Goal: Task Accomplishment & Management: Manage account settings

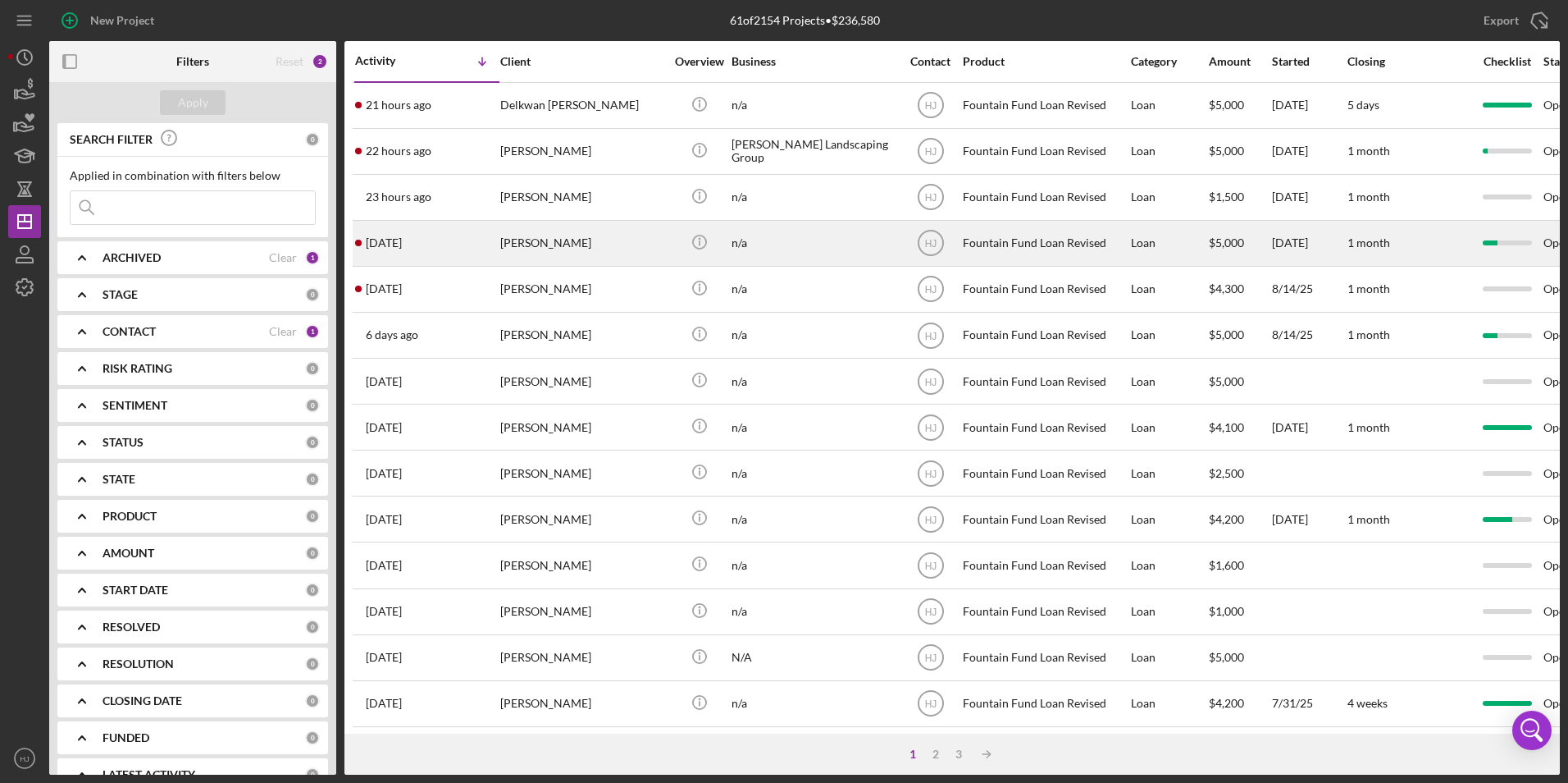
click at [563, 241] on div "[PERSON_NAME]" at bounding box center [582, 243] width 164 height 44
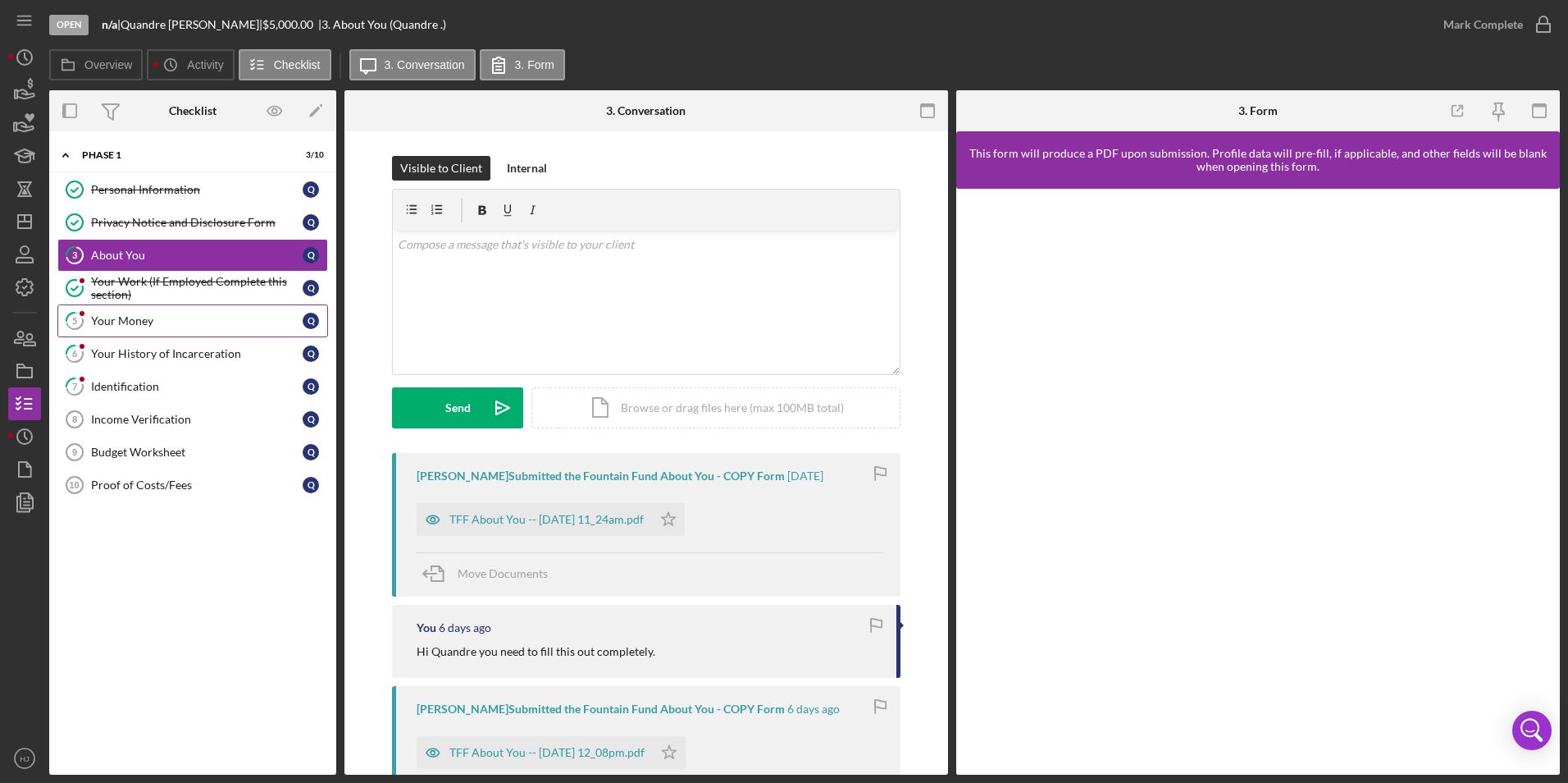
click at [209, 314] on div "Your Money" at bounding box center [197, 320] width 211 height 13
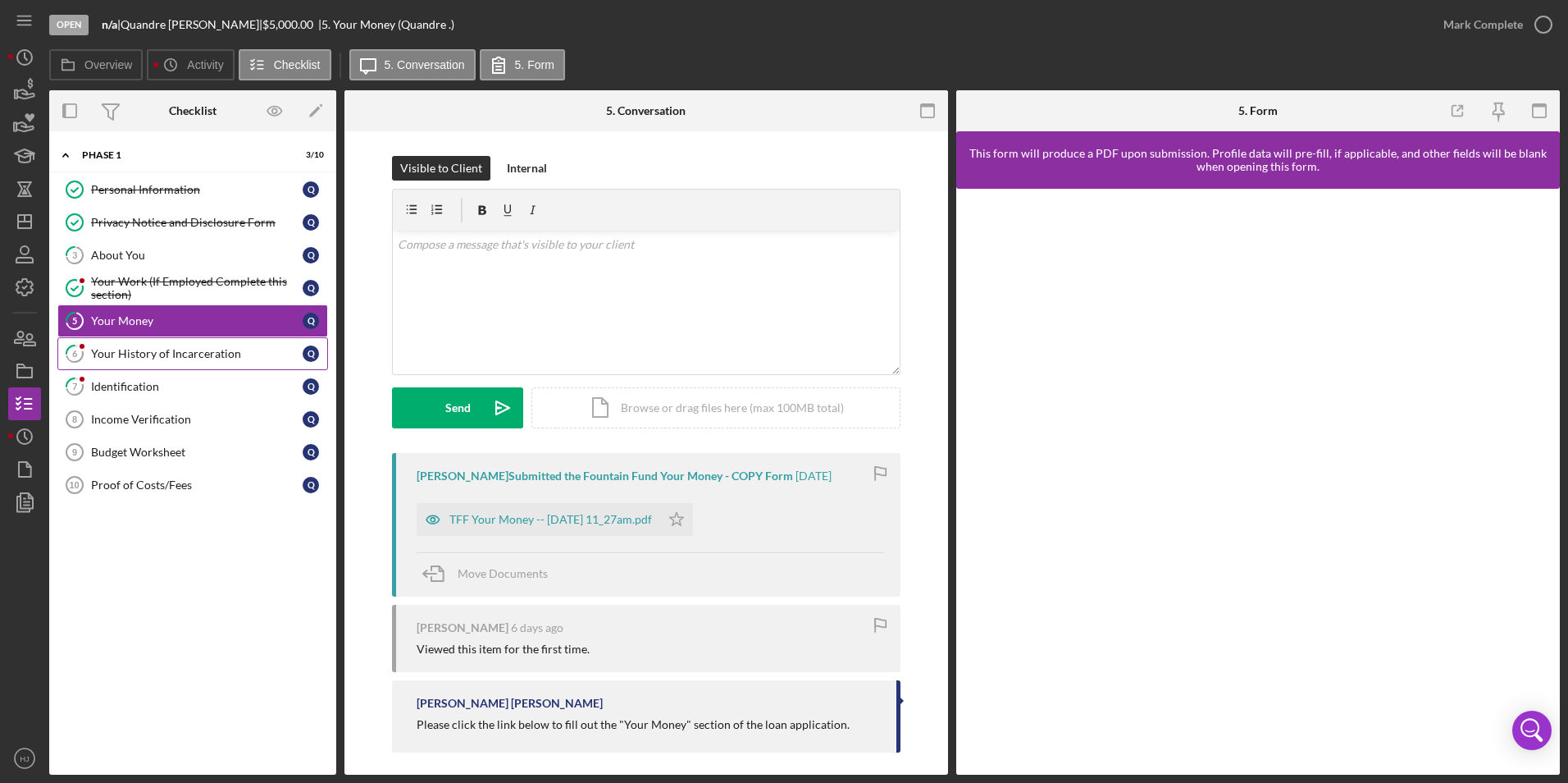
click at [158, 363] on link "6 Your History of Incarceration Q" at bounding box center [192, 353] width 270 height 32
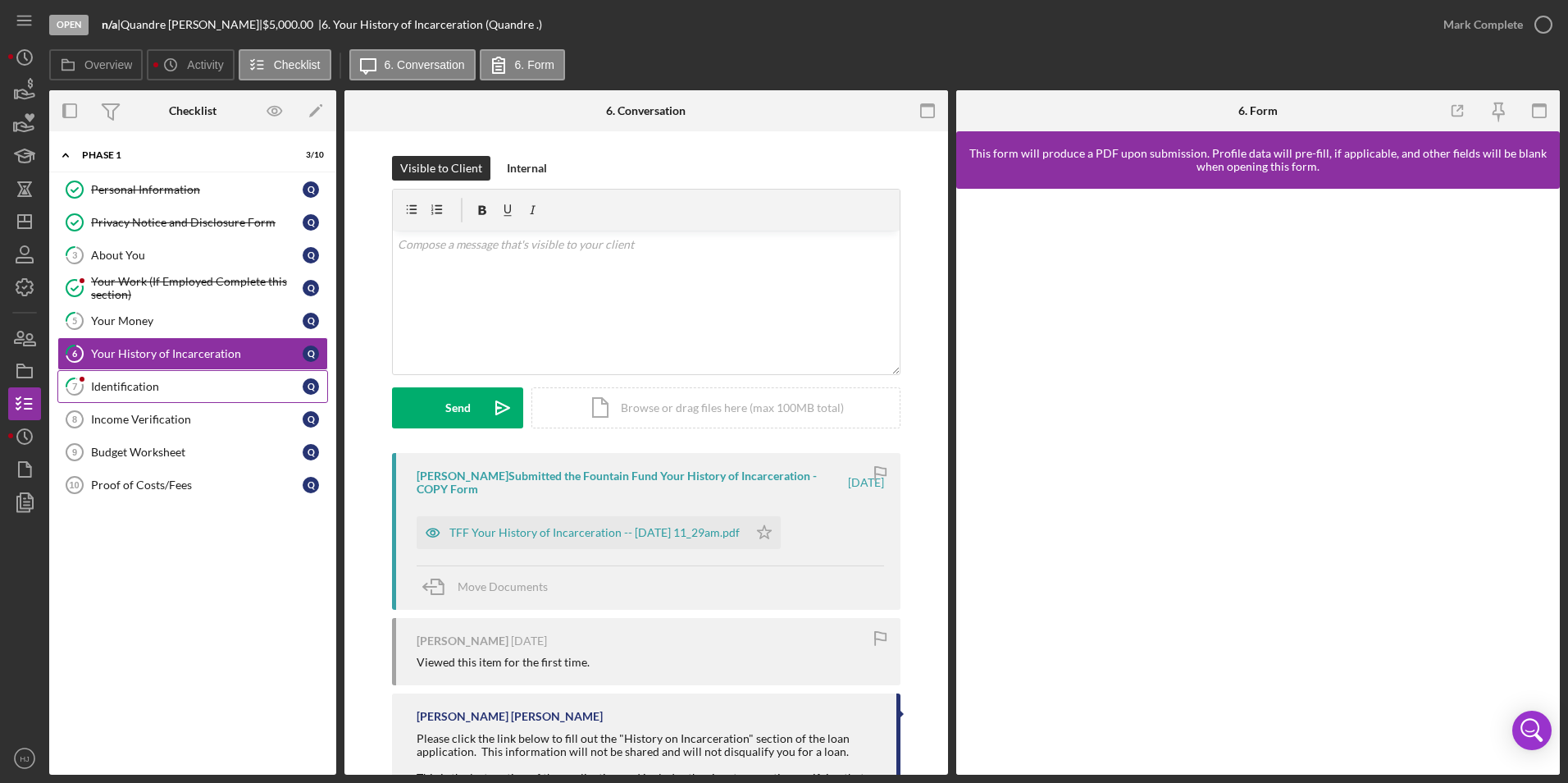
click at [150, 378] on link "7 Identification Q" at bounding box center [192, 386] width 270 height 32
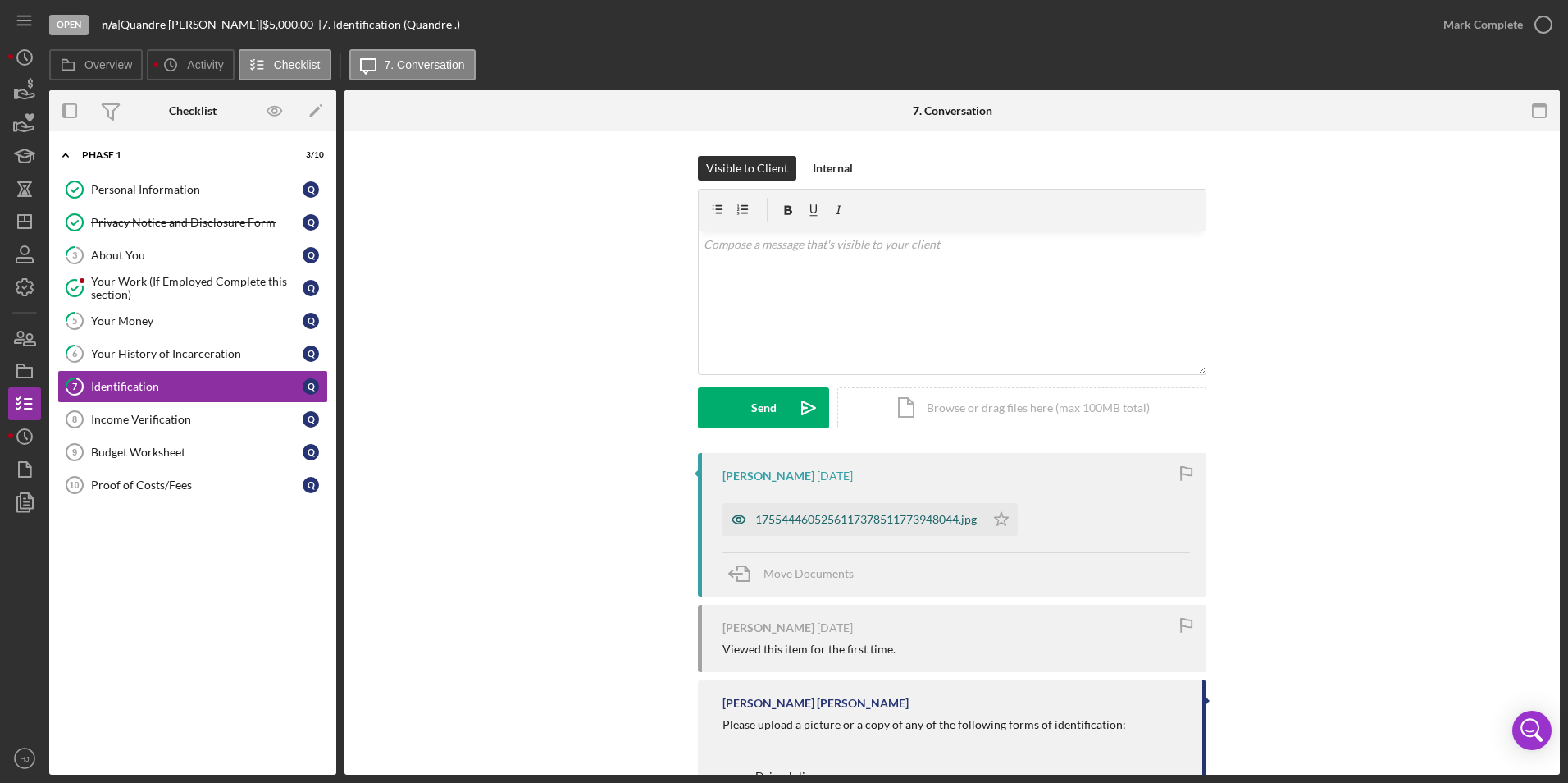
click at [848, 517] on div "1755444605256117378511773948044.jpg" at bounding box center [866, 519] width 222 height 13
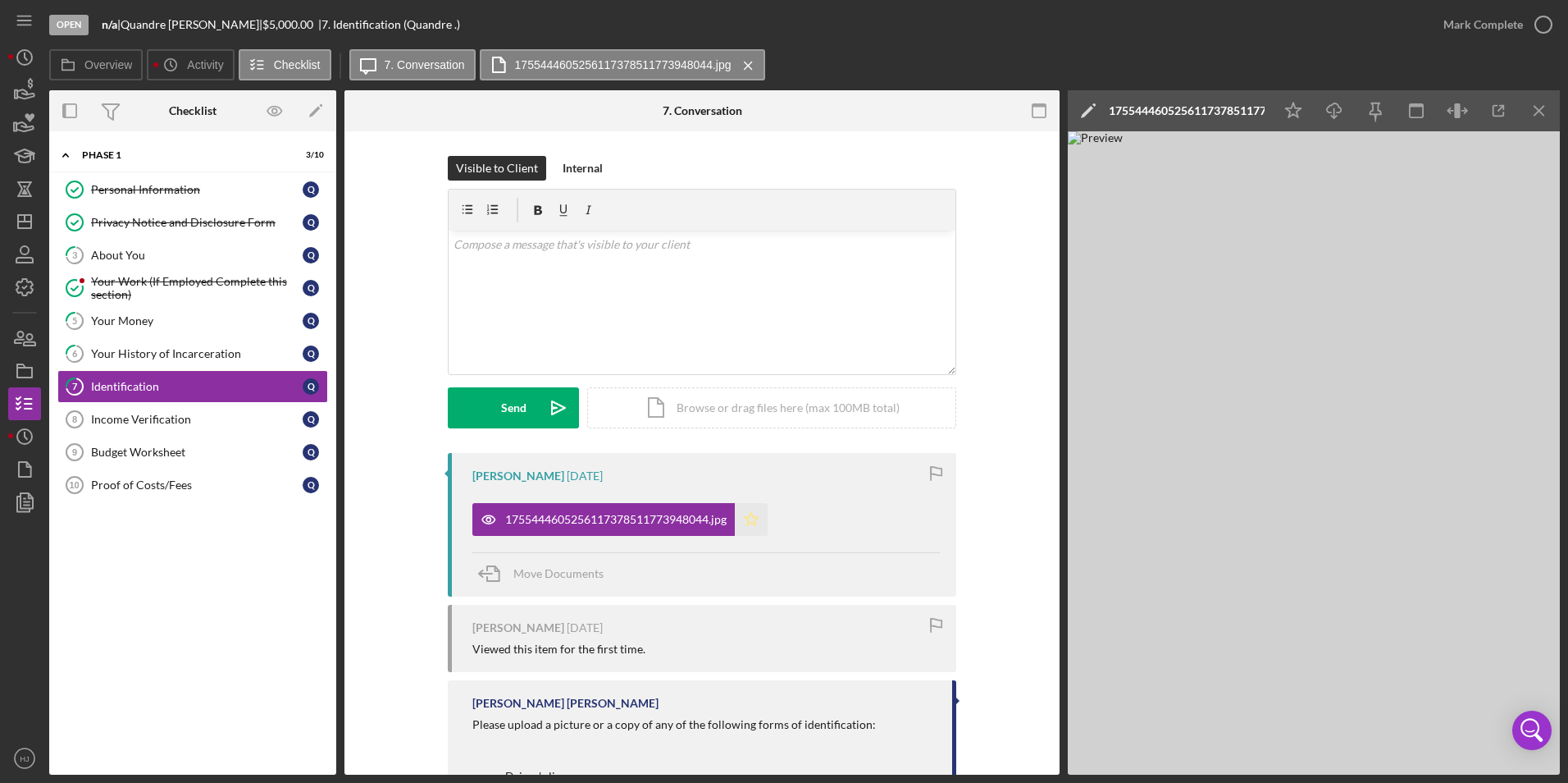
click at [752, 527] on icon "Icon/Star" at bounding box center [751, 519] width 32 height 32
click at [1525, 18] on icon "button" at bounding box center [1543, 25] width 41 height 41
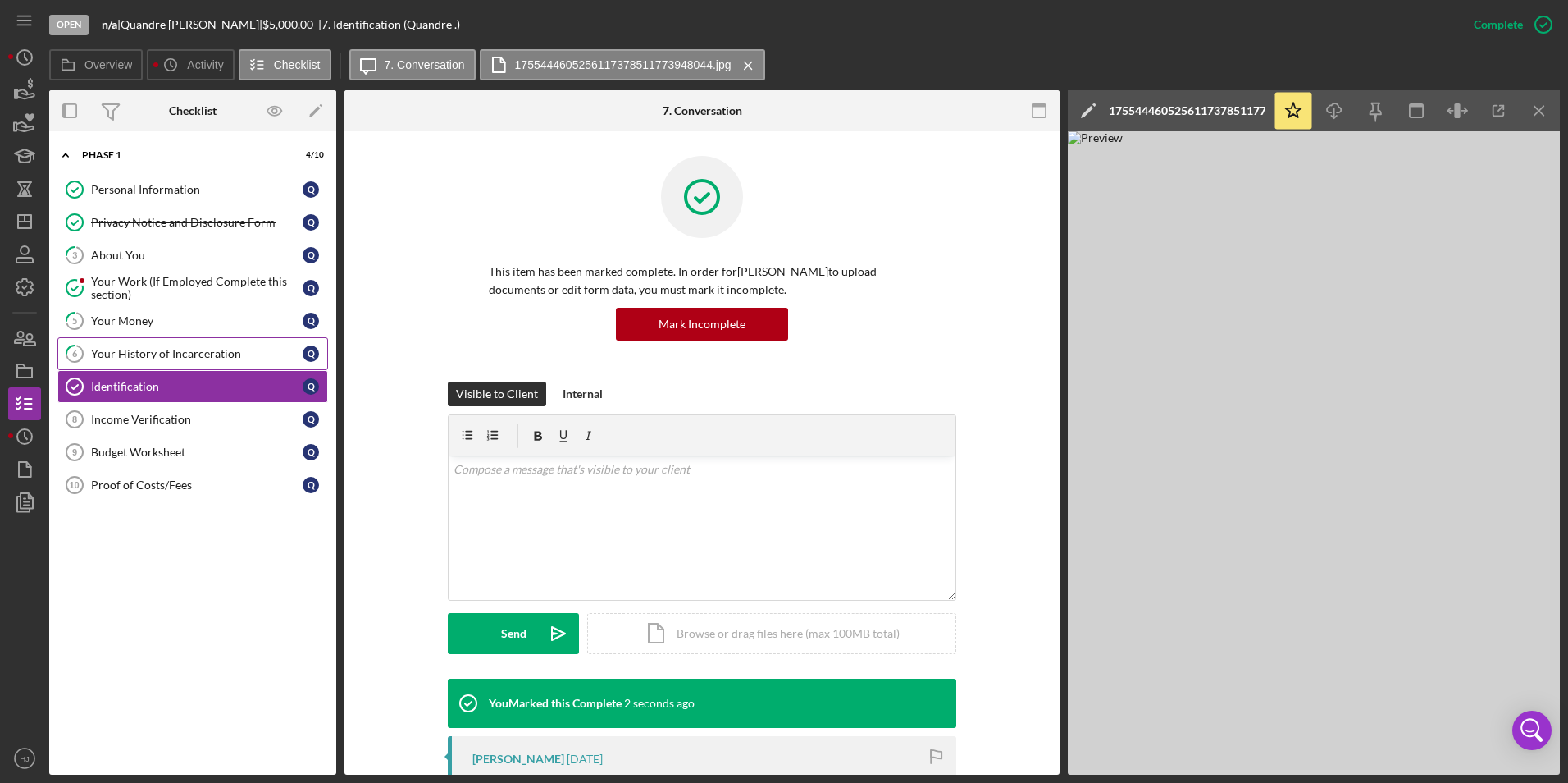
click at [141, 357] on div "Your History of Incarceration" at bounding box center [197, 353] width 211 height 13
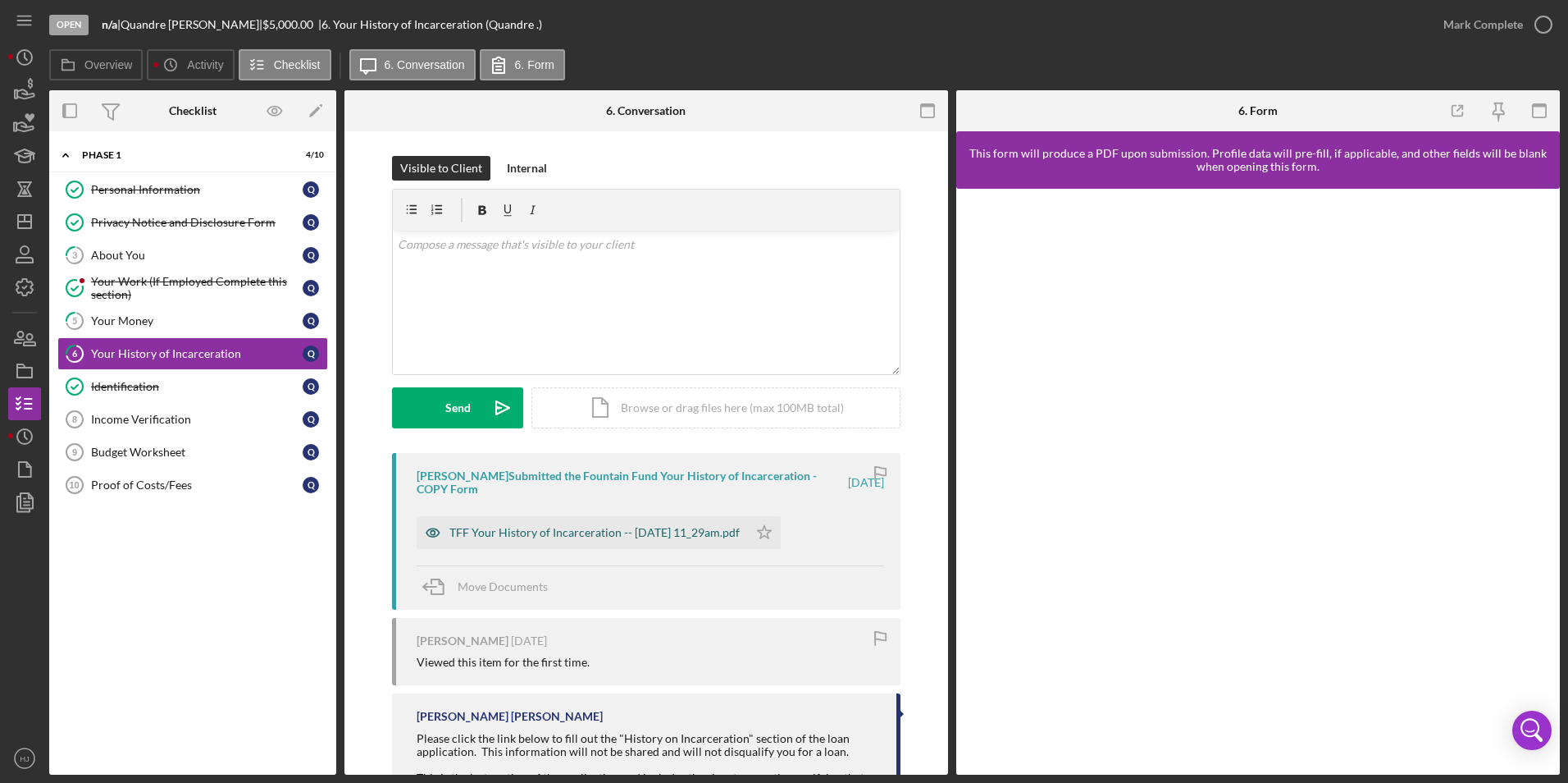
click at [659, 543] on div "TFF Your History of Incarceration -- [DATE] 11_29am.pdf" at bounding box center [582, 532] width 332 height 32
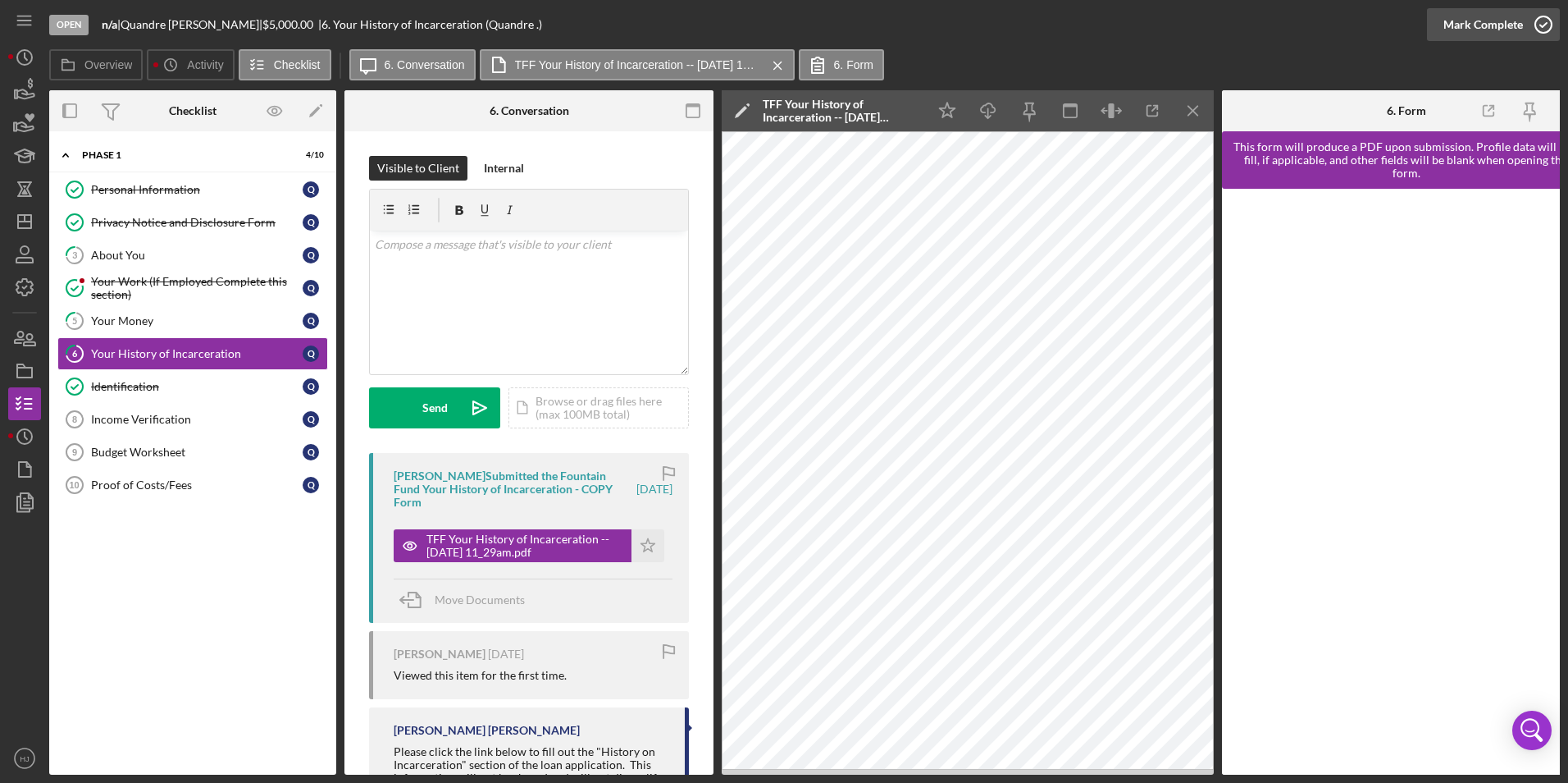
click at [1536, 17] on icon "button" at bounding box center [1543, 25] width 41 height 41
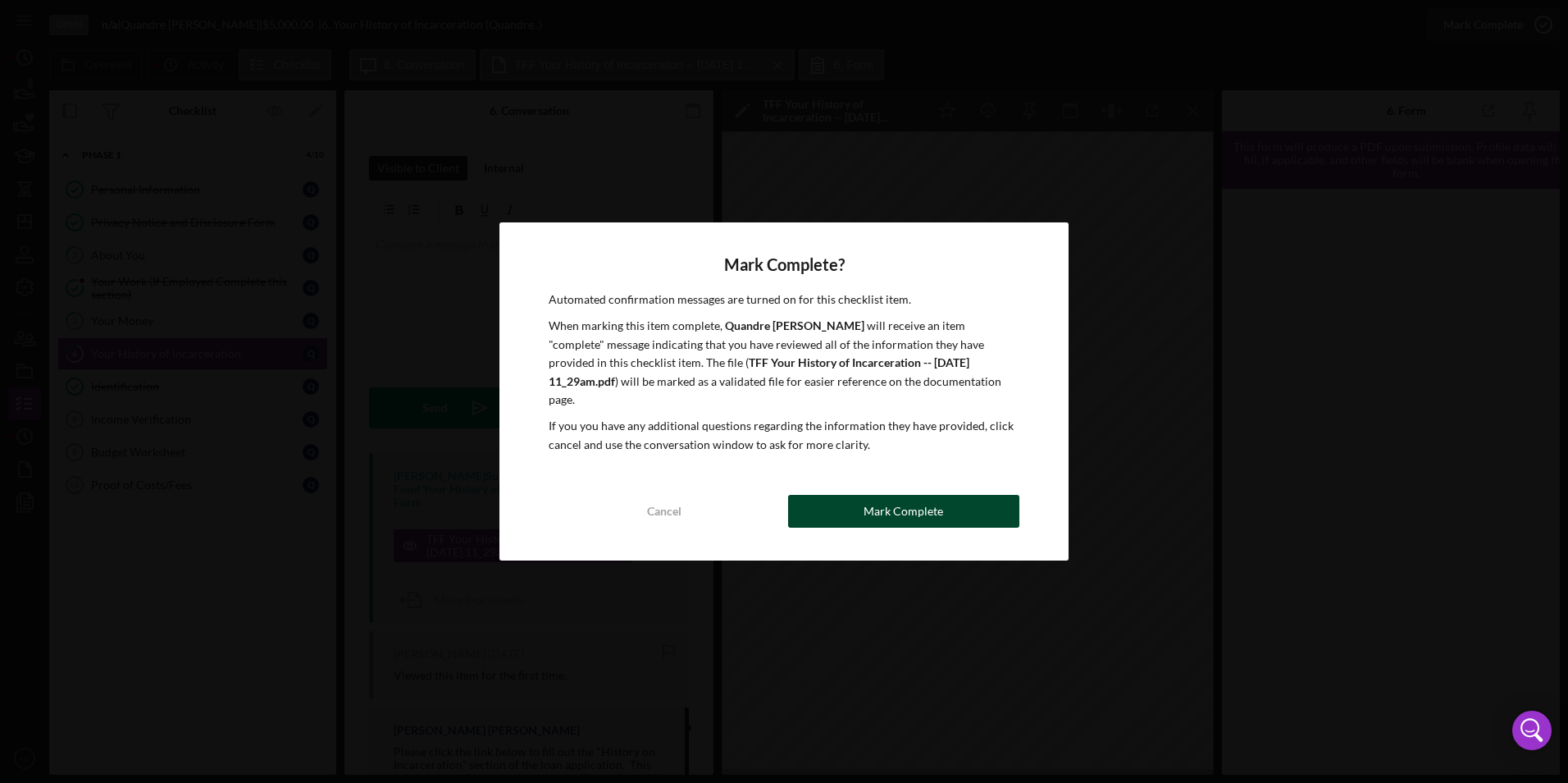
click at [869, 507] on div "Mark Complete" at bounding box center [903, 511] width 79 height 32
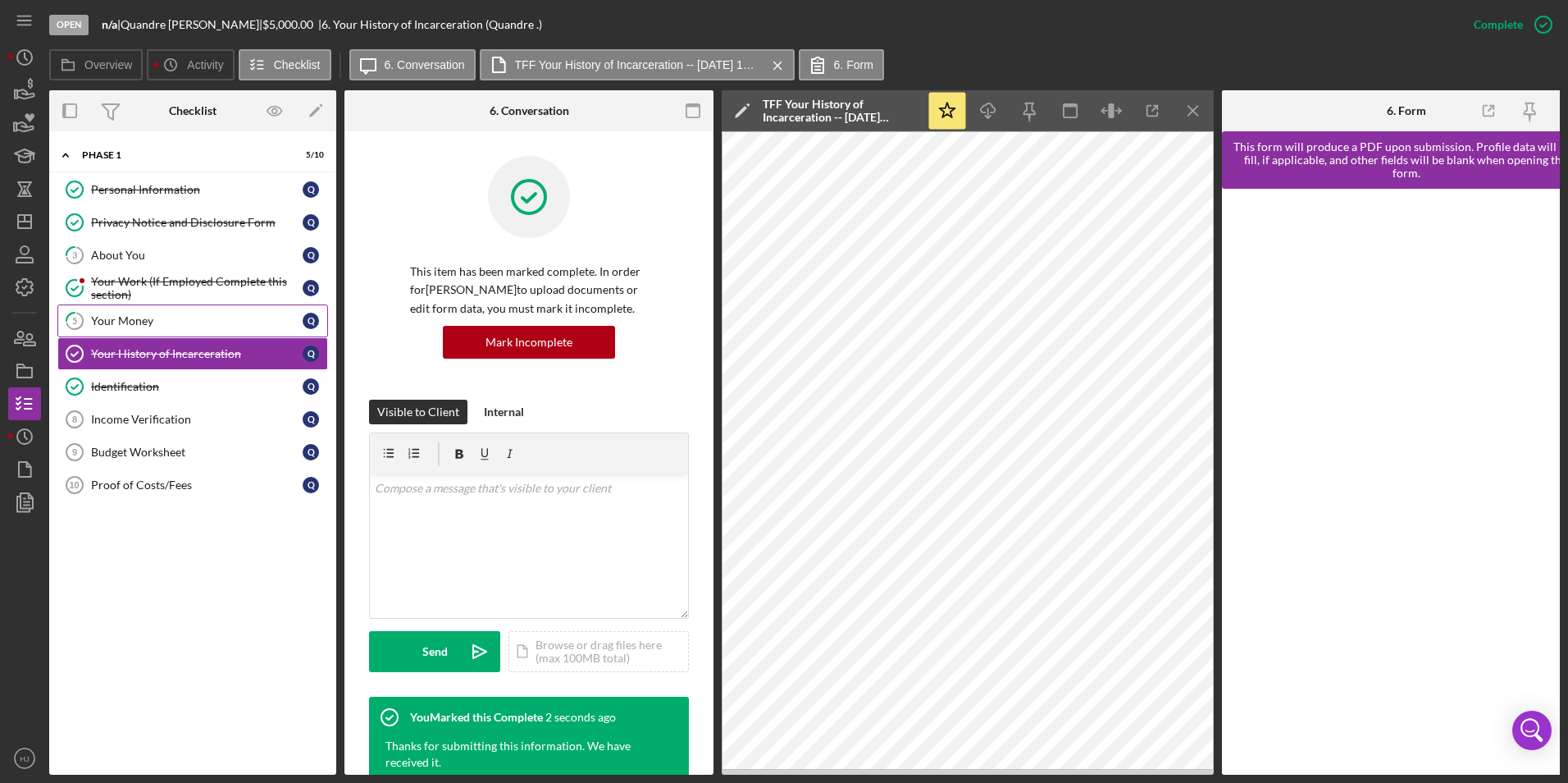
click at [120, 325] on div "Your Money" at bounding box center [197, 320] width 211 height 13
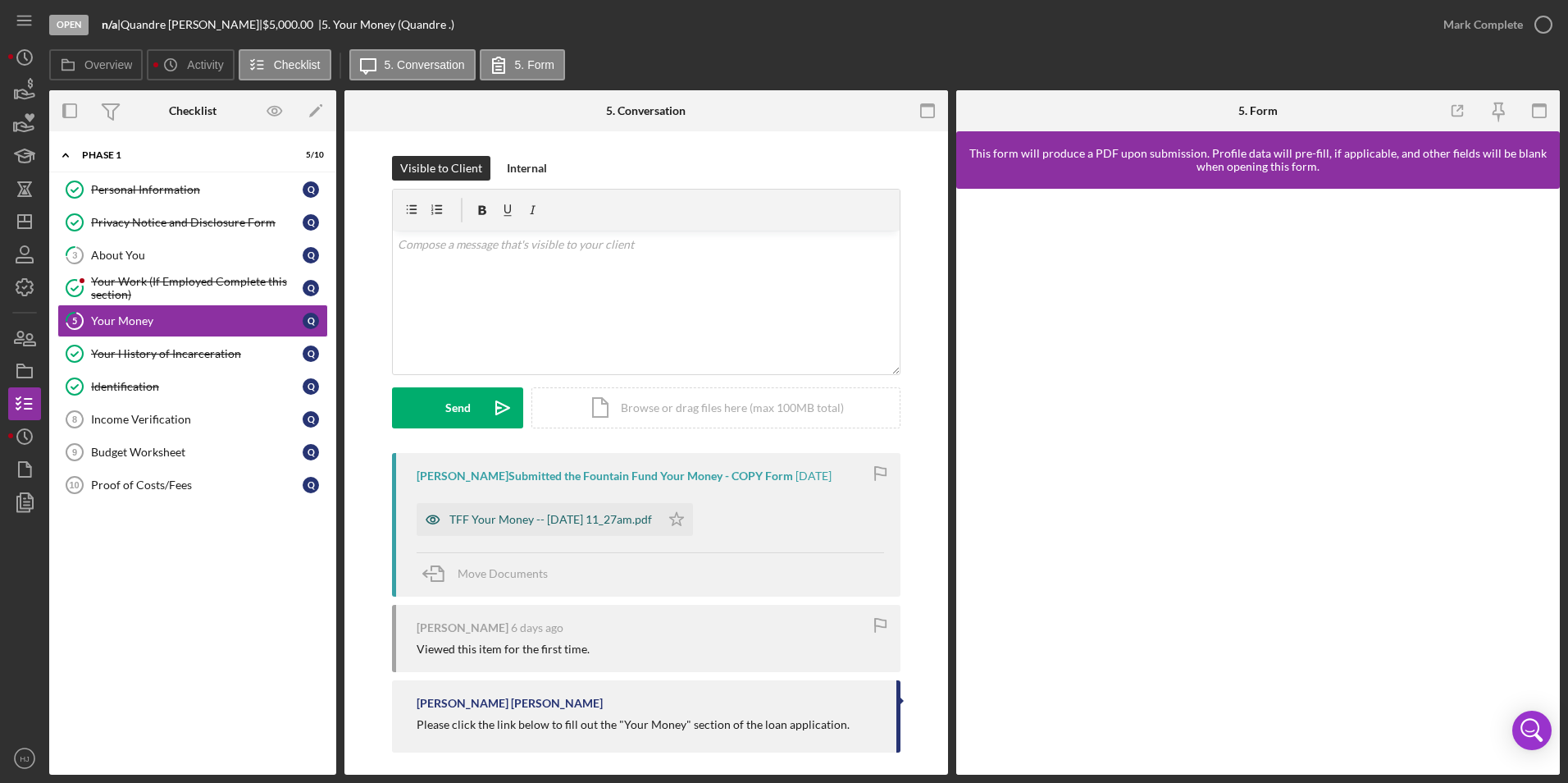
click at [533, 516] on div "TFF Your Money -- [DATE] 11_27am.pdf" at bounding box center [551, 519] width 203 height 13
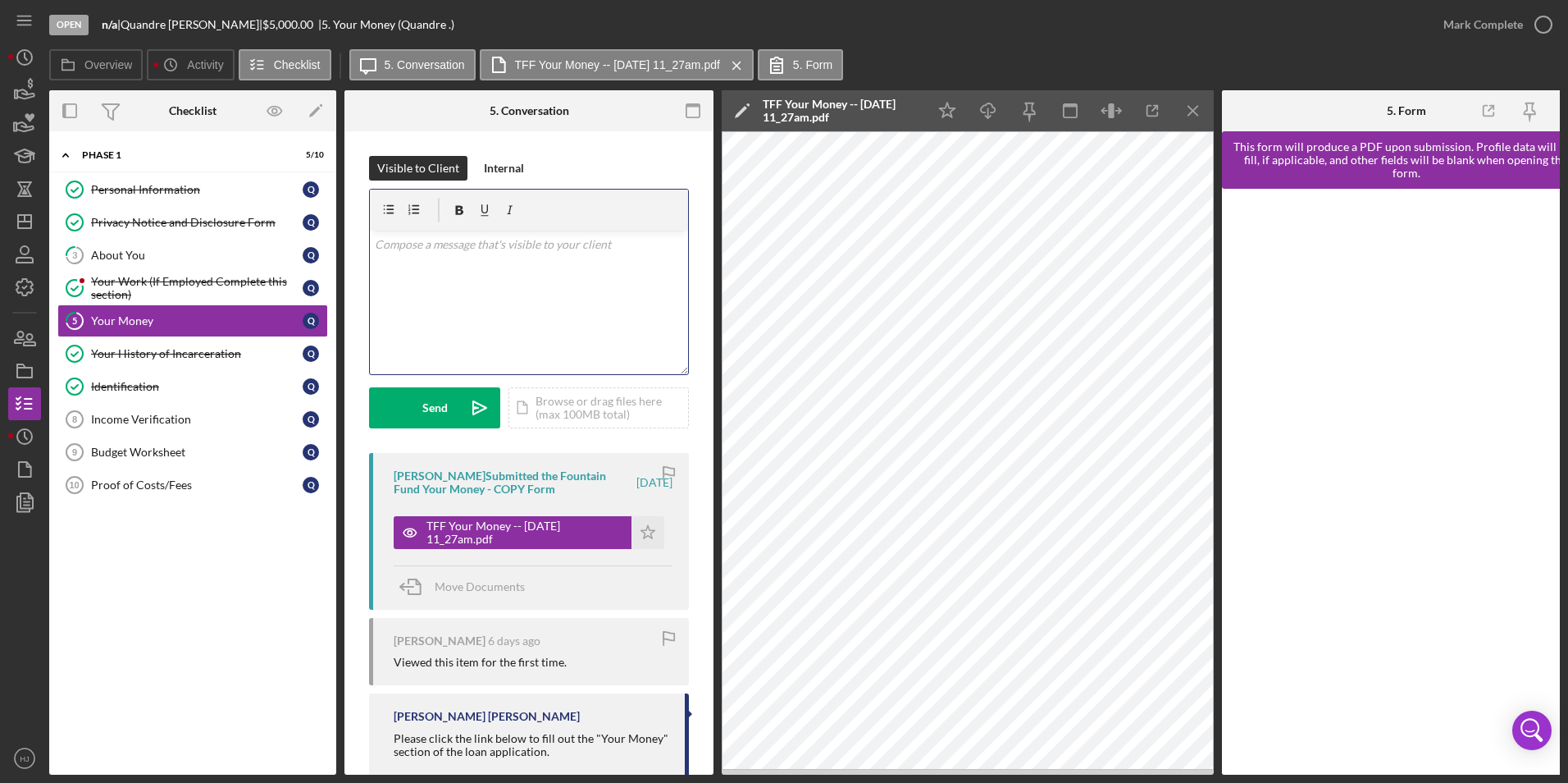
click at [511, 287] on div "v Color teal Color pink Remove color Add row above Add row below Add column bef…" at bounding box center [529, 302] width 318 height 143
click at [662, 265] on p "What is your hourly rate(how much do you make an hour)" at bounding box center [529, 267] width 310 height 18
click at [620, 241] on p "Hey Quandre, you filled this out incorrectly." at bounding box center [529, 244] width 310 height 18
click at [669, 287] on p "What is your hourly rate(how much do you make an hour)?" at bounding box center [529, 290] width 310 height 18
click at [619, 328] on p "How much do you make monthly (after taxes)" at bounding box center [529, 336] width 310 height 18
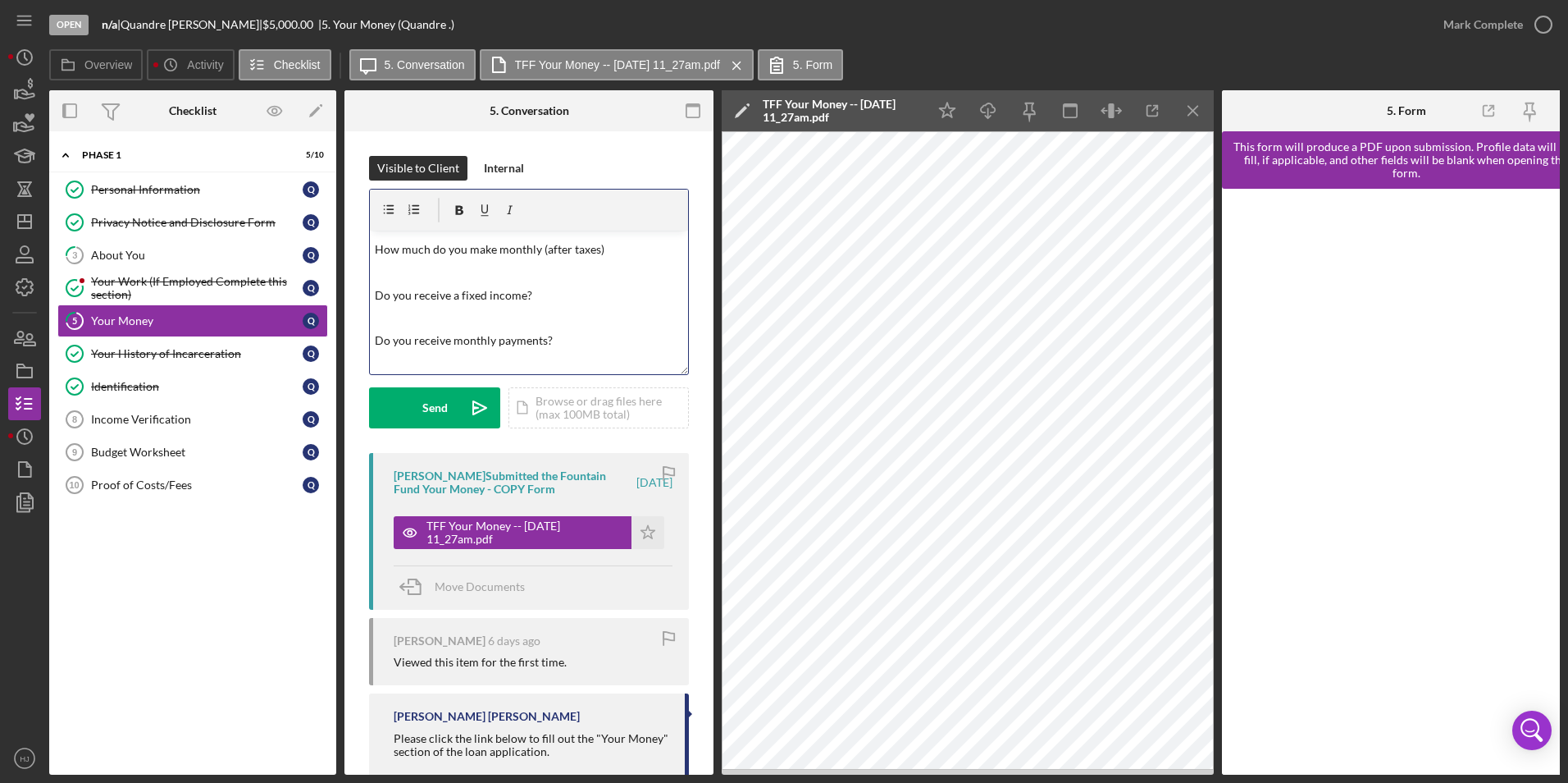
scroll to position [110, 0]
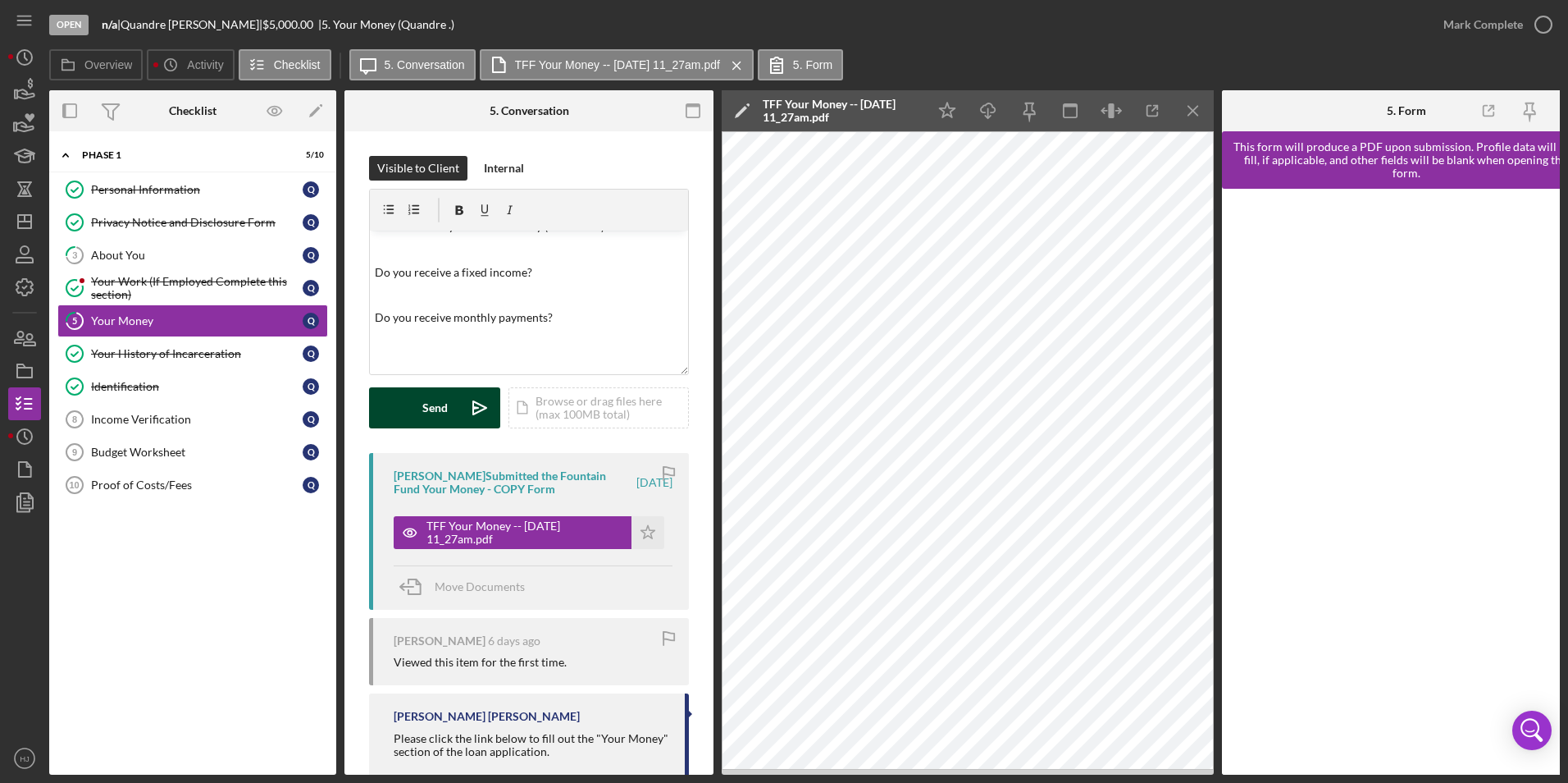
click at [425, 400] on div "Send" at bounding box center [435, 408] width 26 height 41
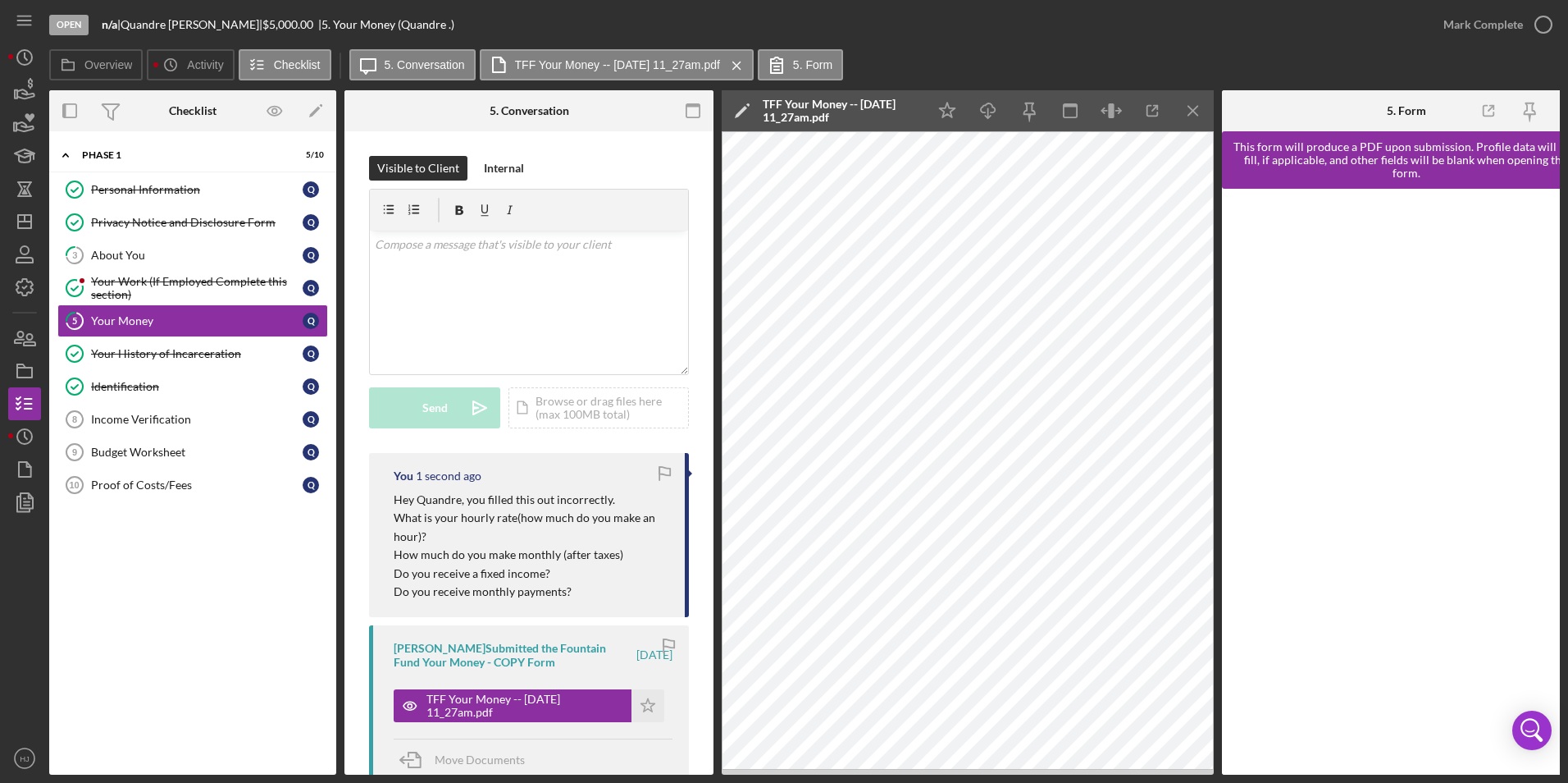
scroll to position [0, 0]
click at [115, 422] on div "Income Verification" at bounding box center [197, 419] width 211 height 13
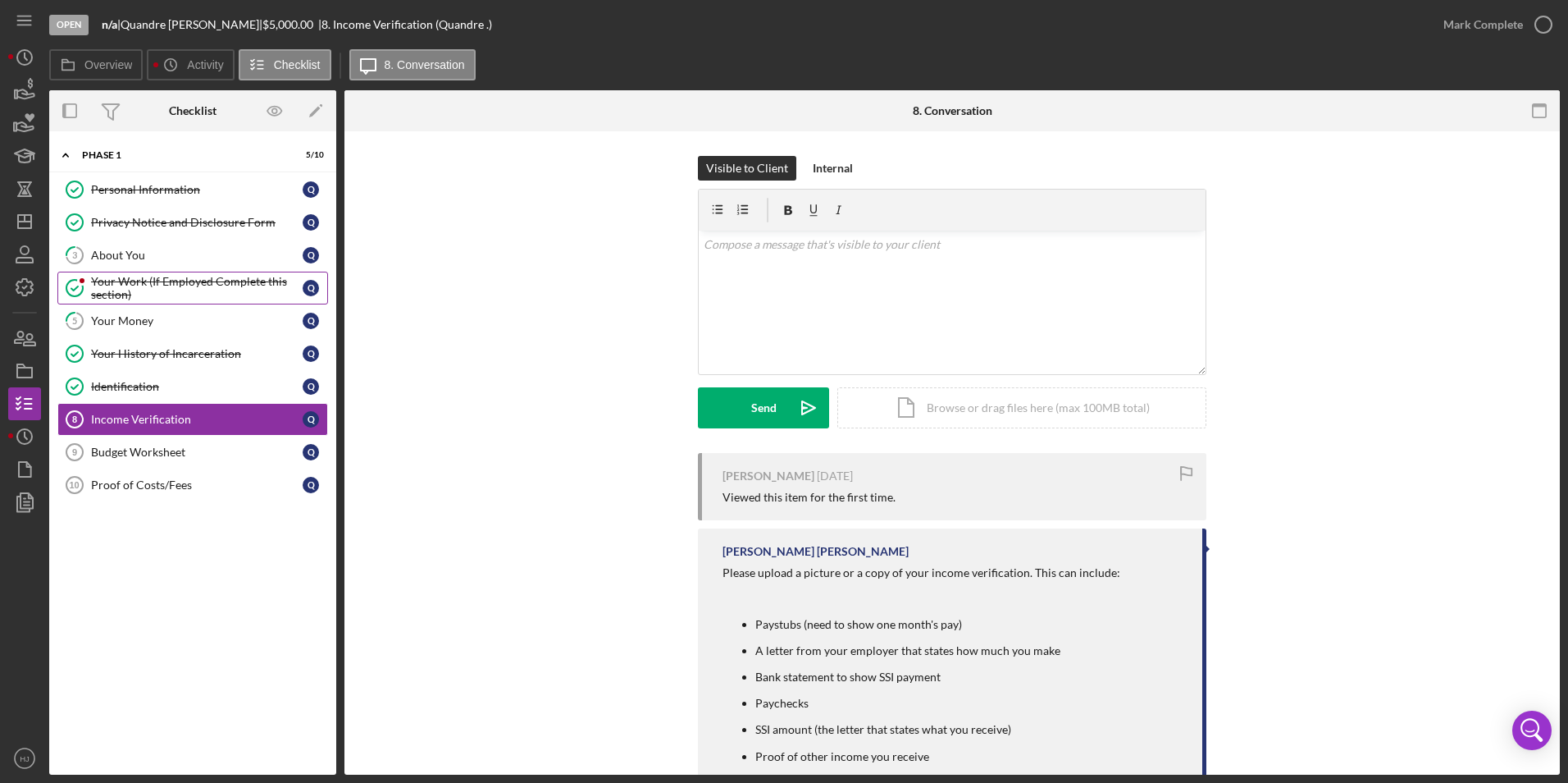
click at [134, 282] on div "Your Work (If Employed Complete this section)" at bounding box center [197, 287] width 211 height 26
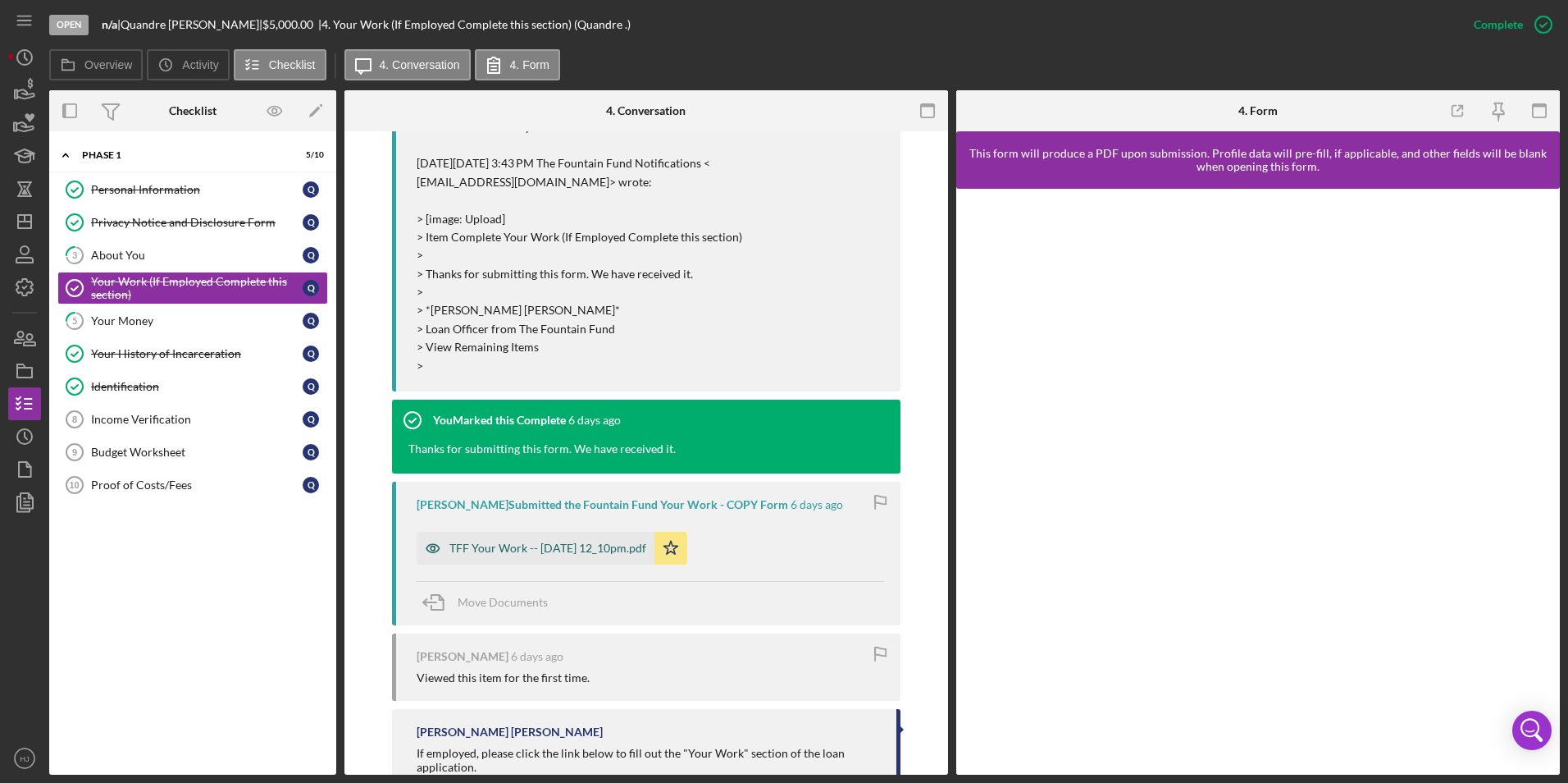
click at [550, 542] on div "TFF Your Work -- [DATE] 12_10pm.pdf" at bounding box center [547, 548] width 197 height 13
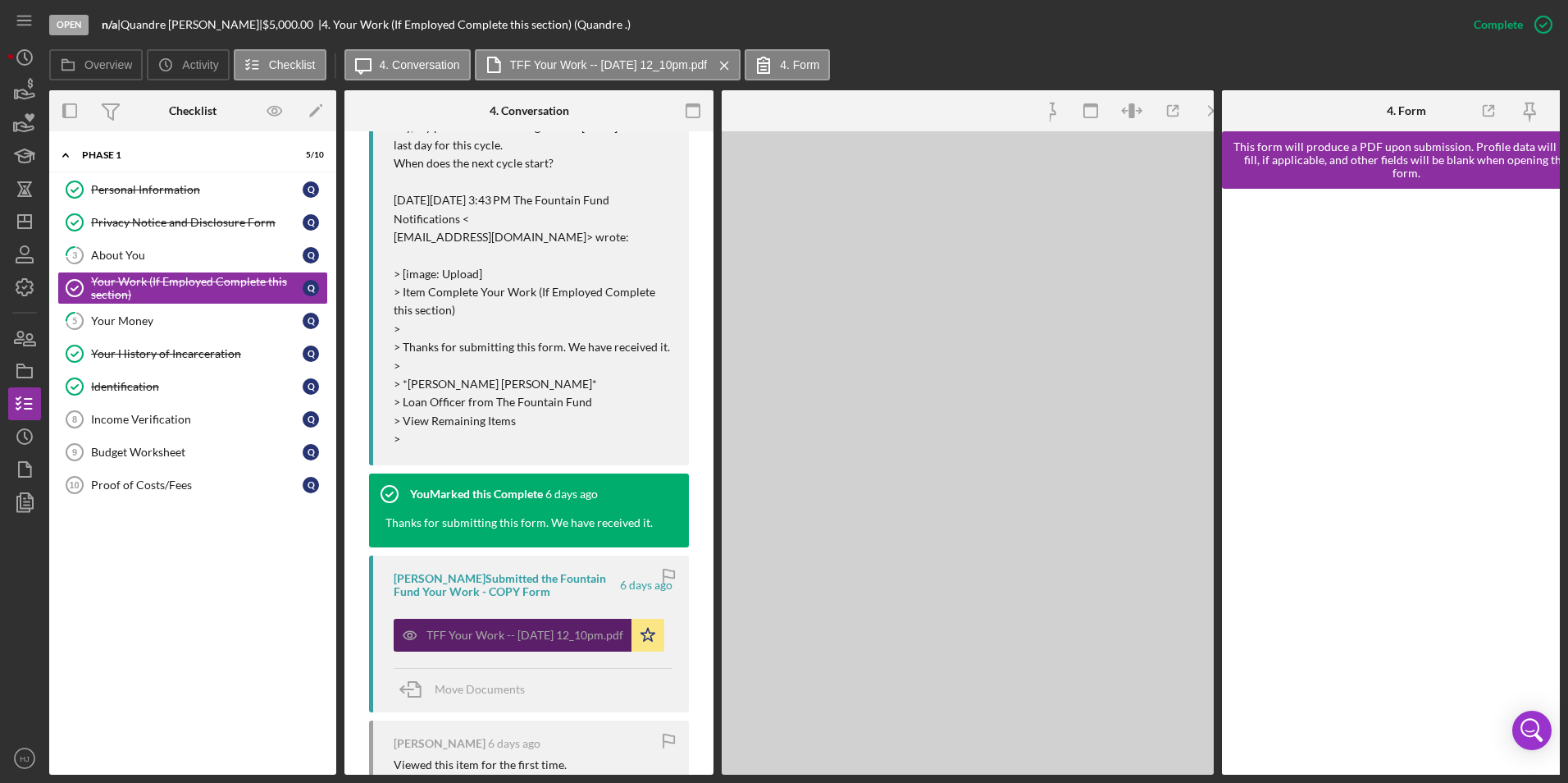
scroll to position [676, 0]
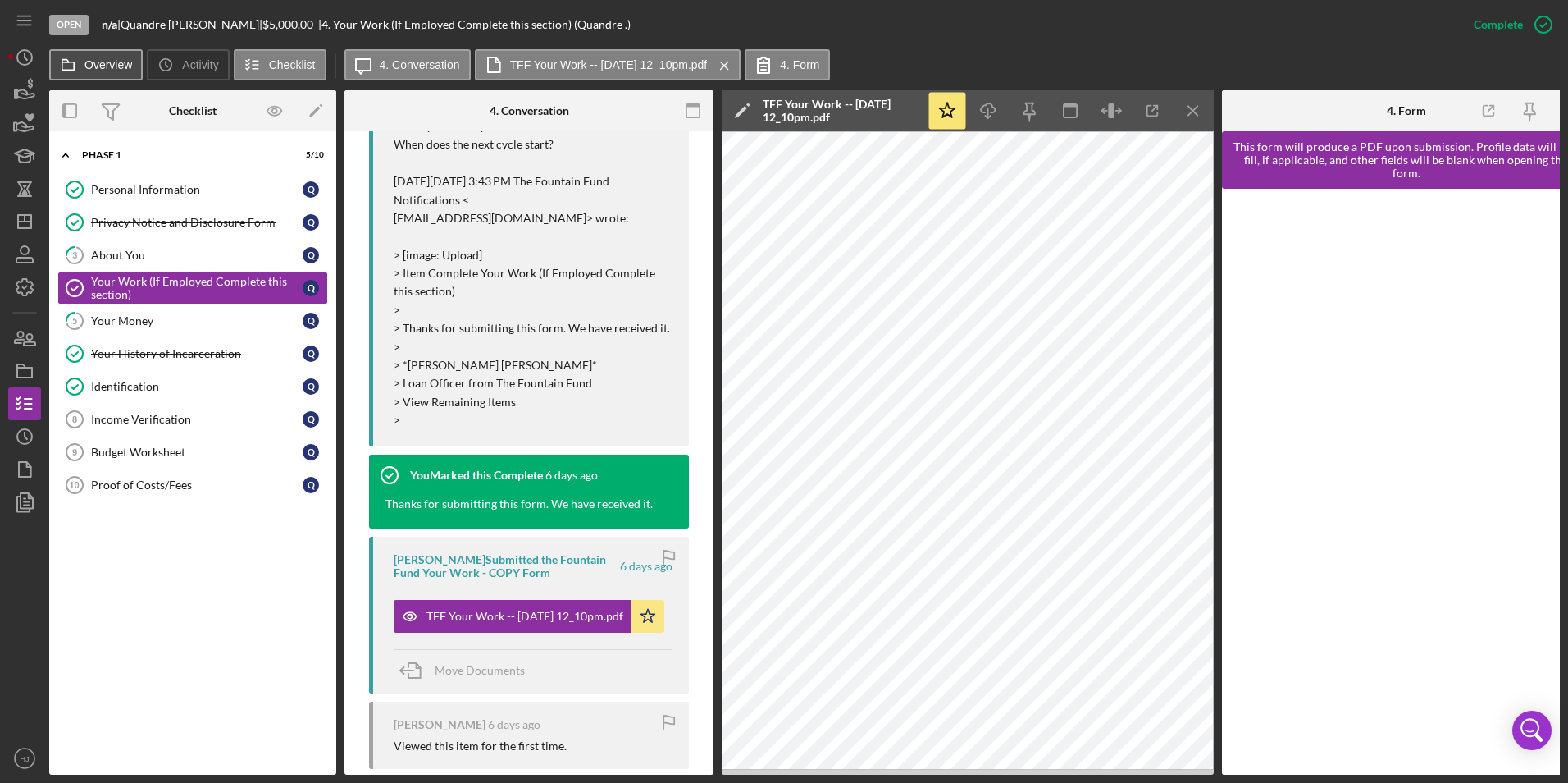
drag, startPoint x: 102, startPoint y: 77, endPoint x: 99, endPoint y: 66, distance: 11.4
click at [102, 73] on button "Overview" at bounding box center [96, 65] width 94 height 32
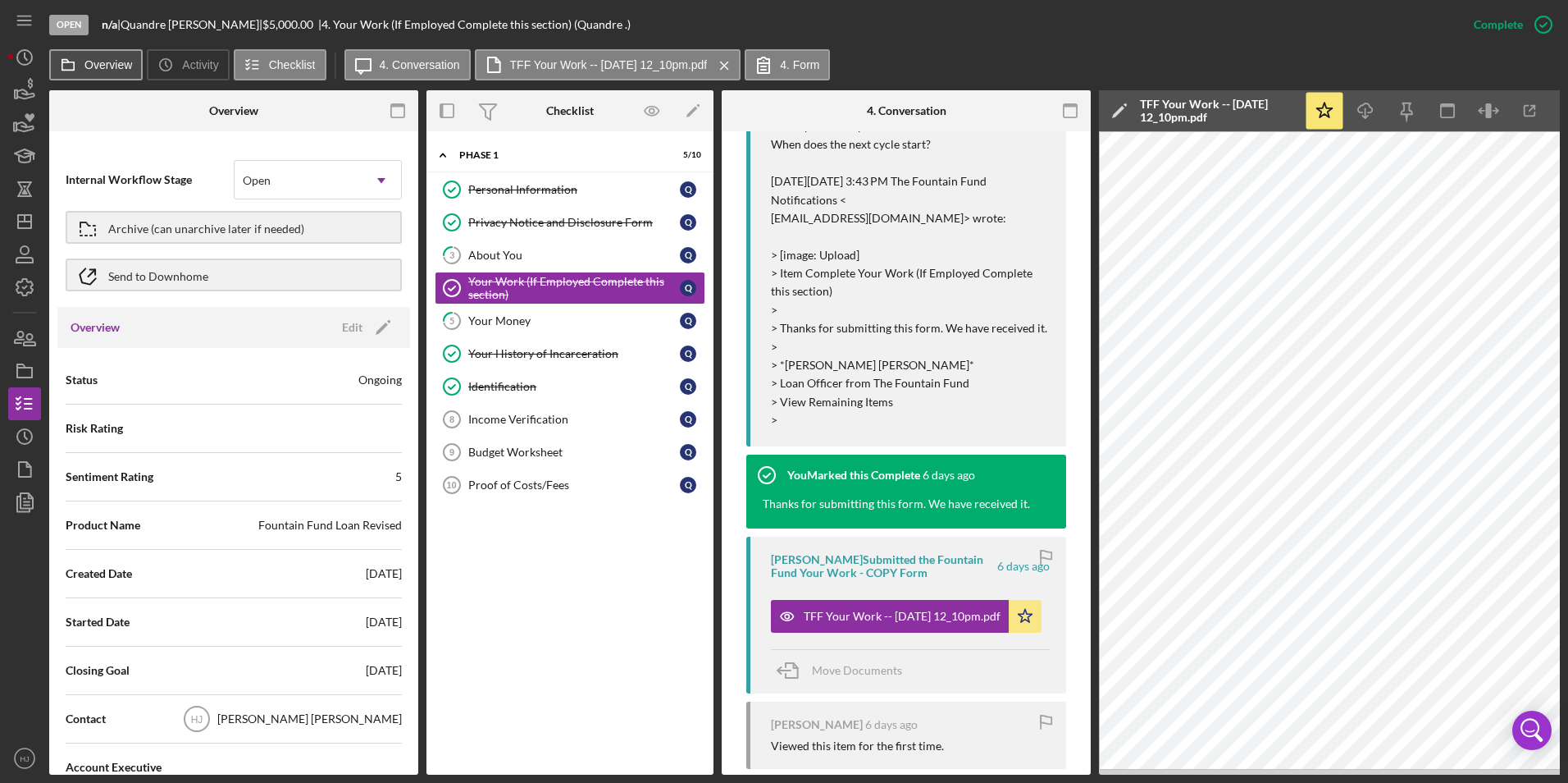
click at [98, 65] on label "Overview" at bounding box center [108, 64] width 48 height 13
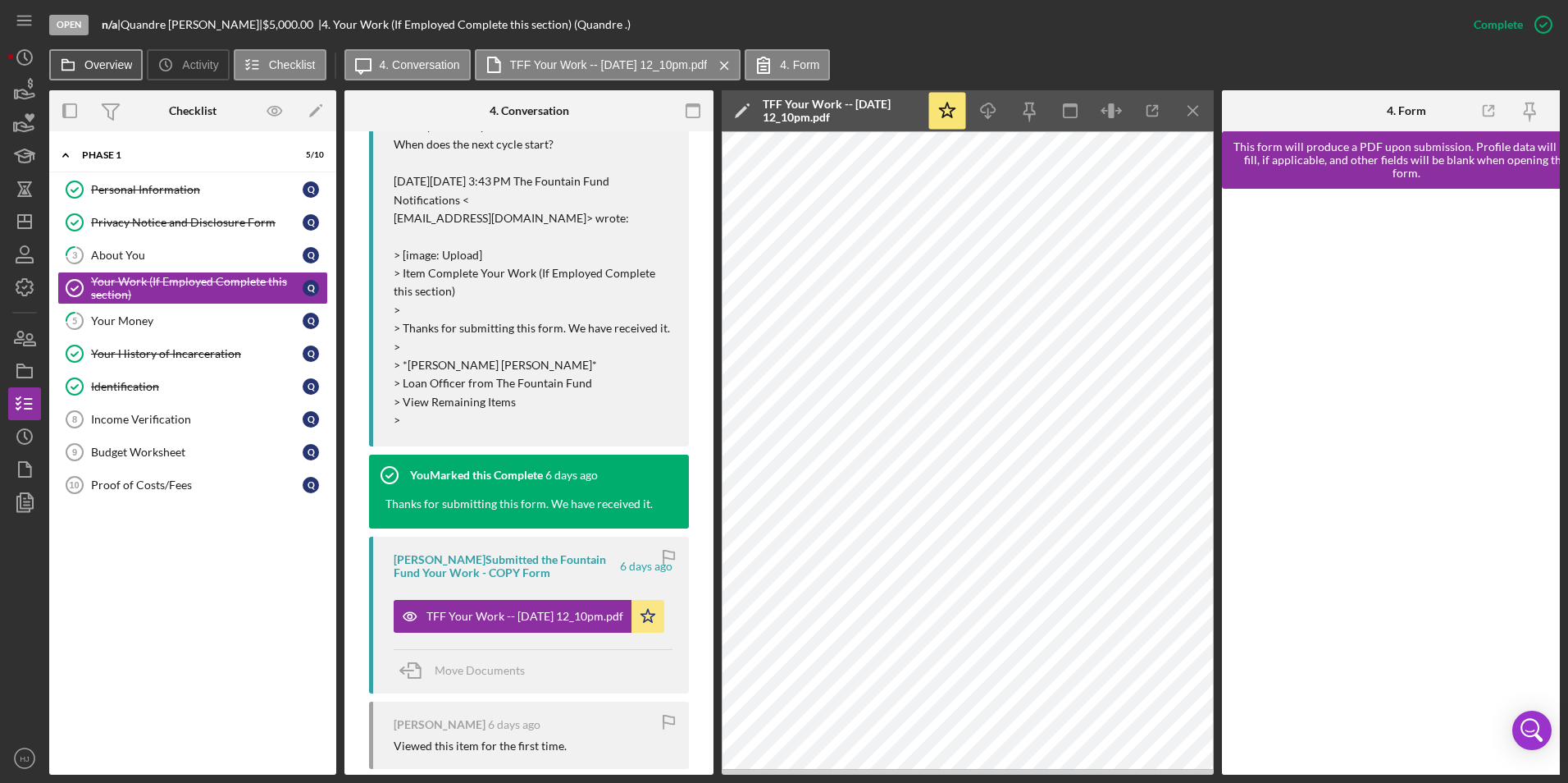
click at [118, 59] on label "Overview" at bounding box center [108, 64] width 48 height 13
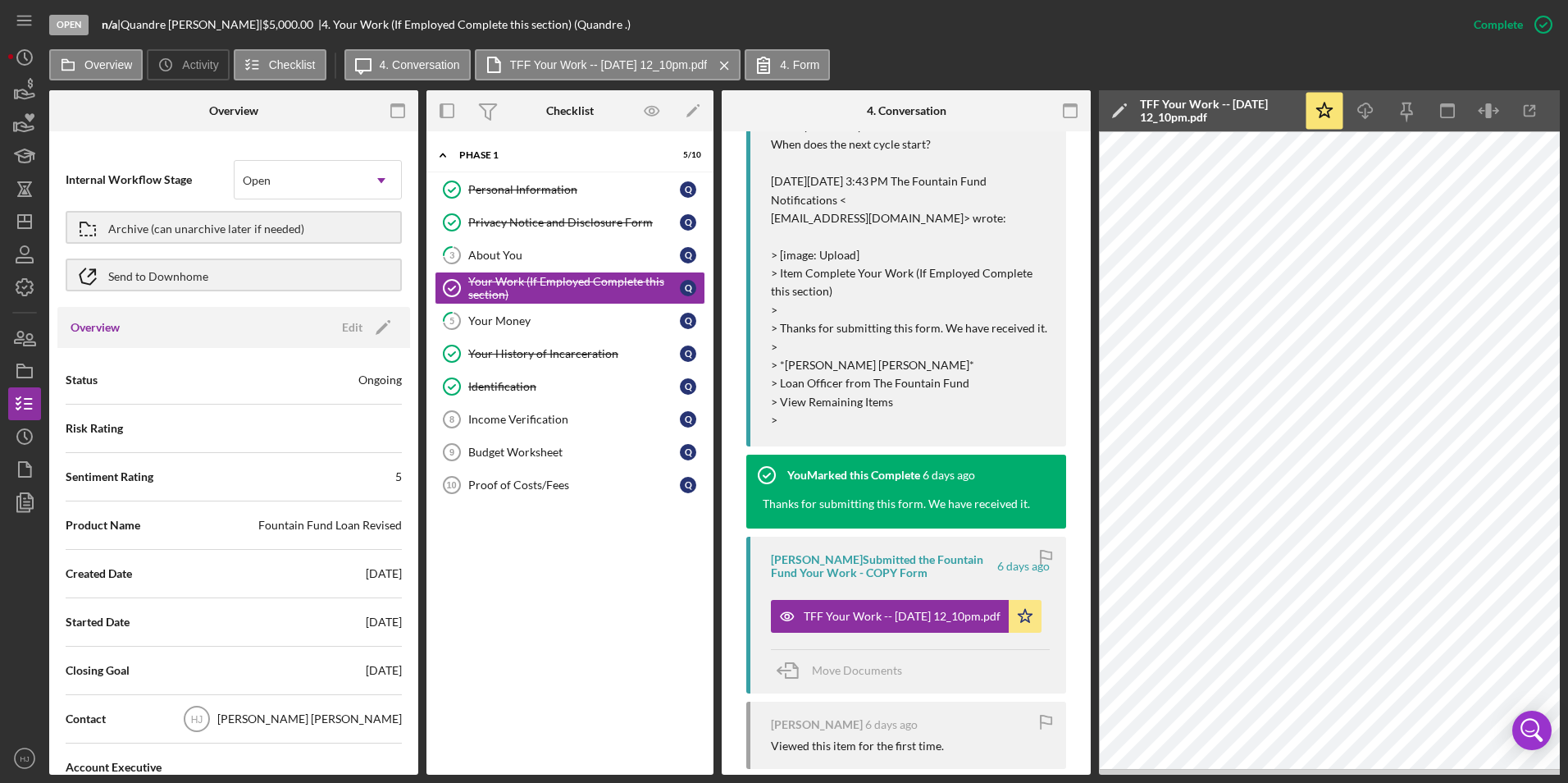
click at [23, 321] on div "Icon/History Activity Loans Grants Educational Long-Term Icon/Dashboard Dashboa…" at bounding box center [25, 408] width 32 height 734
click at [22, 329] on icon "button" at bounding box center [25, 338] width 41 height 41
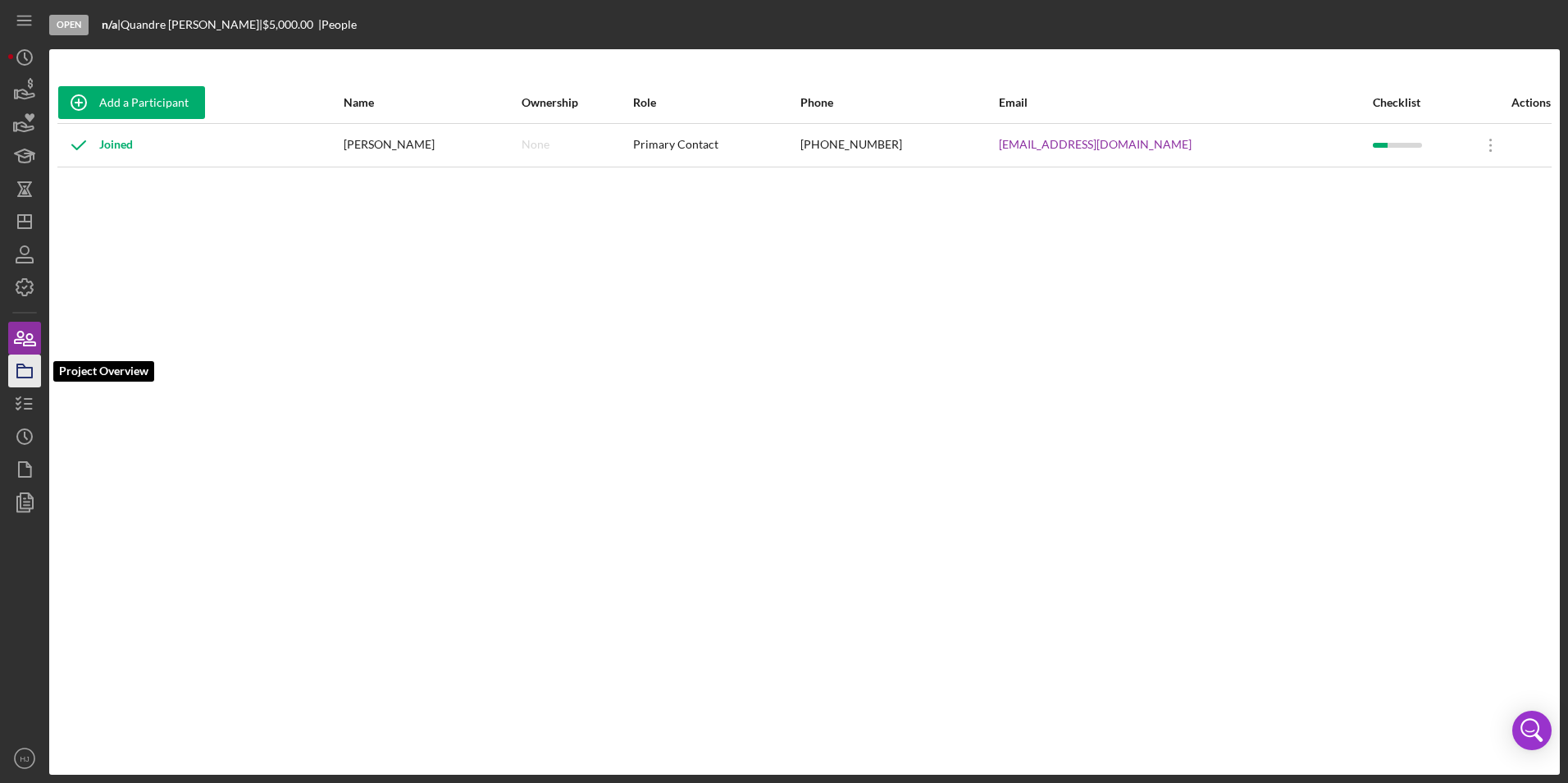
click at [29, 374] on icon "button" at bounding box center [25, 371] width 41 height 41
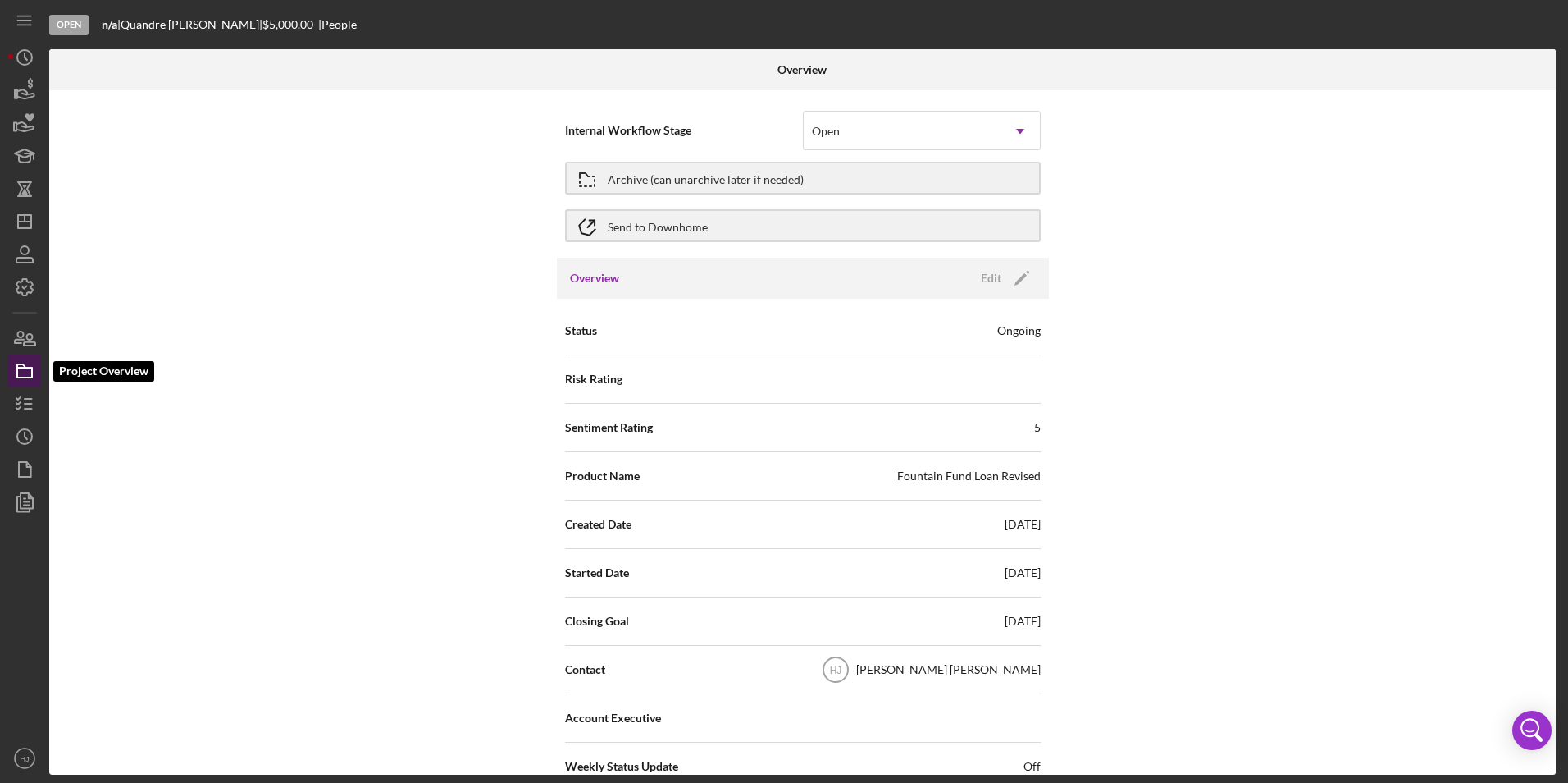
click at [29, 374] on icon "button" at bounding box center [25, 371] width 41 height 41
click at [26, 82] on icon "button" at bounding box center [25, 90] width 41 height 41
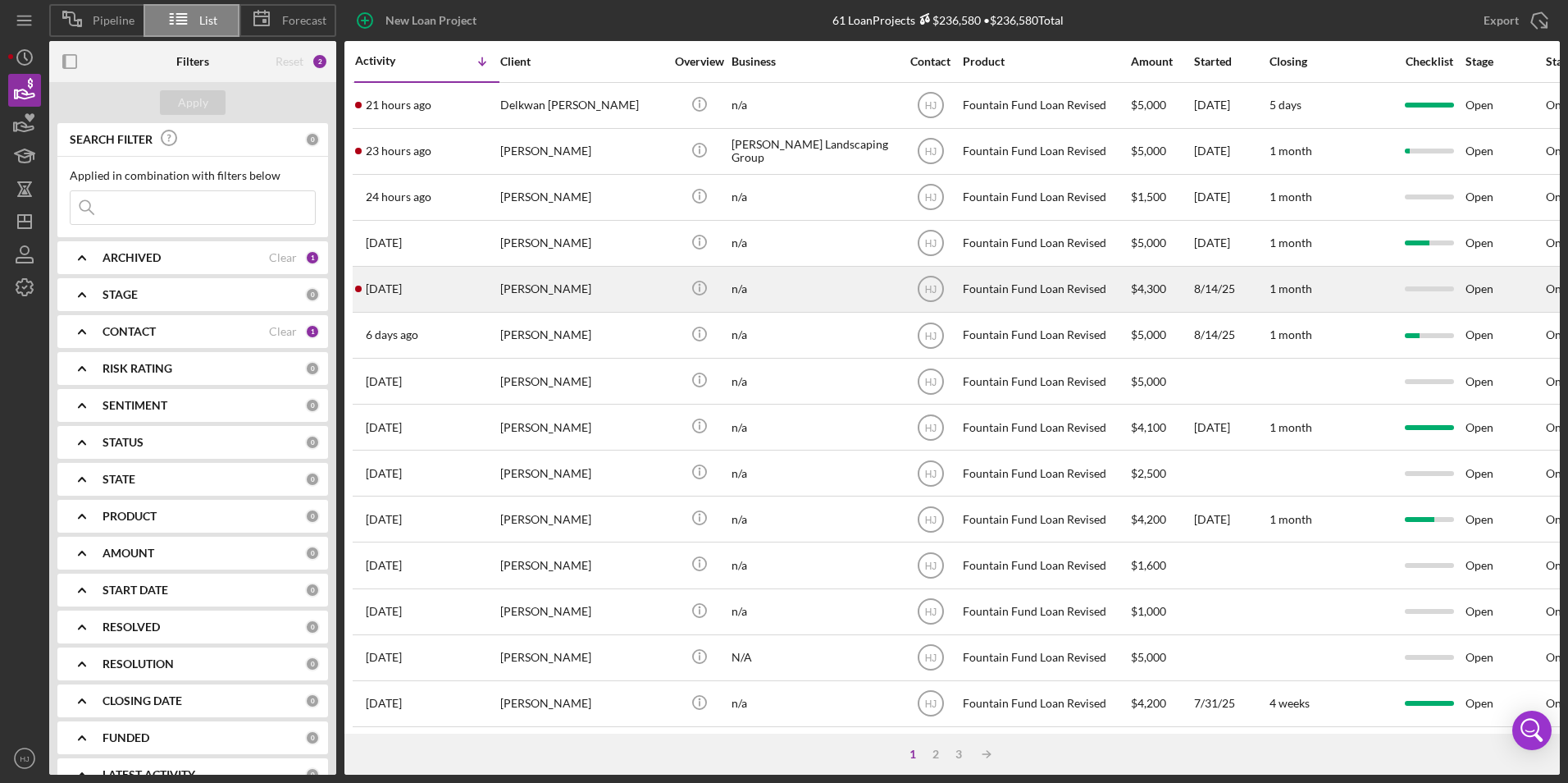
click at [528, 280] on div "[PERSON_NAME]" at bounding box center [582, 289] width 164 height 44
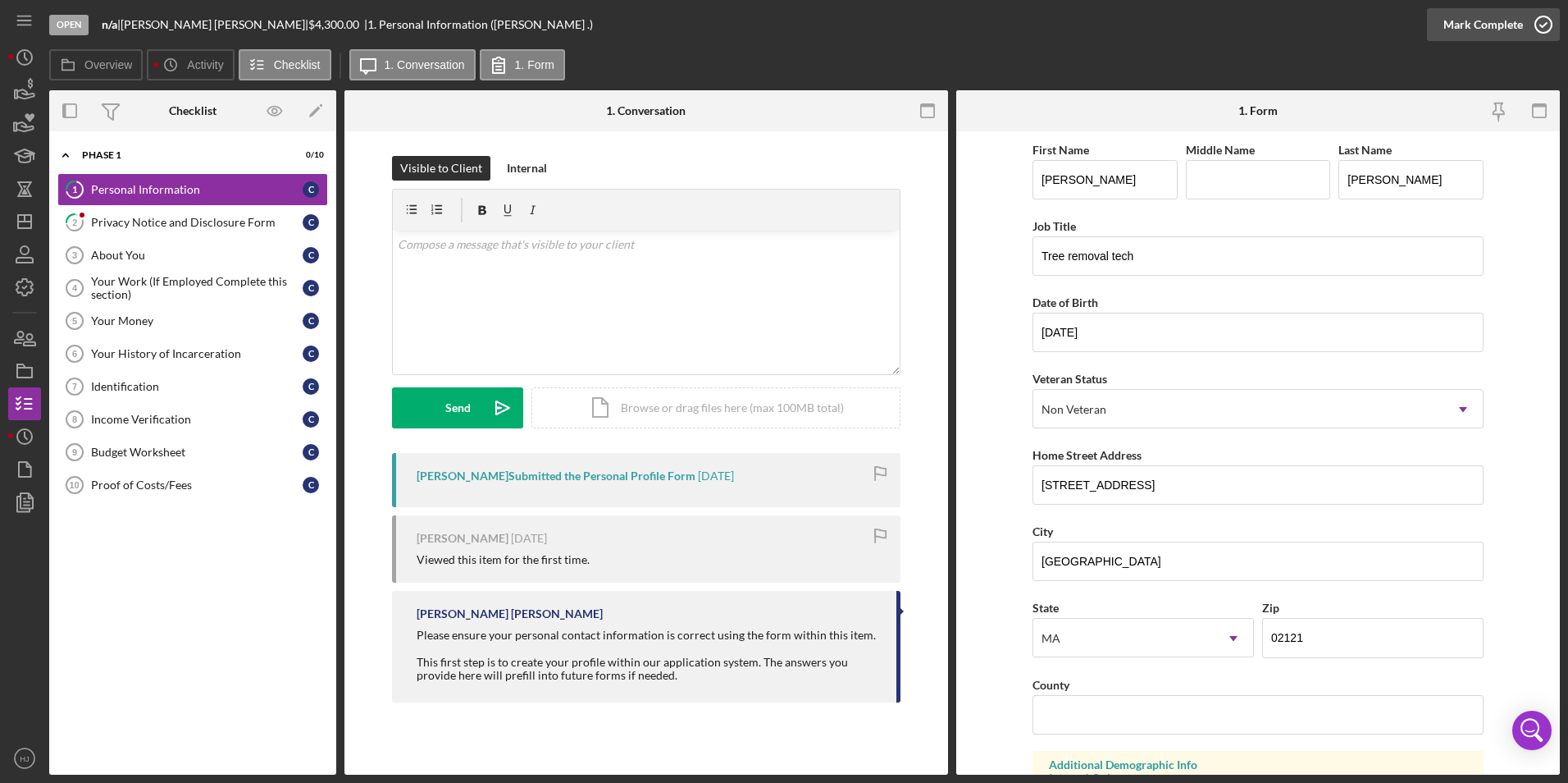
click at [1521, 23] on button "Mark Complete" at bounding box center [1494, 25] width 133 height 32
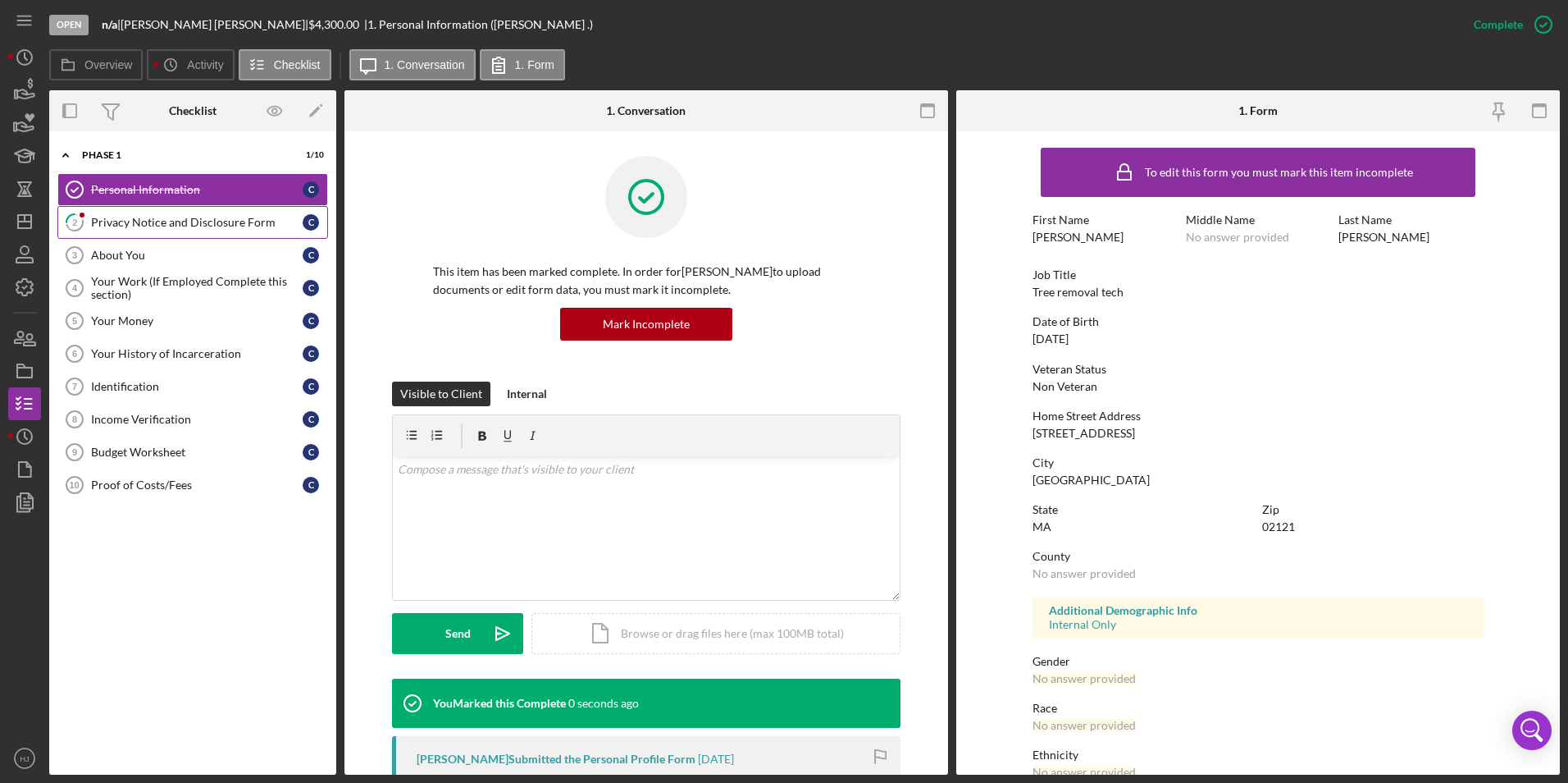
click at [211, 217] on div "Privacy Notice and Disclosure Form" at bounding box center [197, 222] width 211 height 13
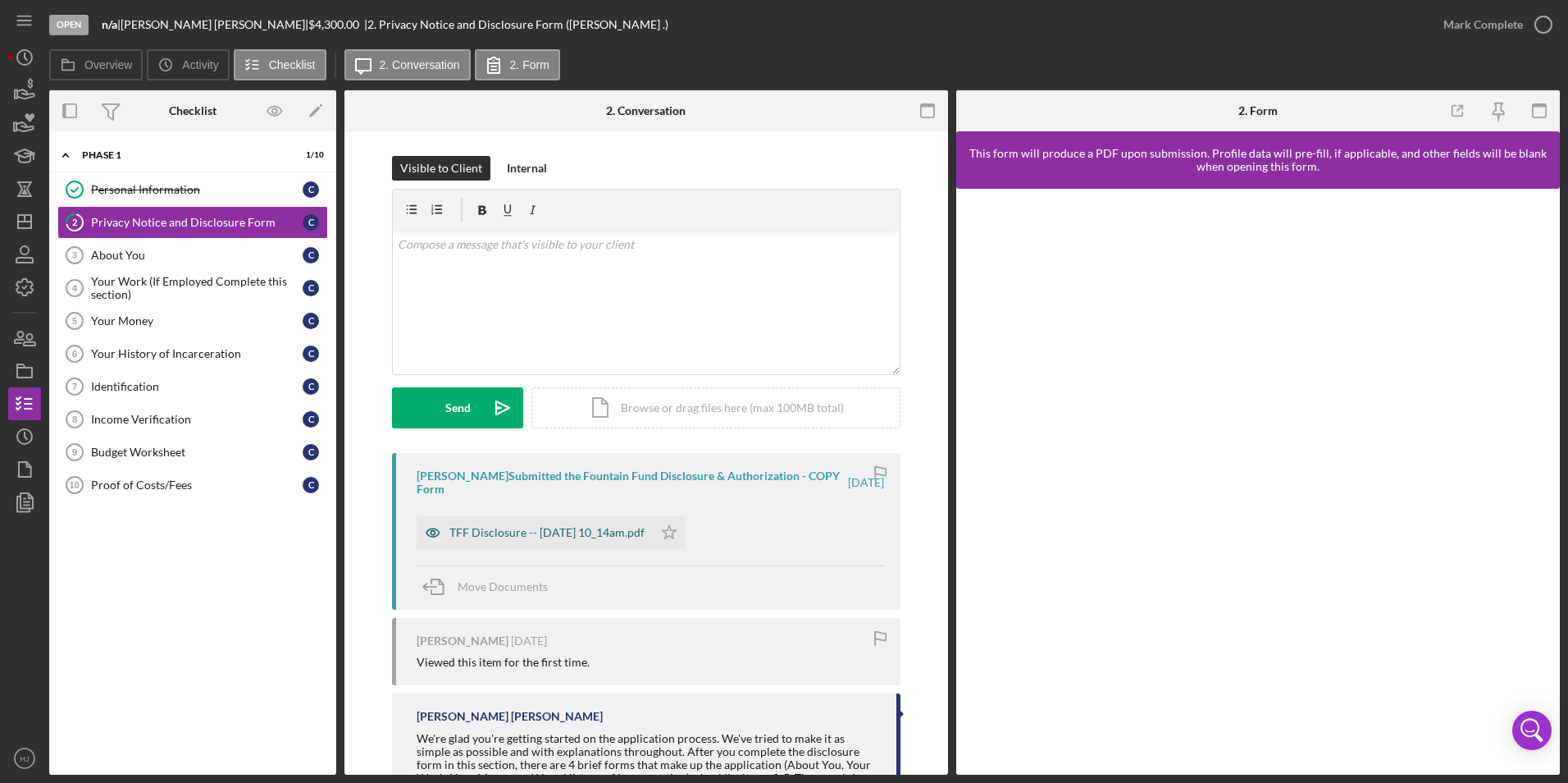
click at [529, 528] on div "TFF Disclosure -- [DATE] 10_14am.pdf" at bounding box center [547, 532] width 195 height 13
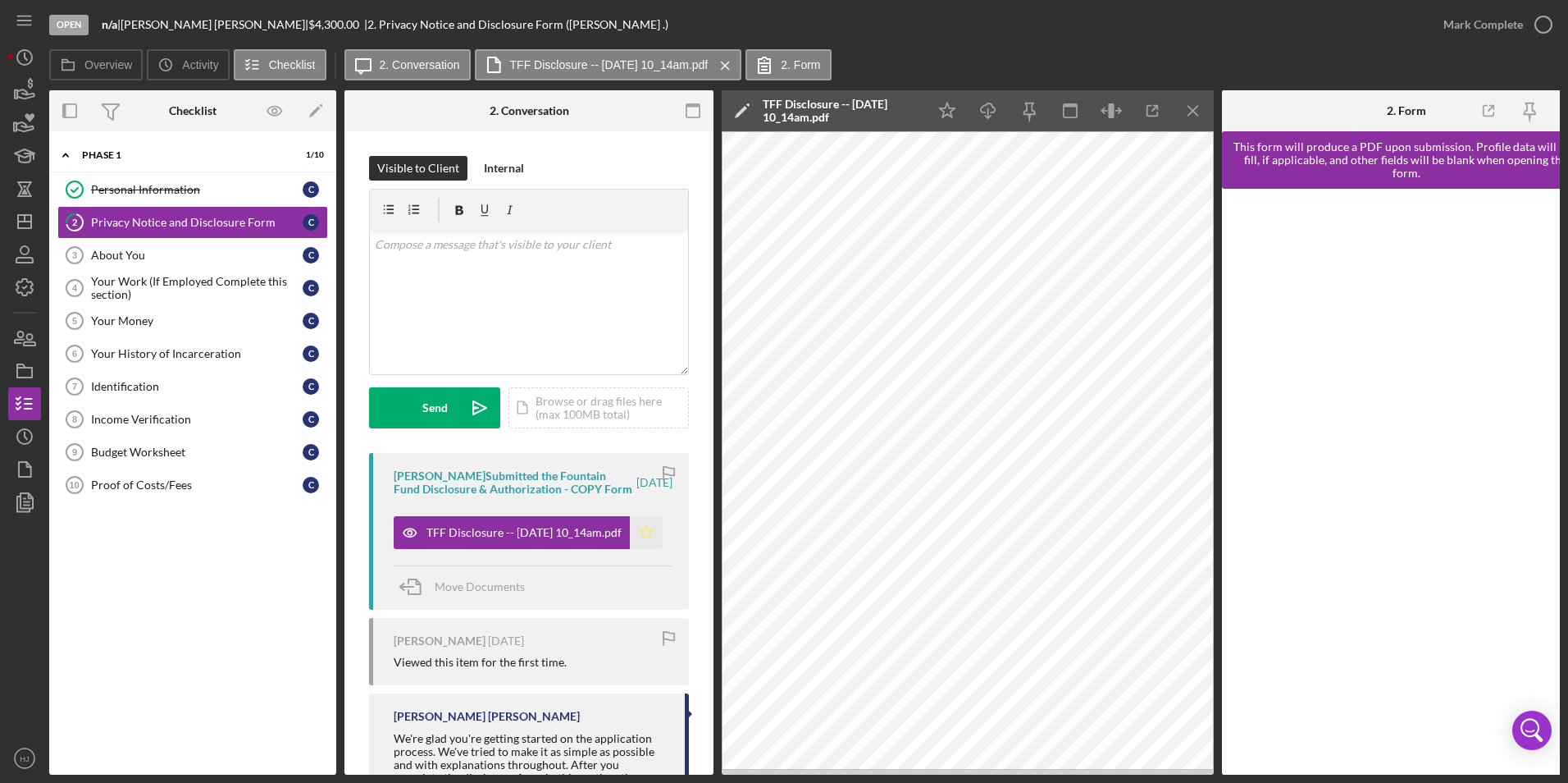
click at [648, 549] on icon "Icon/Star" at bounding box center [646, 532] width 32 height 32
click at [1473, 11] on div "Mark Complete" at bounding box center [1483, 25] width 79 height 32
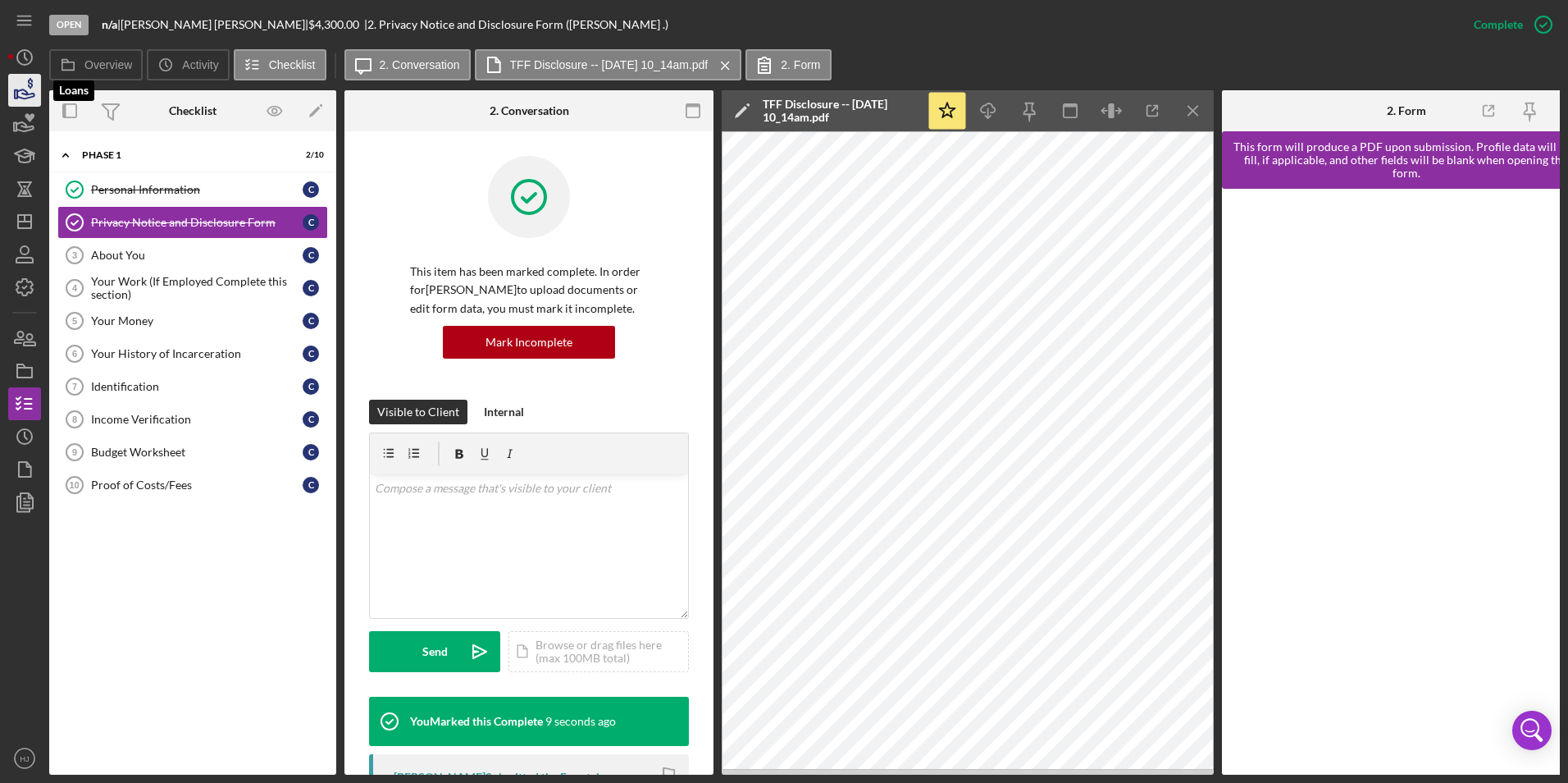
click at [29, 93] on icon "button" at bounding box center [25, 90] width 41 height 41
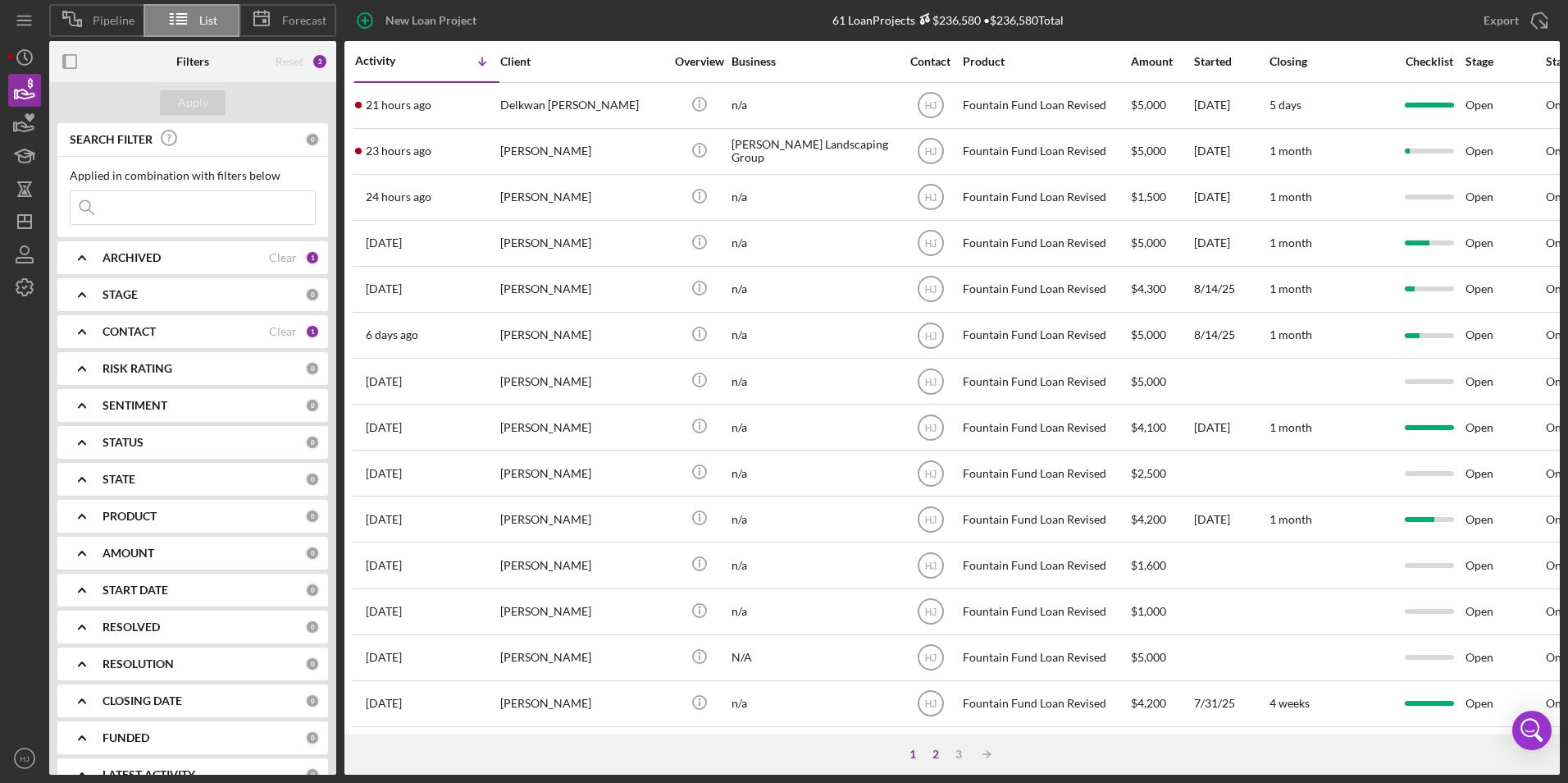
click at [940, 756] on div "2" at bounding box center [935, 753] width 23 height 13
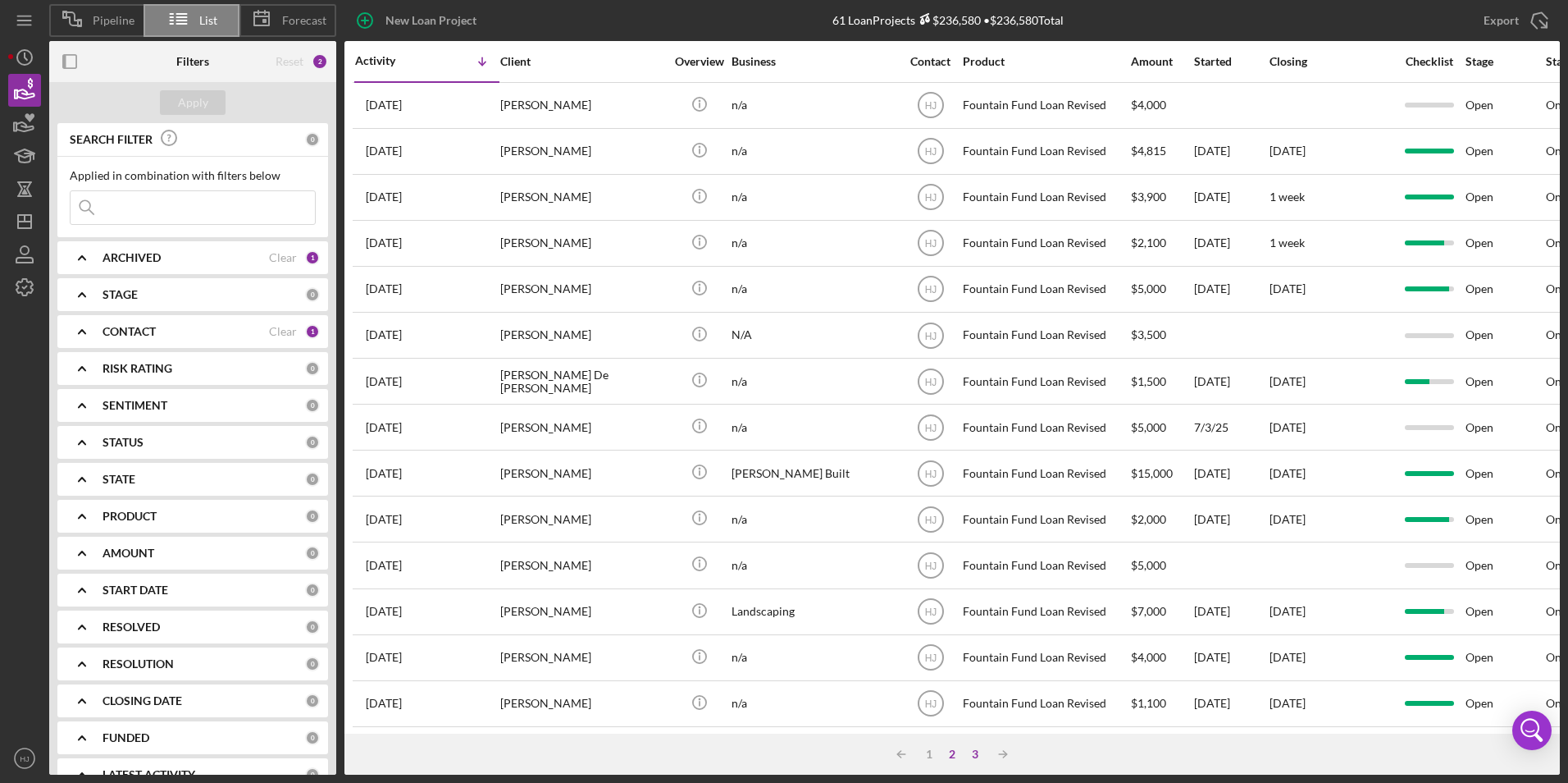
click at [978, 754] on div "3" at bounding box center [975, 753] width 23 height 13
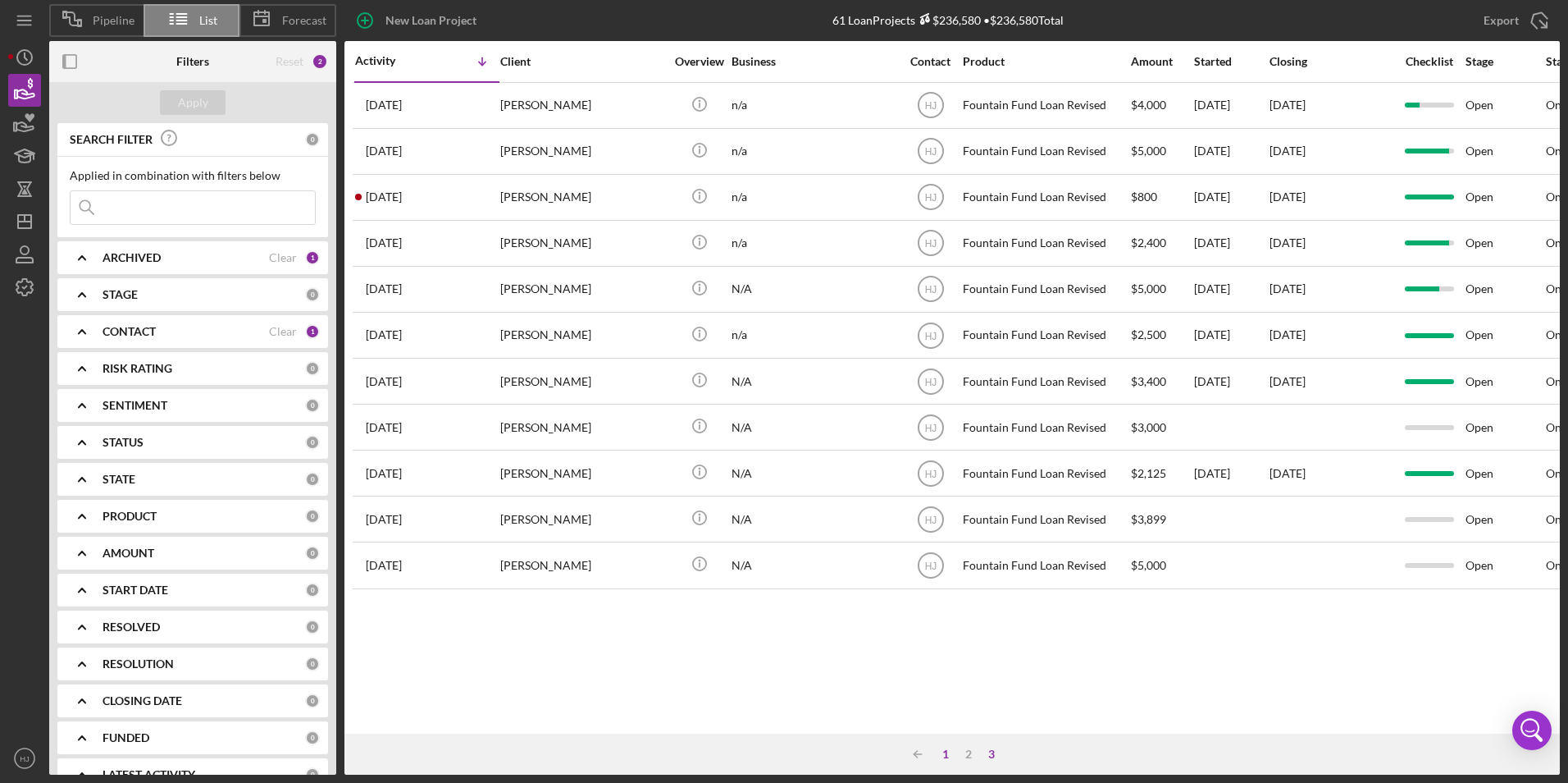
click at [946, 751] on div "1" at bounding box center [946, 753] width 23 height 13
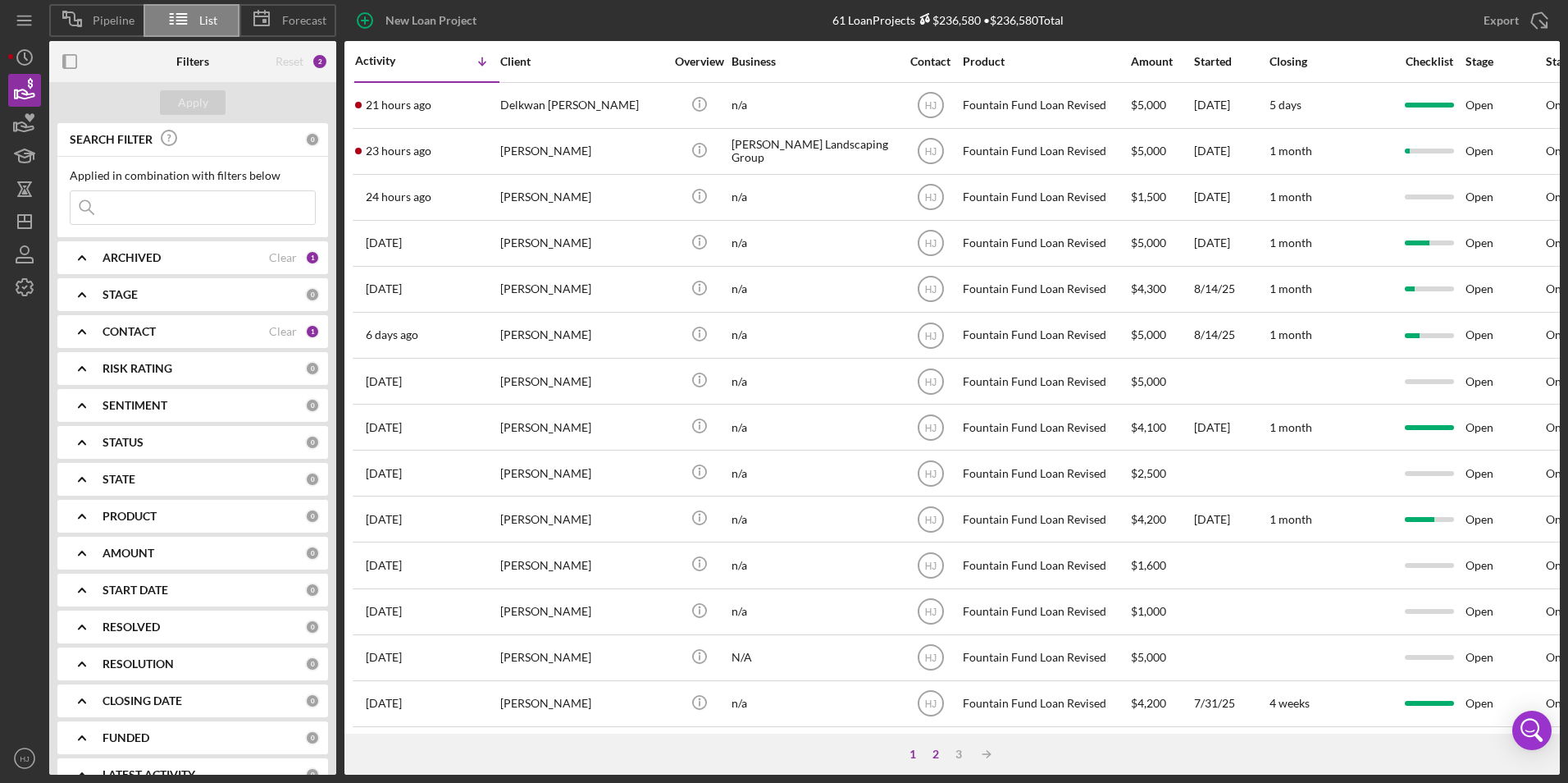
click at [933, 757] on div "2" at bounding box center [935, 753] width 23 height 13
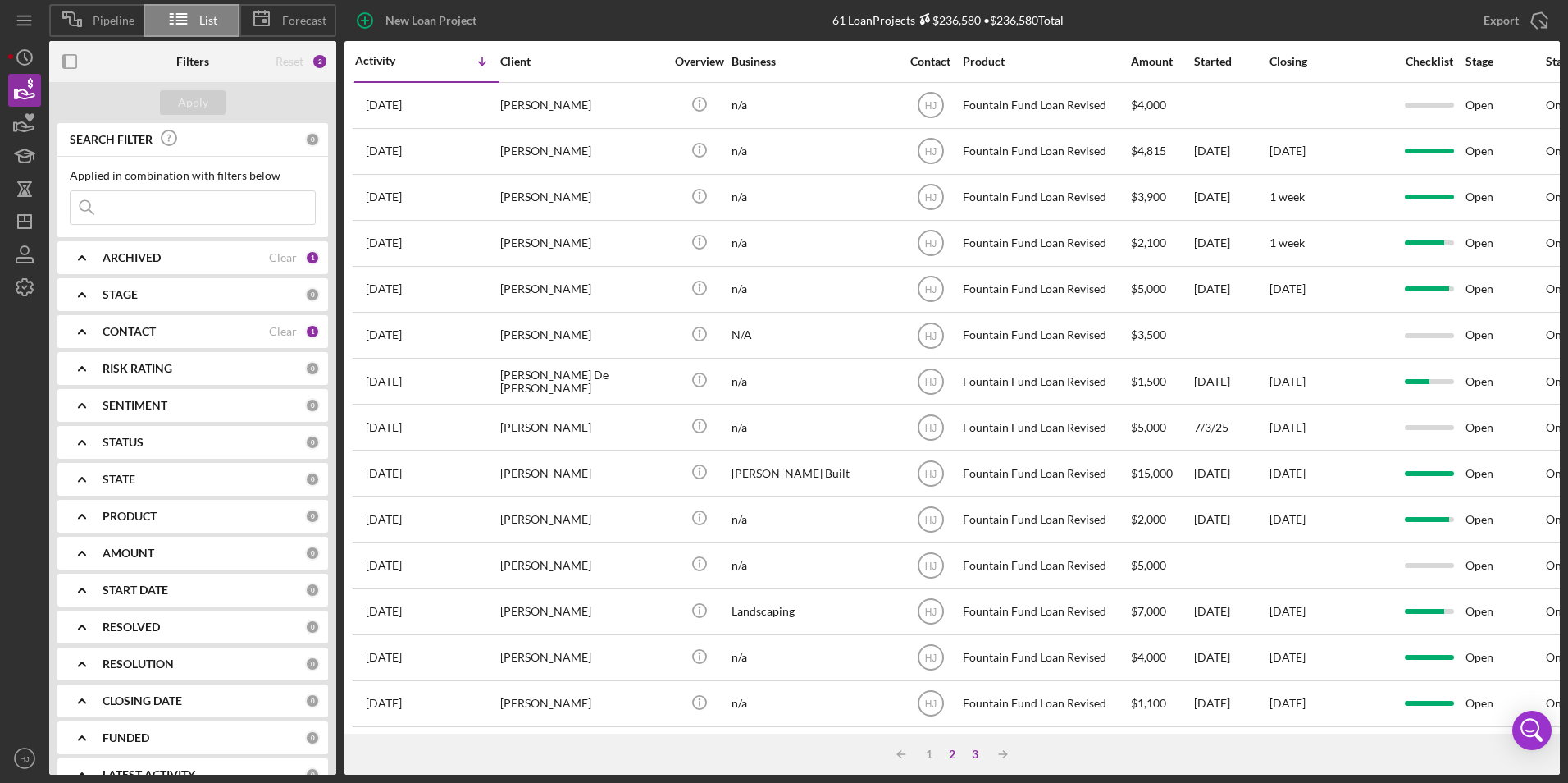
click at [981, 759] on div "3" at bounding box center [975, 753] width 23 height 13
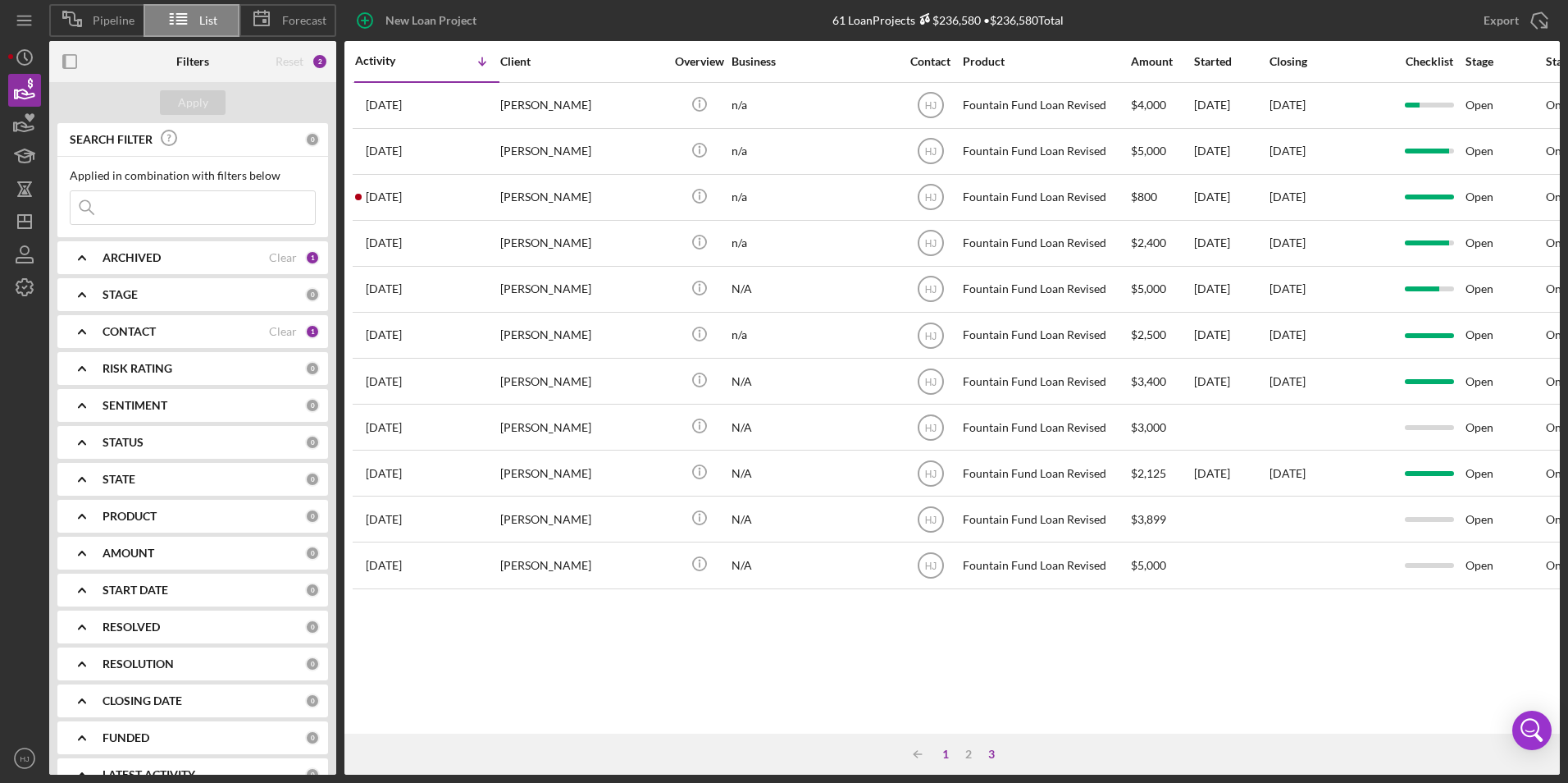
click at [941, 757] on div "1" at bounding box center [946, 753] width 23 height 13
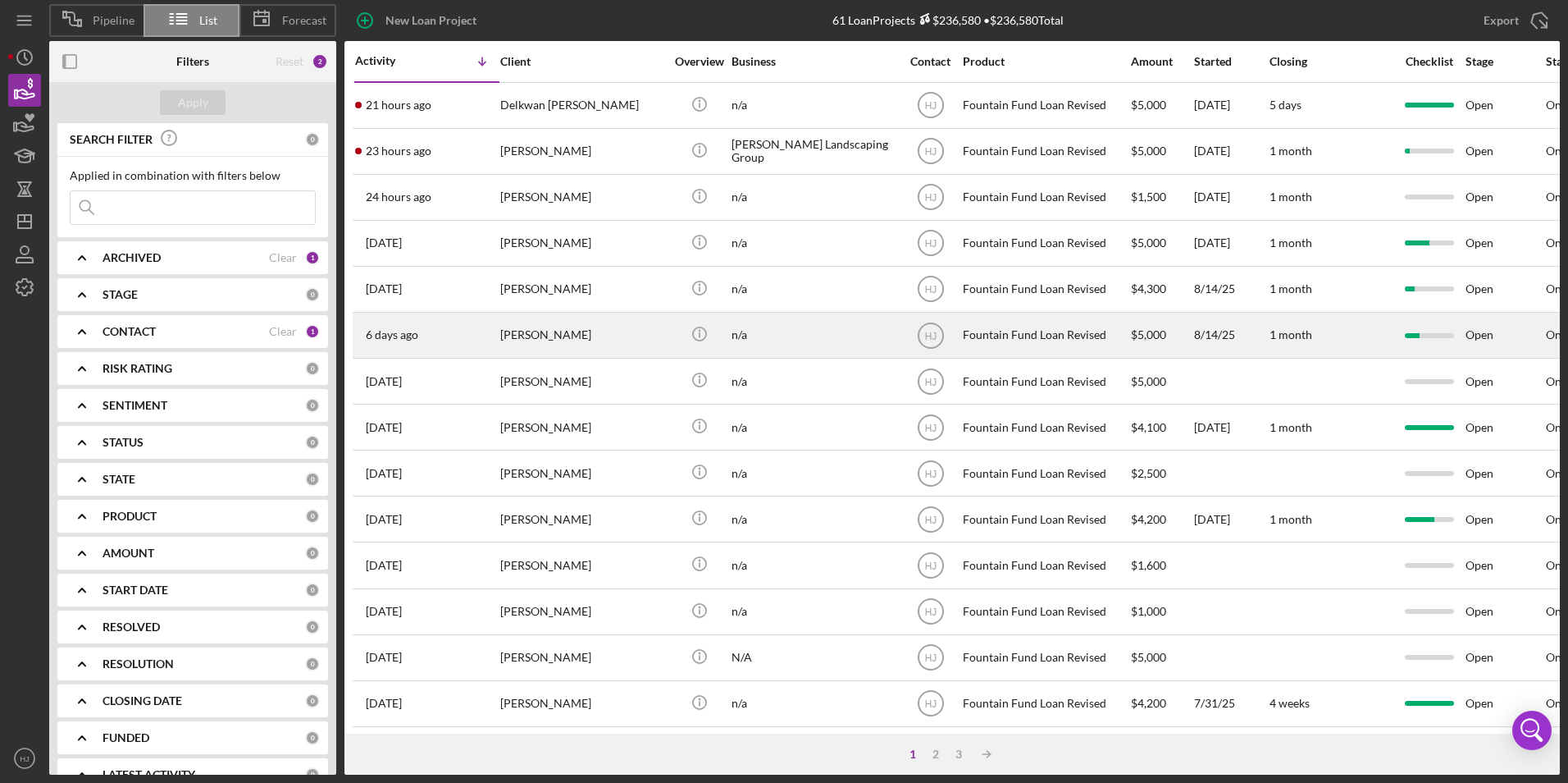
click at [553, 332] on div "[PERSON_NAME]" at bounding box center [582, 334] width 164 height 44
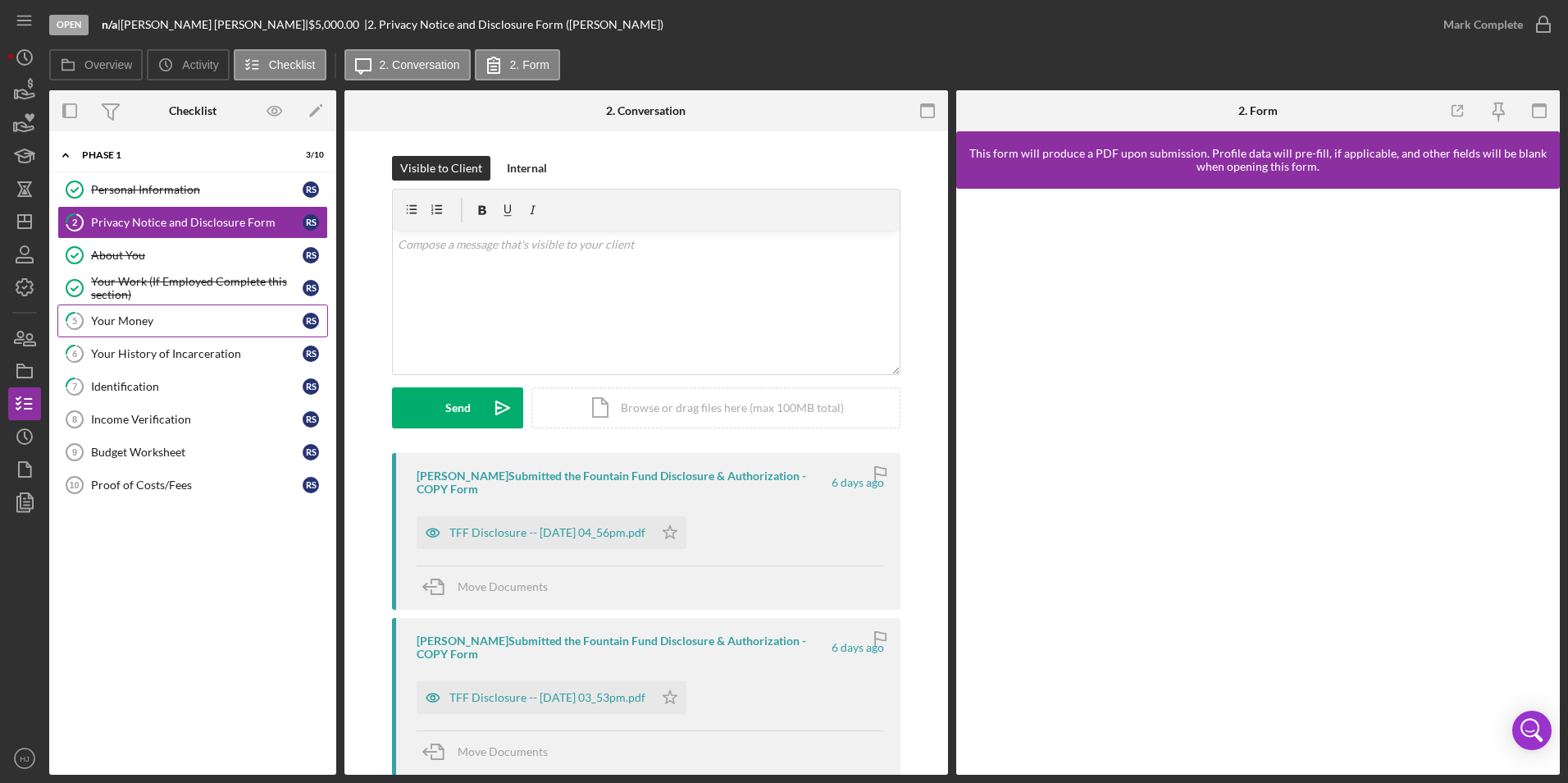
click at [153, 322] on div "Your Money" at bounding box center [197, 320] width 211 height 13
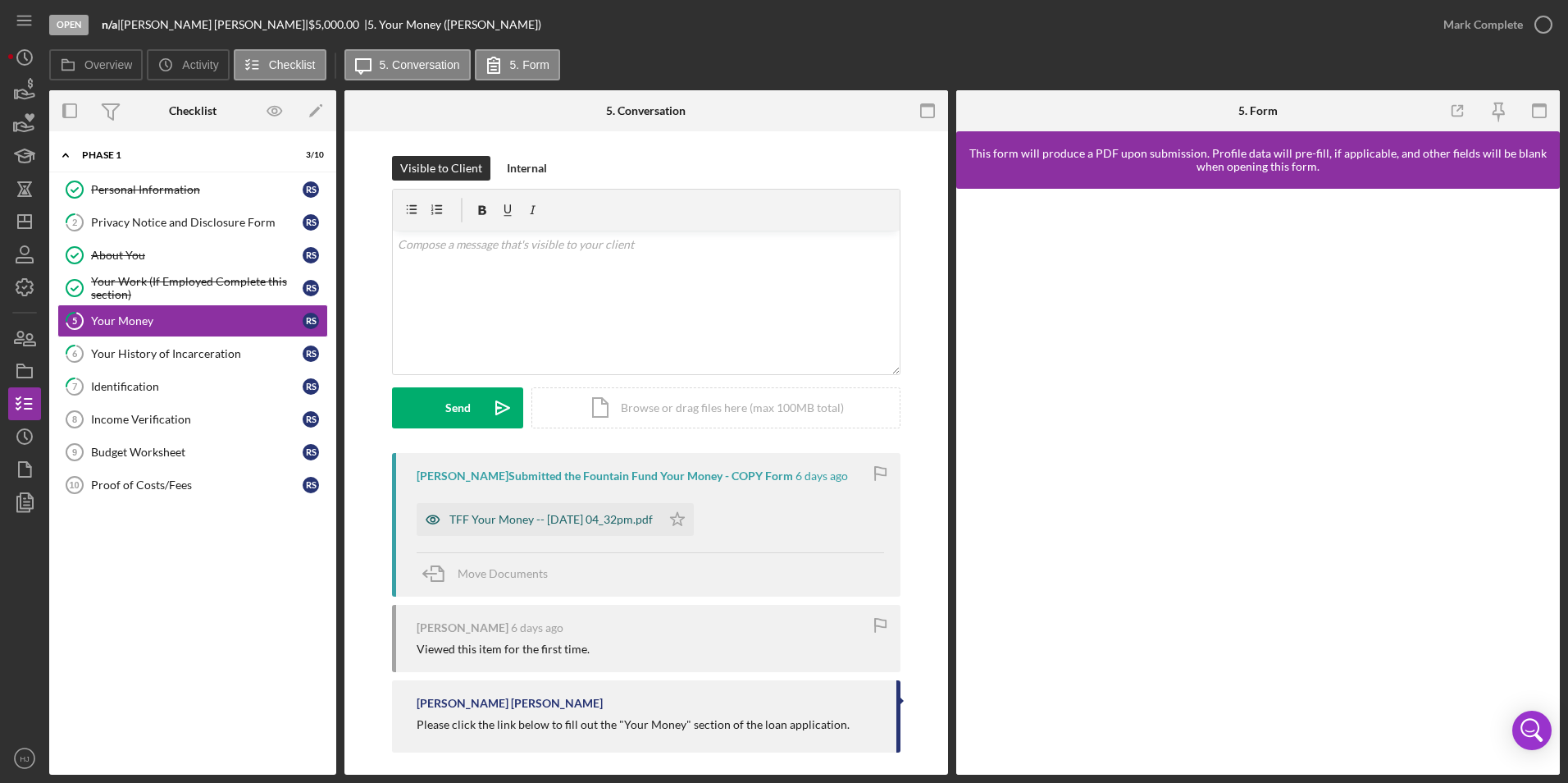
click at [553, 514] on div "TFF Your Money -- [DATE] 04_32pm.pdf" at bounding box center [551, 519] width 204 height 13
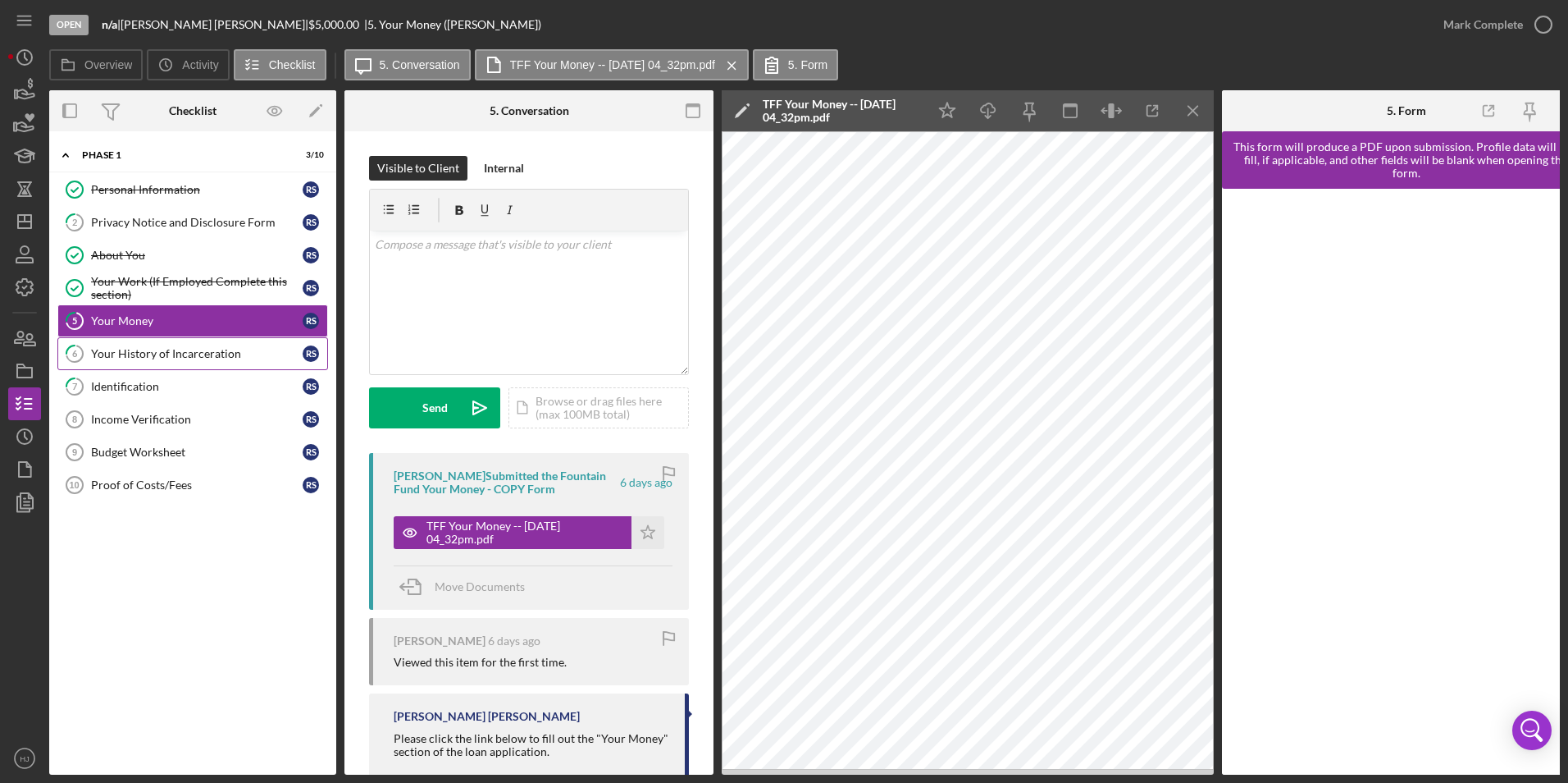
click at [175, 340] on link "6 Your History of Incarceration R S" at bounding box center [192, 353] width 270 height 32
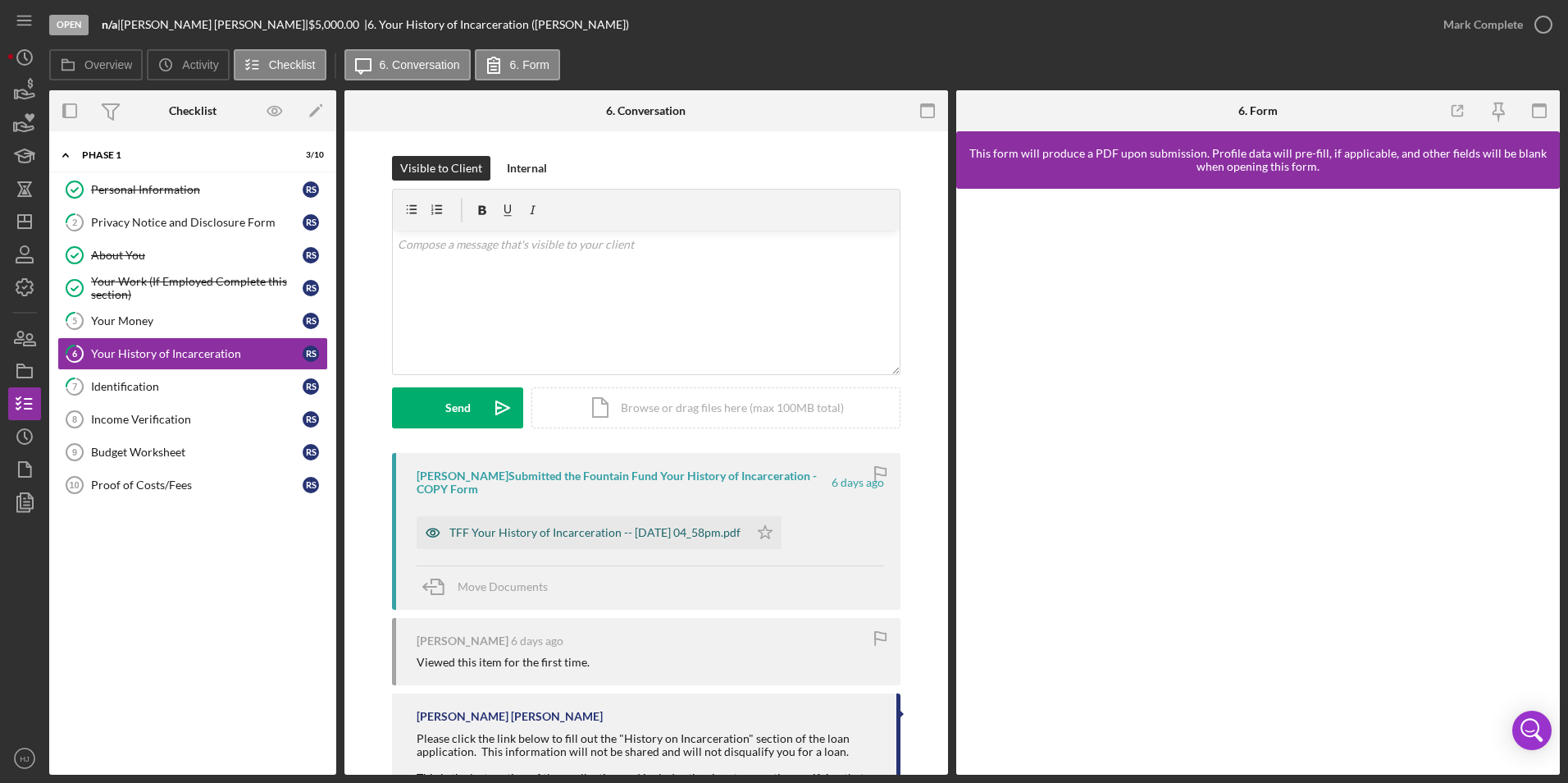
click at [637, 542] on div "TFF Your History of Incarceration -- [DATE] 04_58pm.pdf" at bounding box center [583, 532] width 333 height 32
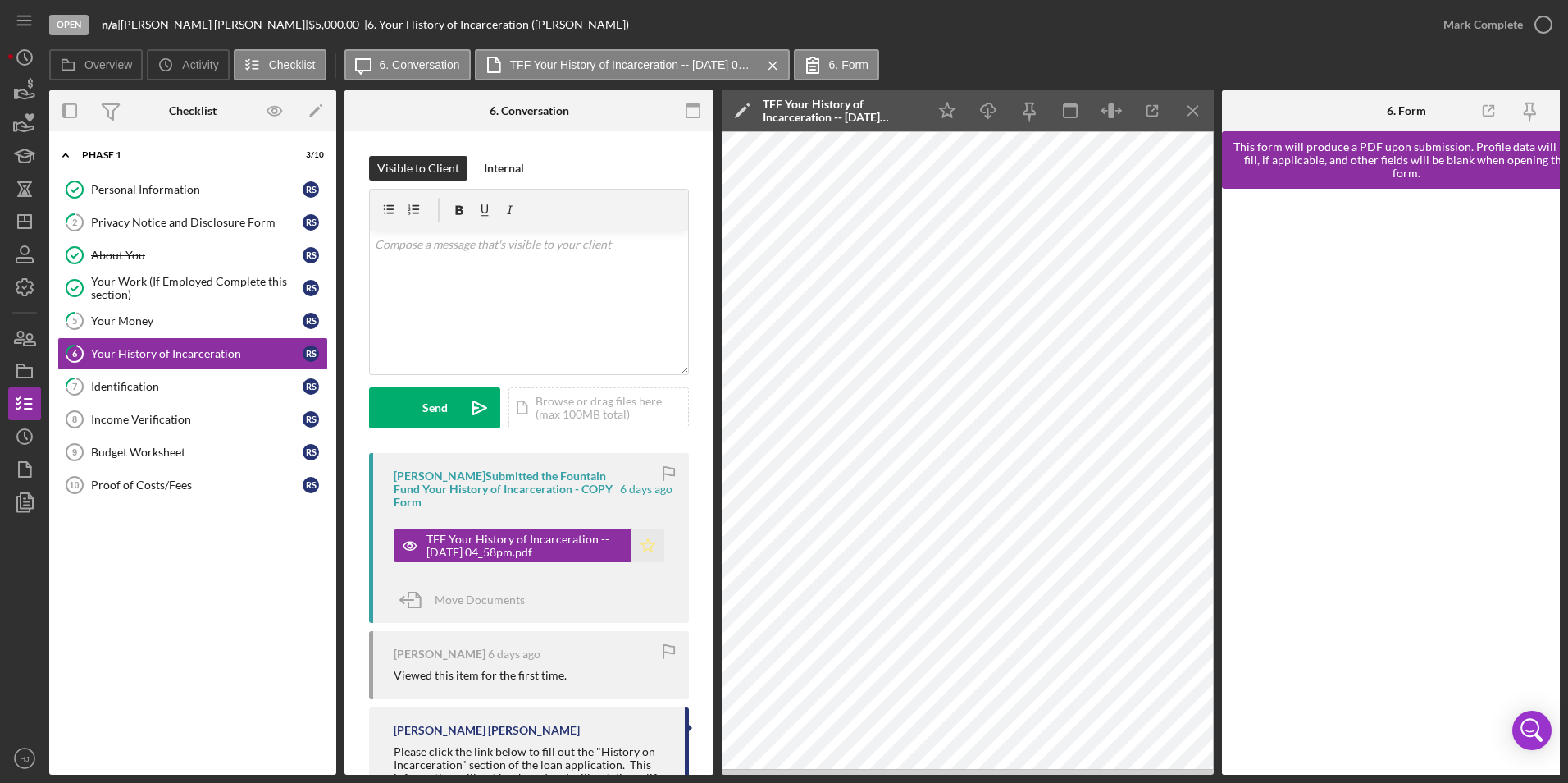
click at [637, 539] on icon "Icon/Star" at bounding box center [648, 545] width 32 height 32
click at [1534, 21] on icon "button" at bounding box center [1543, 25] width 41 height 41
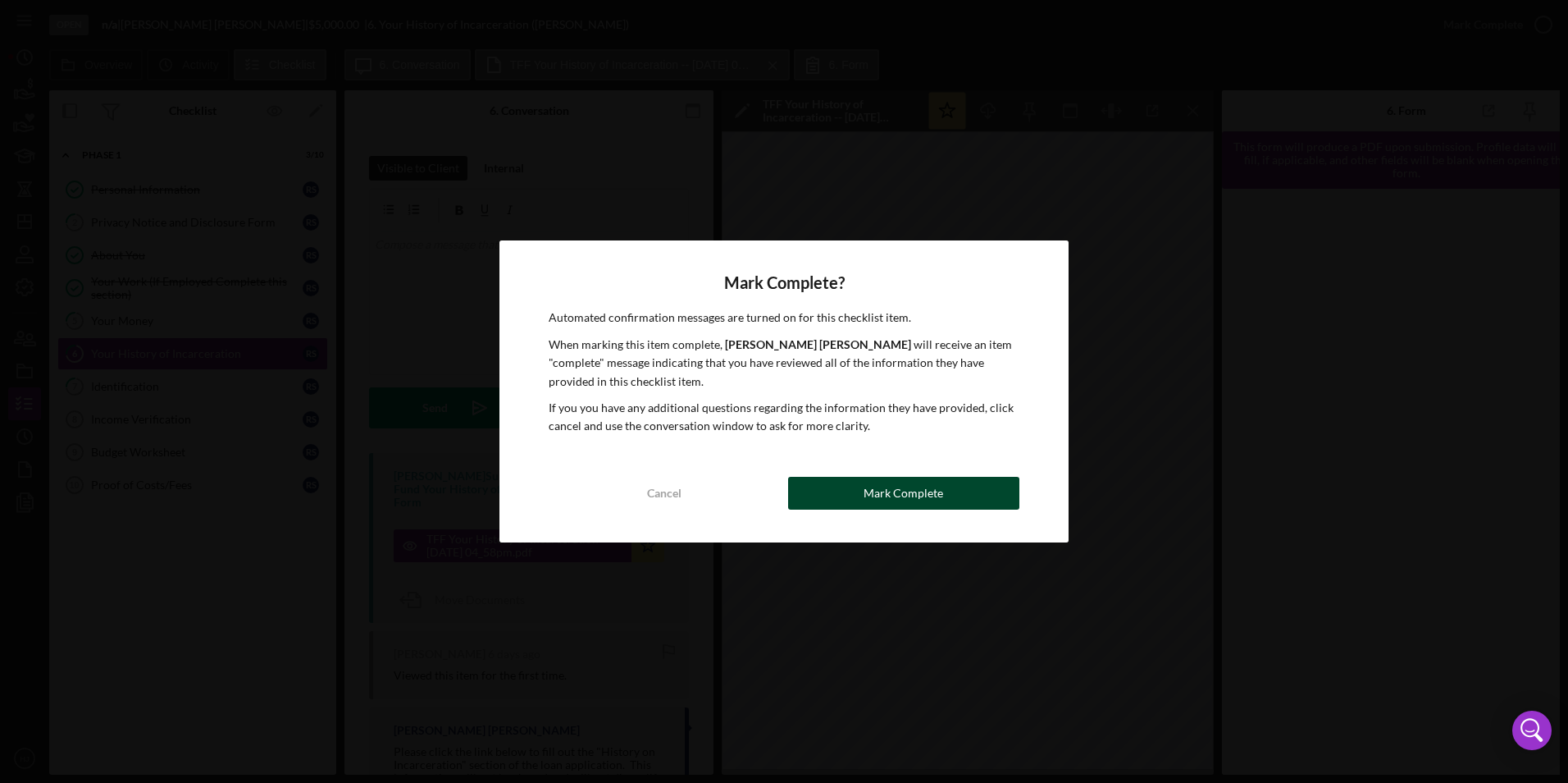
click at [894, 491] on div "Mark Complete" at bounding box center [903, 493] width 79 height 32
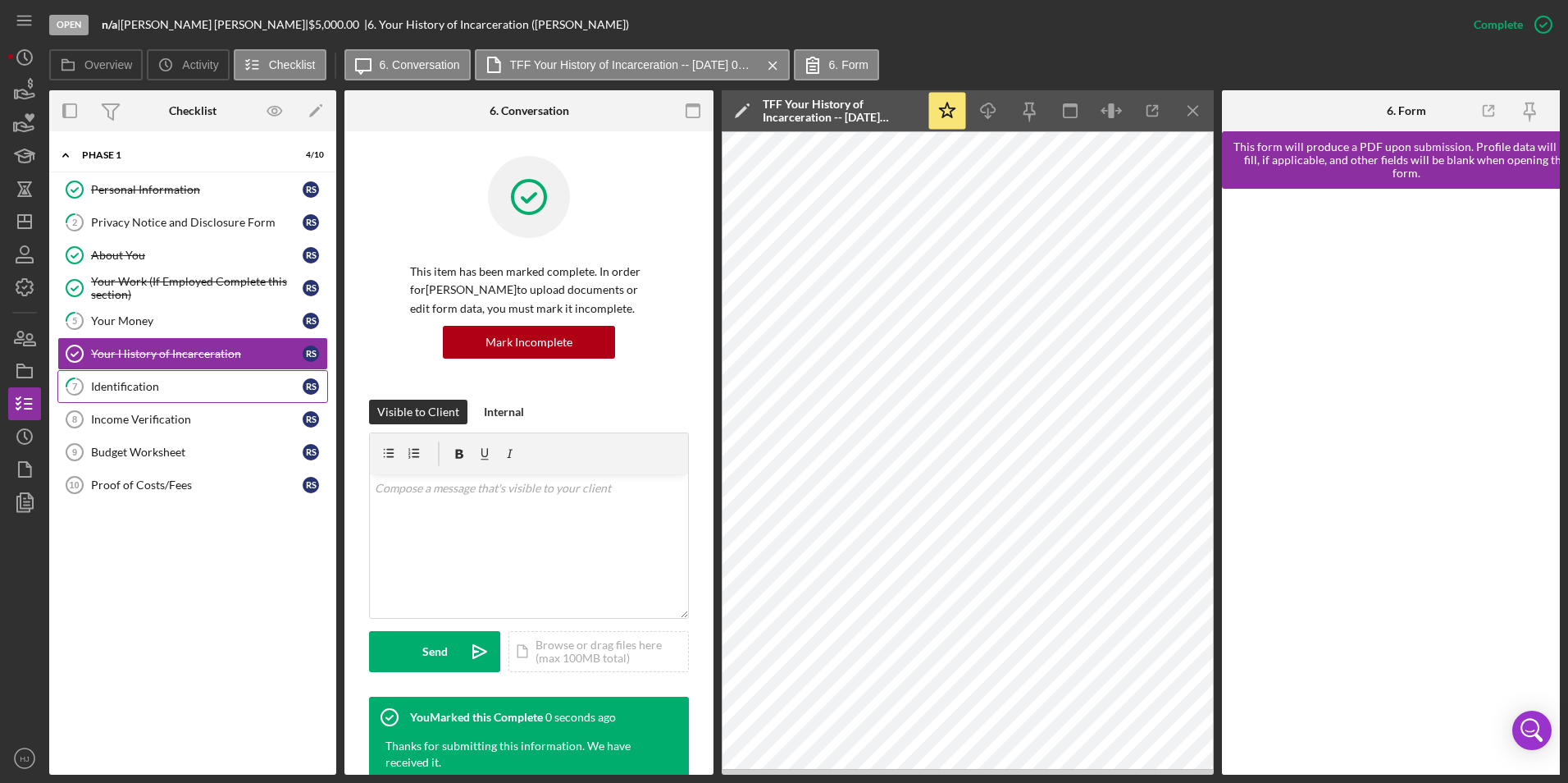
click at [165, 390] on div "Identification" at bounding box center [197, 386] width 211 height 13
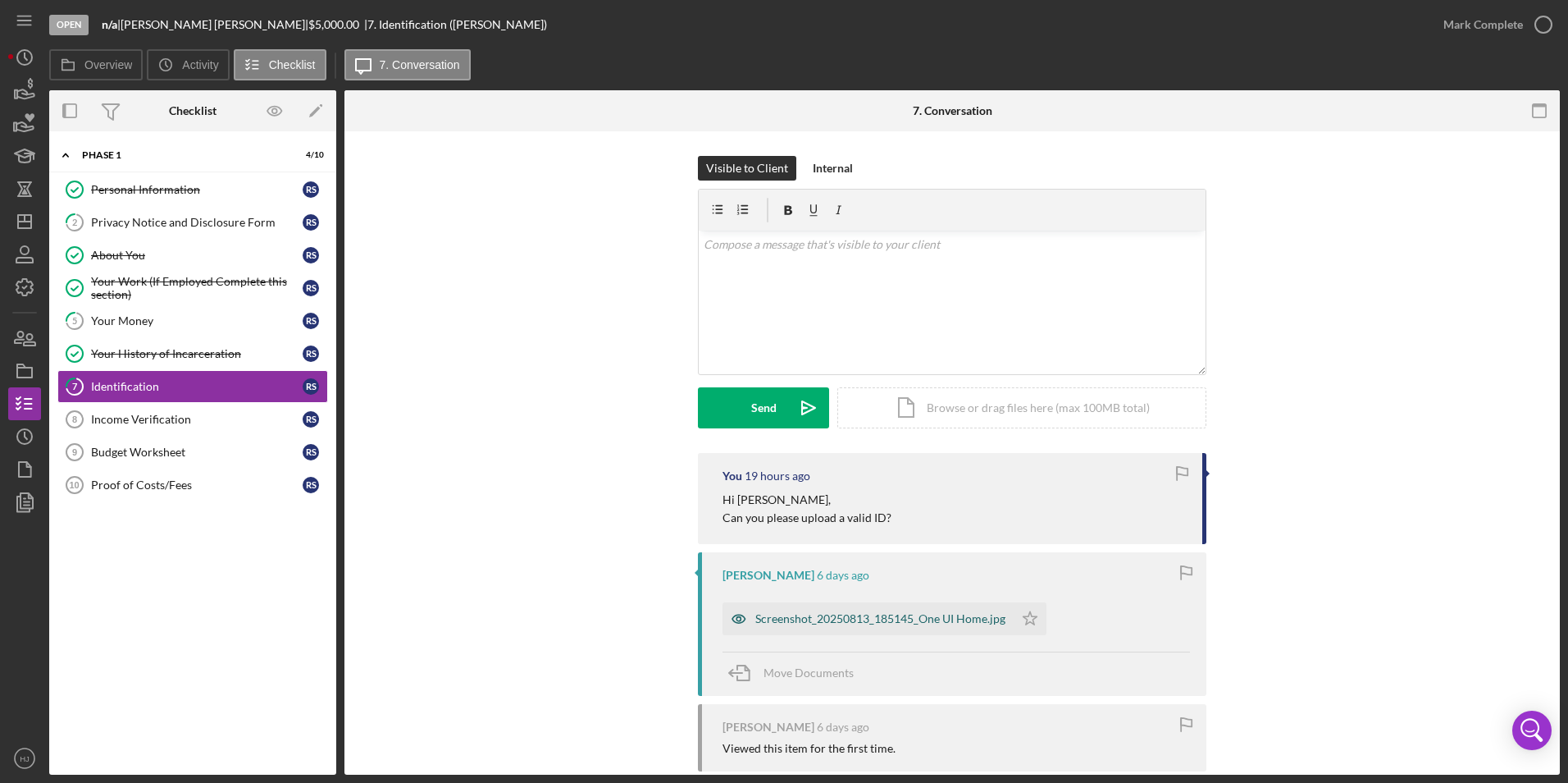
click at [855, 632] on div "Screenshot_20250813_185145_One UI Home.jpg" at bounding box center [867, 618] width 291 height 32
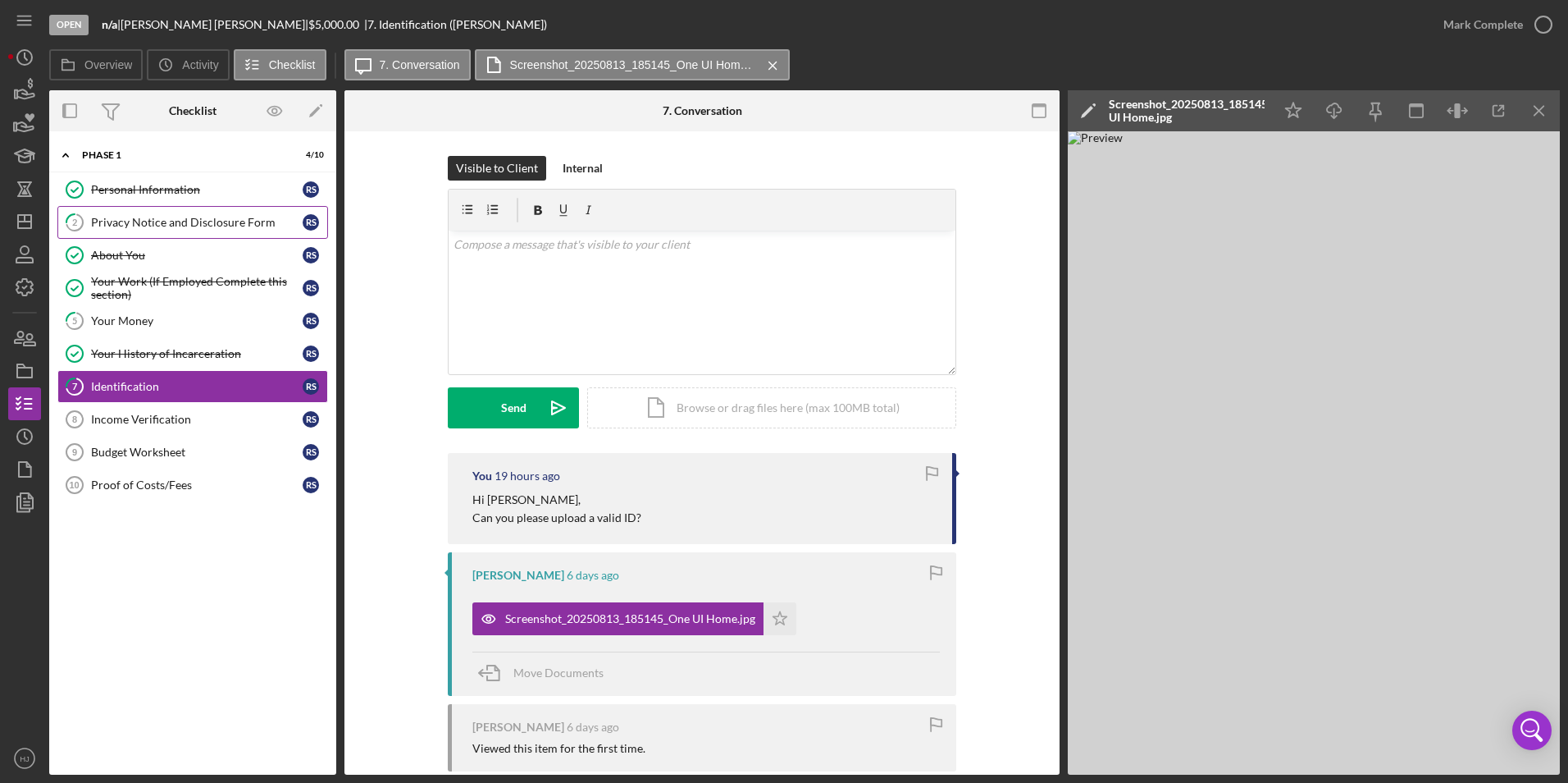
click at [153, 229] on link "2 Privacy Notice and Disclosure Form R S" at bounding box center [192, 222] width 270 height 32
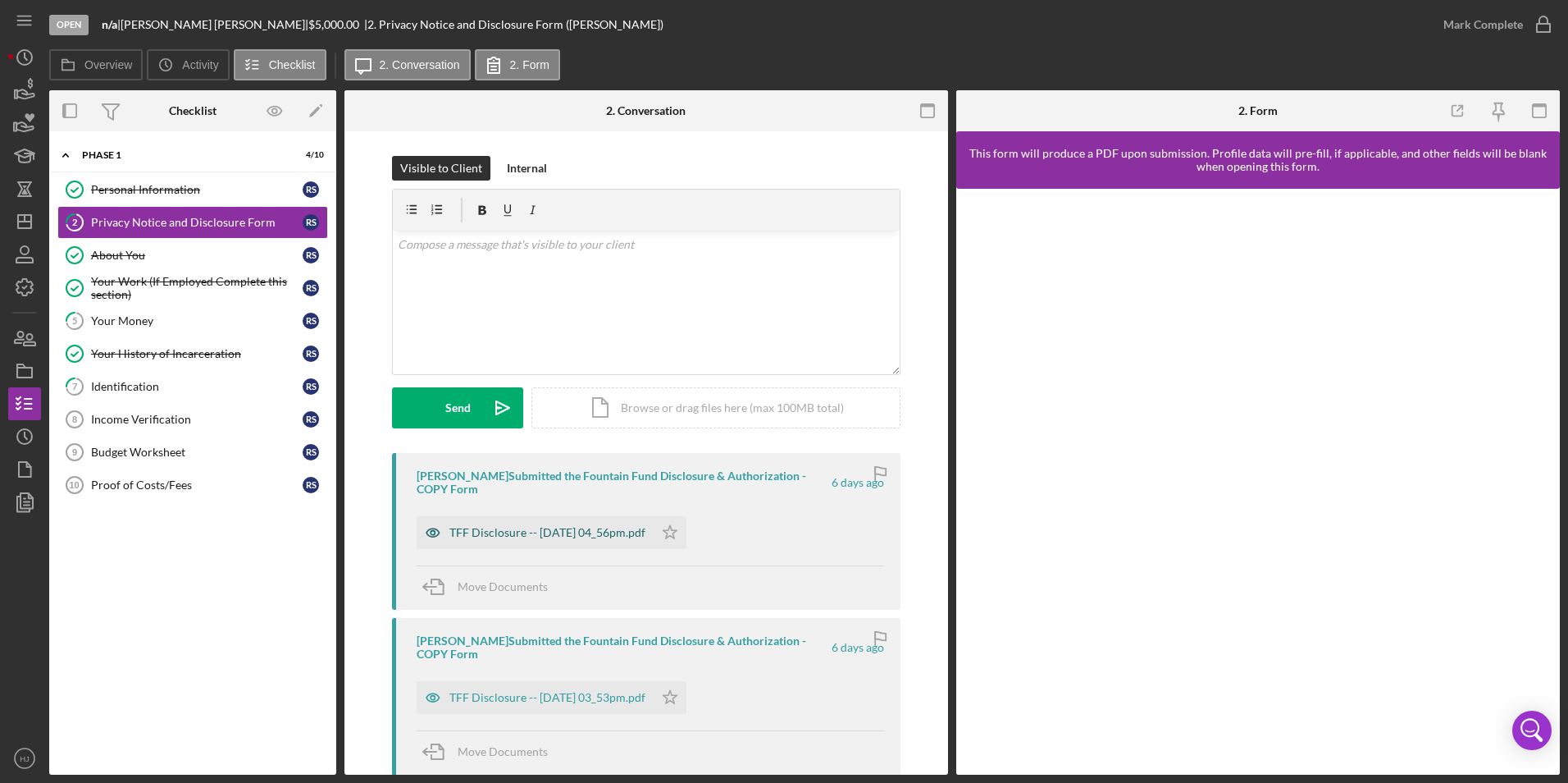
click at [539, 528] on div "TFF Disclosure -- [DATE] 04_56pm.pdf" at bounding box center [547, 532] width 196 height 13
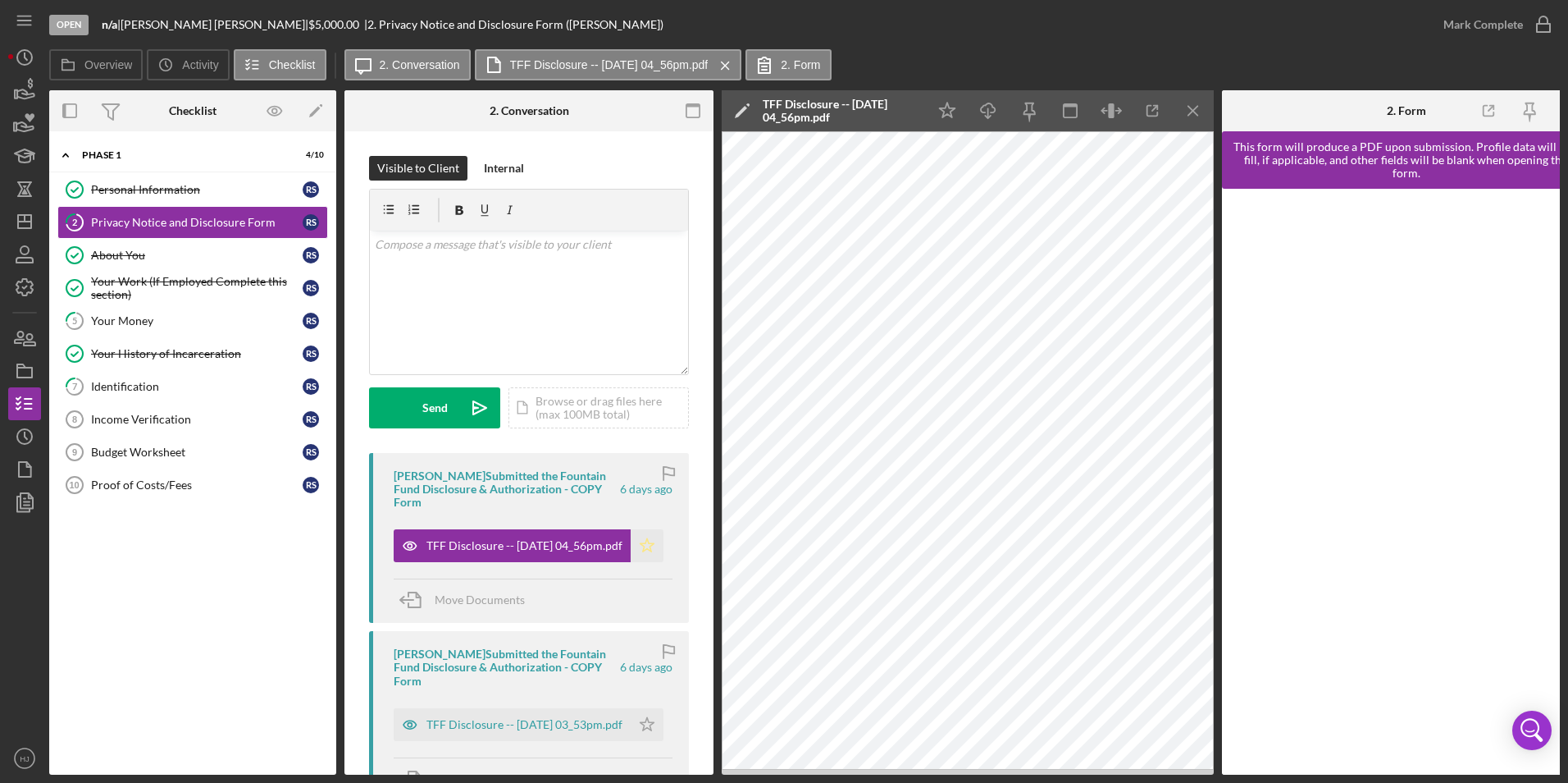
click at [645, 535] on icon "Icon/Star" at bounding box center [647, 545] width 32 height 32
click at [1496, 24] on div "Mark Complete" at bounding box center [1483, 25] width 79 height 32
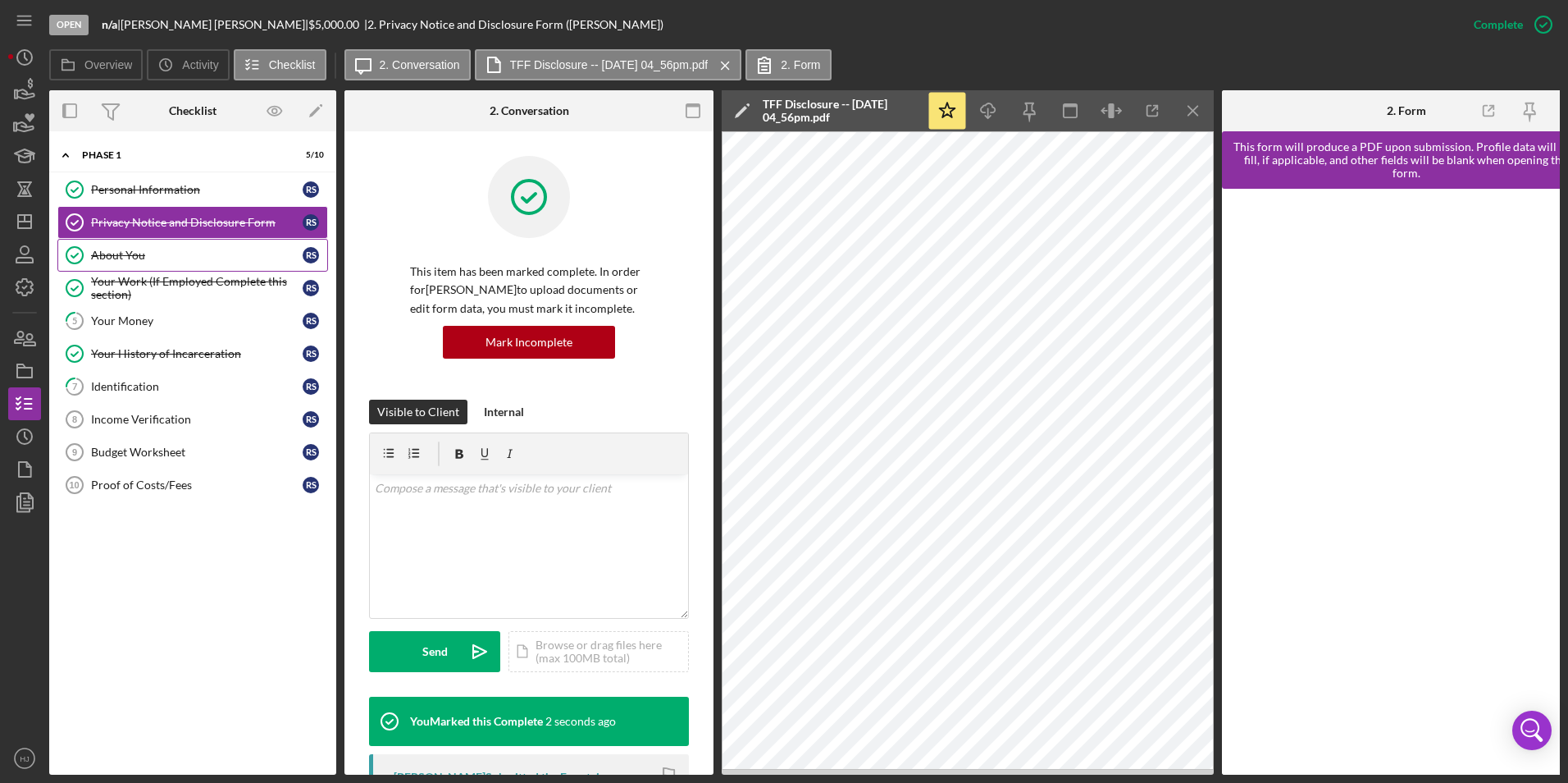
click at [112, 258] on div "About You" at bounding box center [197, 254] width 211 height 13
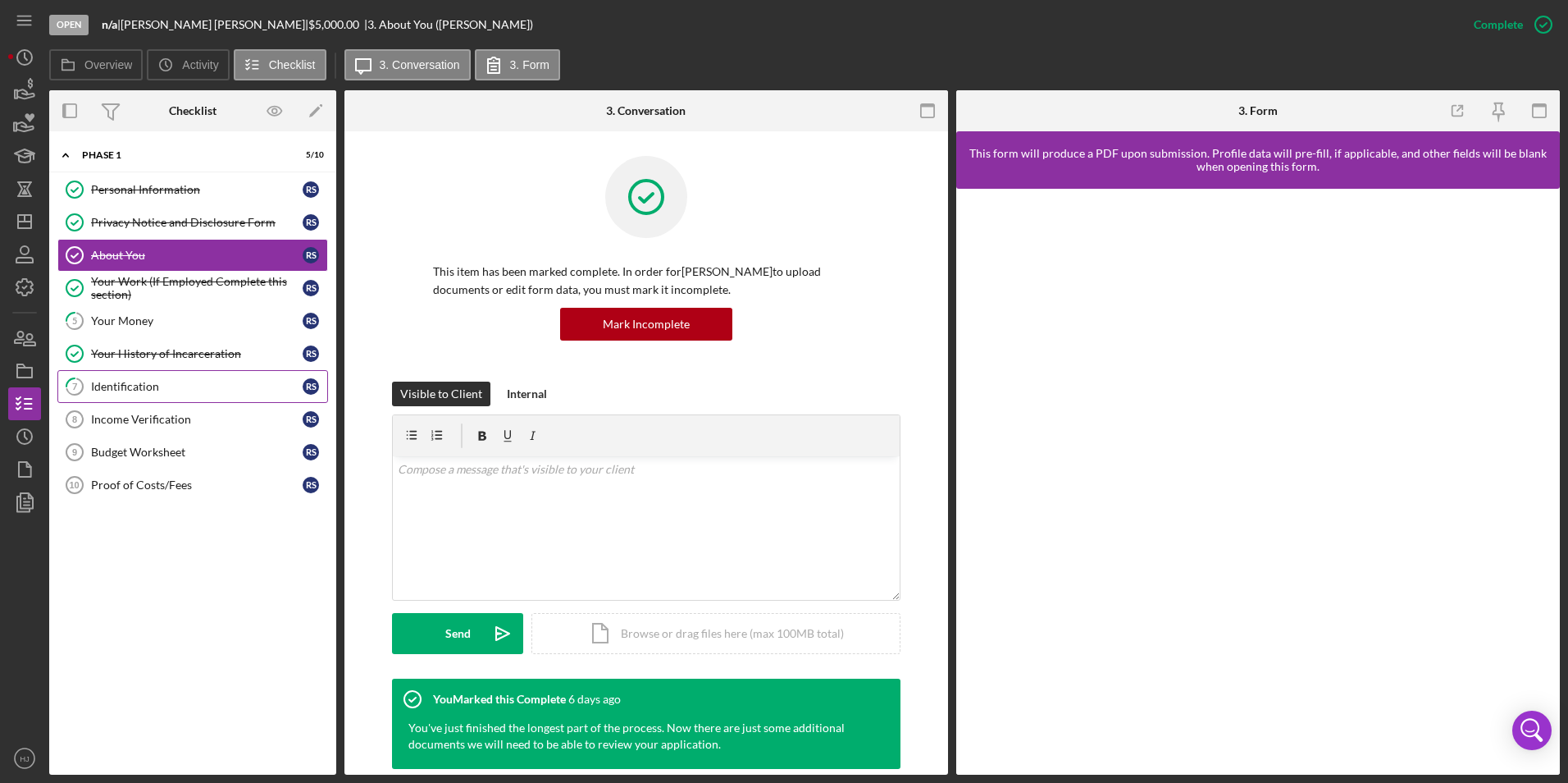
click at [187, 380] on div "Identification" at bounding box center [197, 386] width 211 height 13
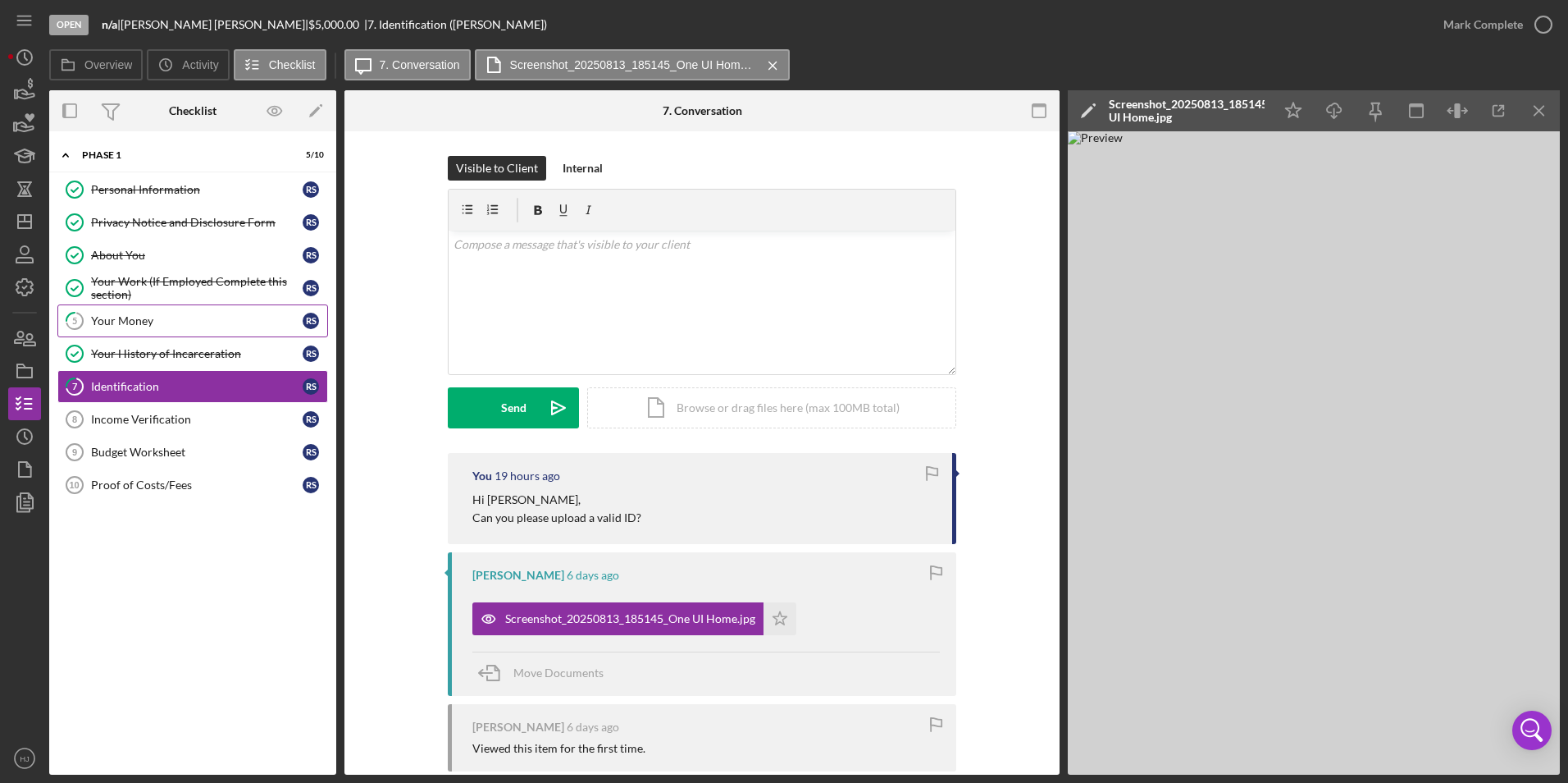
click at [140, 314] on div "Your Money" at bounding box center [197, 320] width 211 height 13
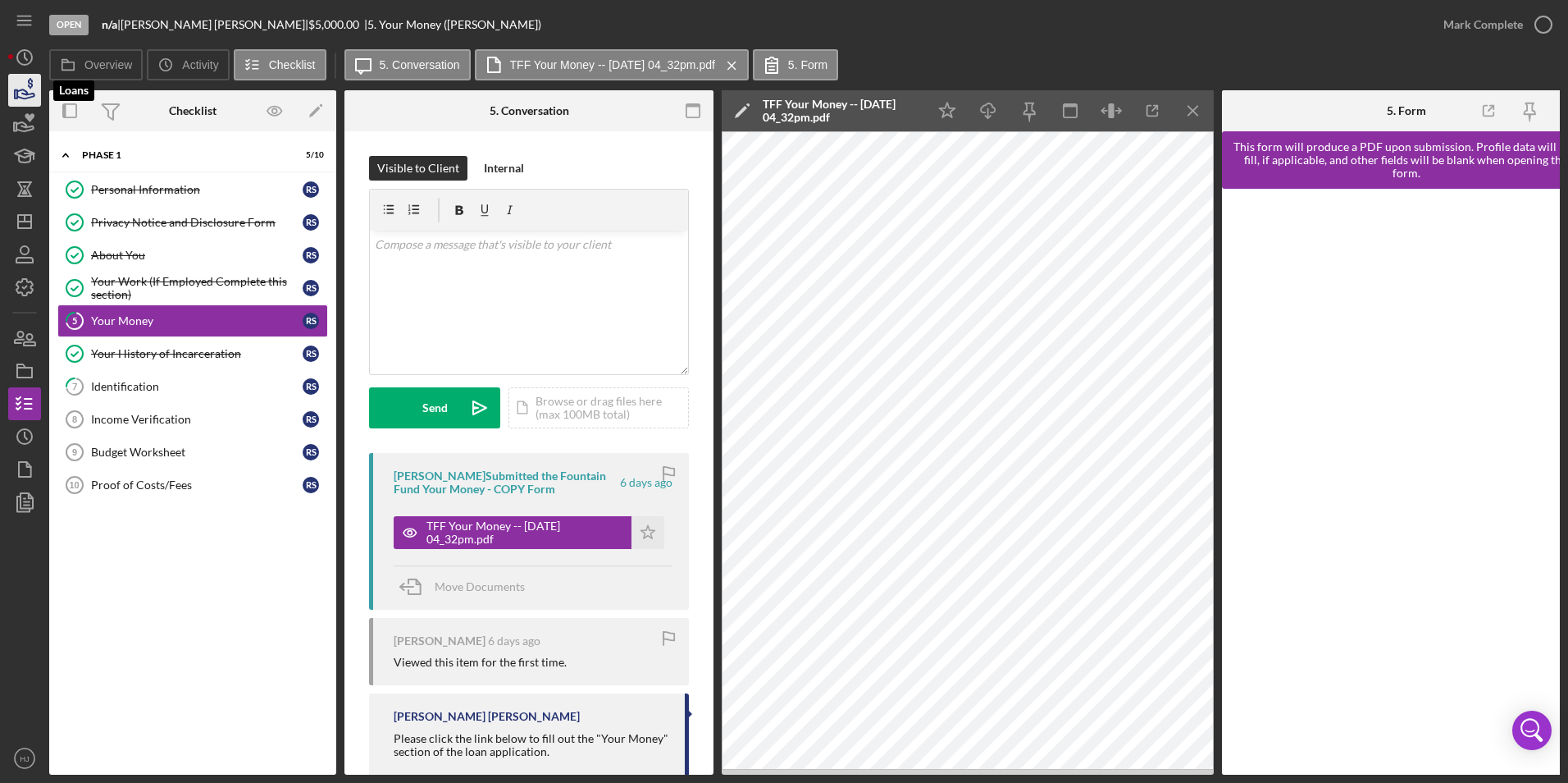
click at [14, 99] on icon "button" at bounding box center [25, 90] width 41 height 41
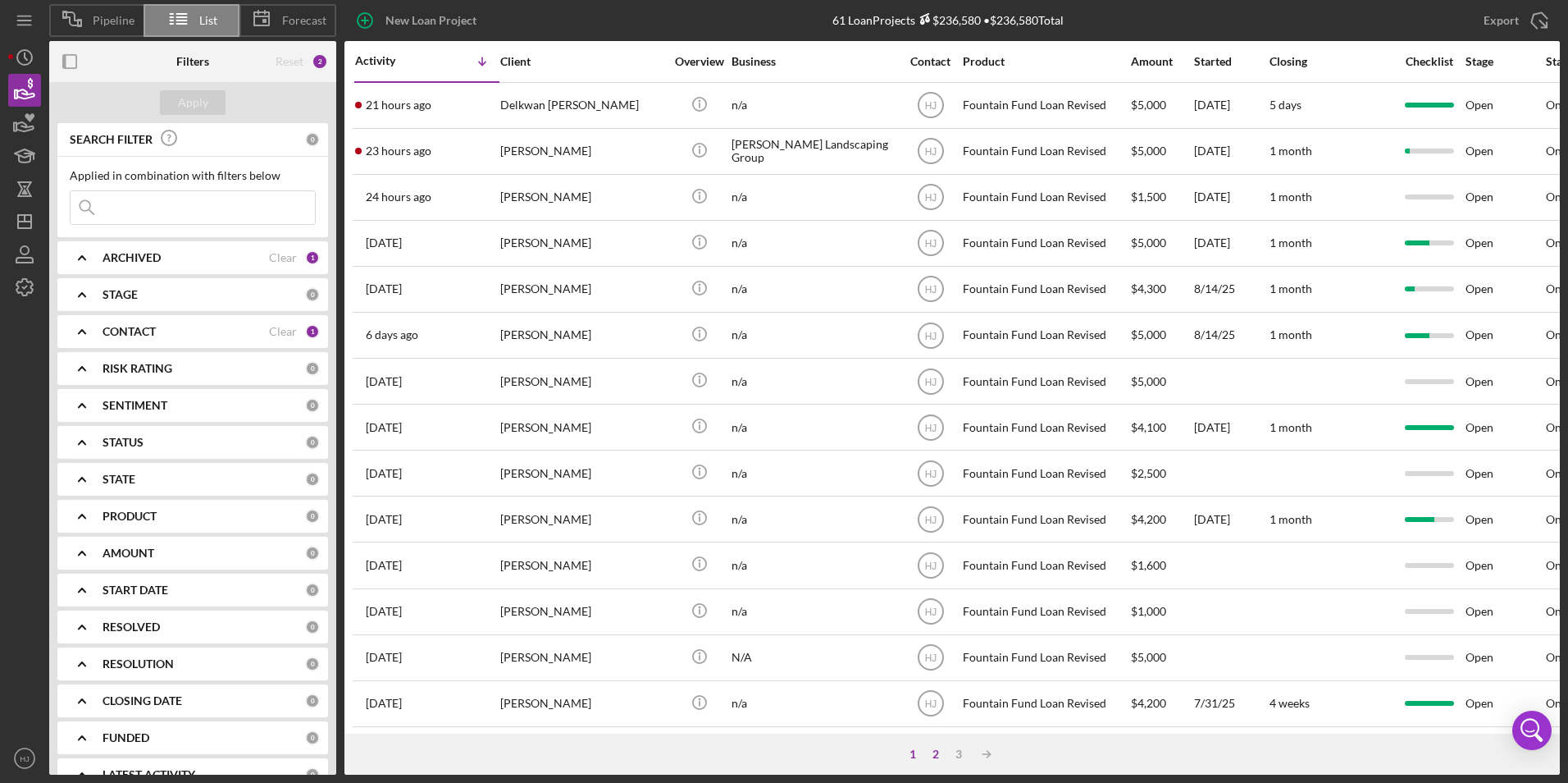
click at [936, 749] on div "2" at bounding box center [935, 753] width 23 height 13
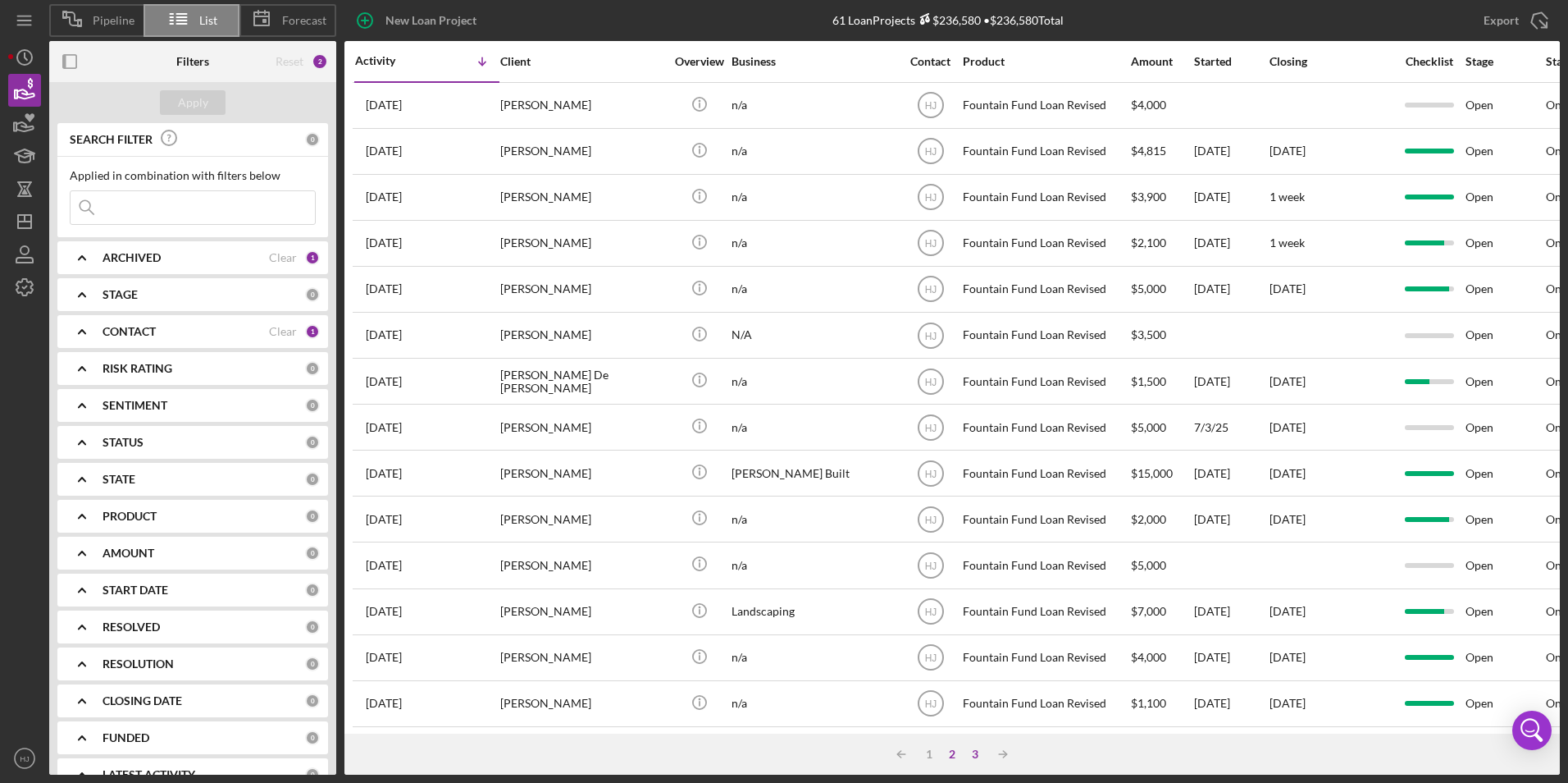
click at [972, 751] on div "3" at bounding box center [975, 753] width 23 height 13
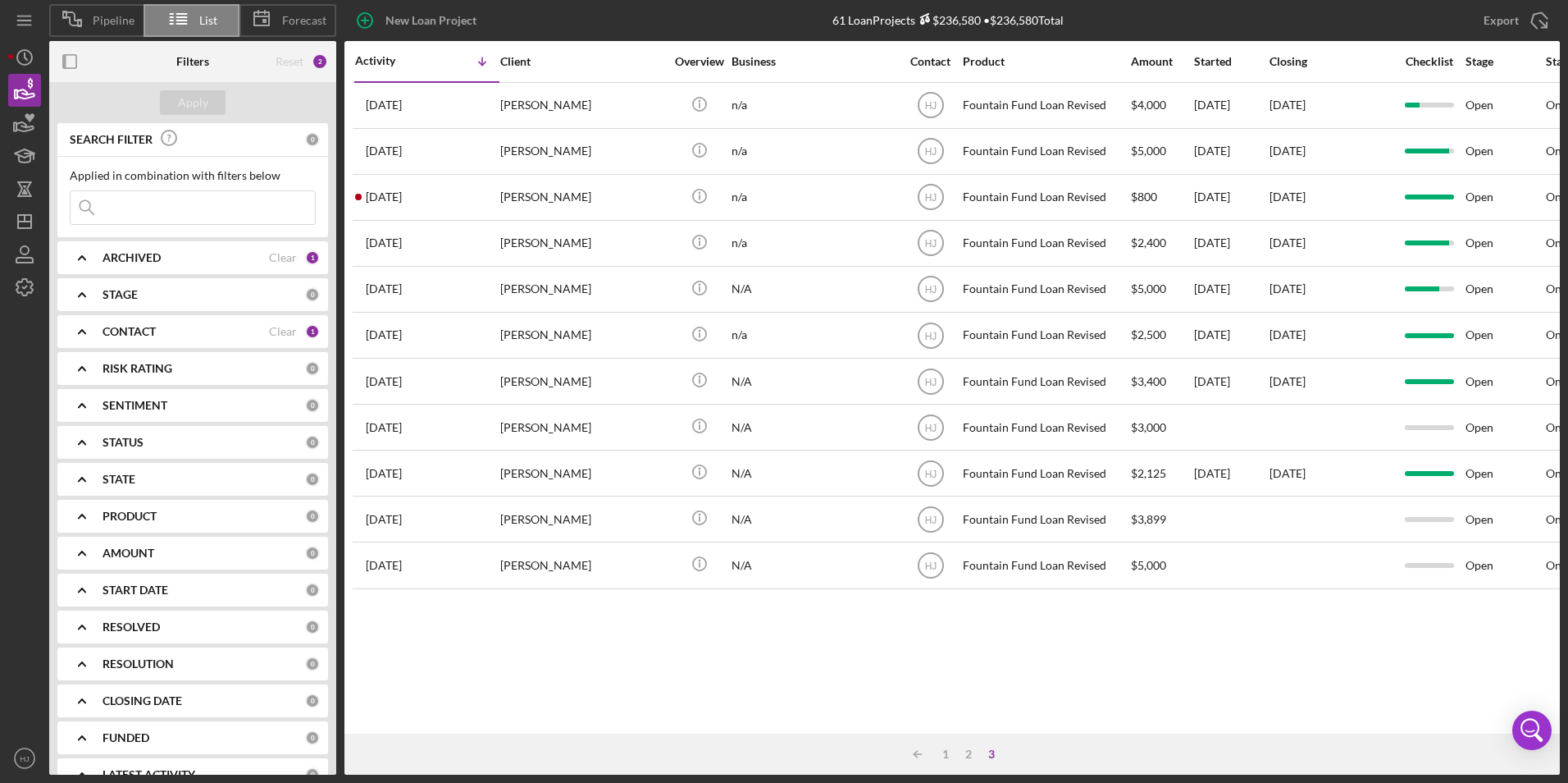
click at [998, 754] on div "3" at bounding box center [992, 753] width 23 height 13
click at [943, 754] on div "1" at bounding box center [946, 753] width 23 height 13
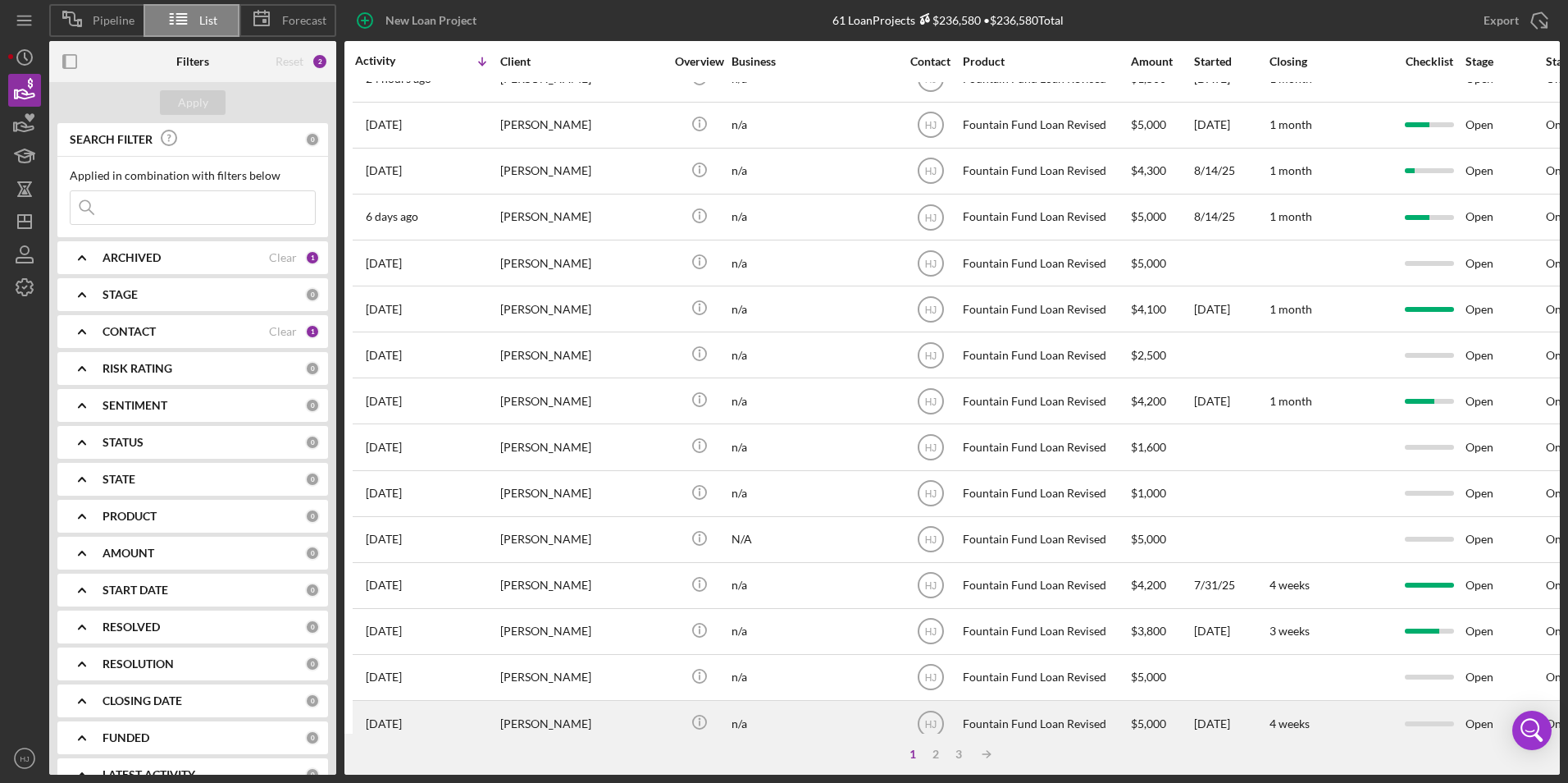
scroll to position [520, 0]
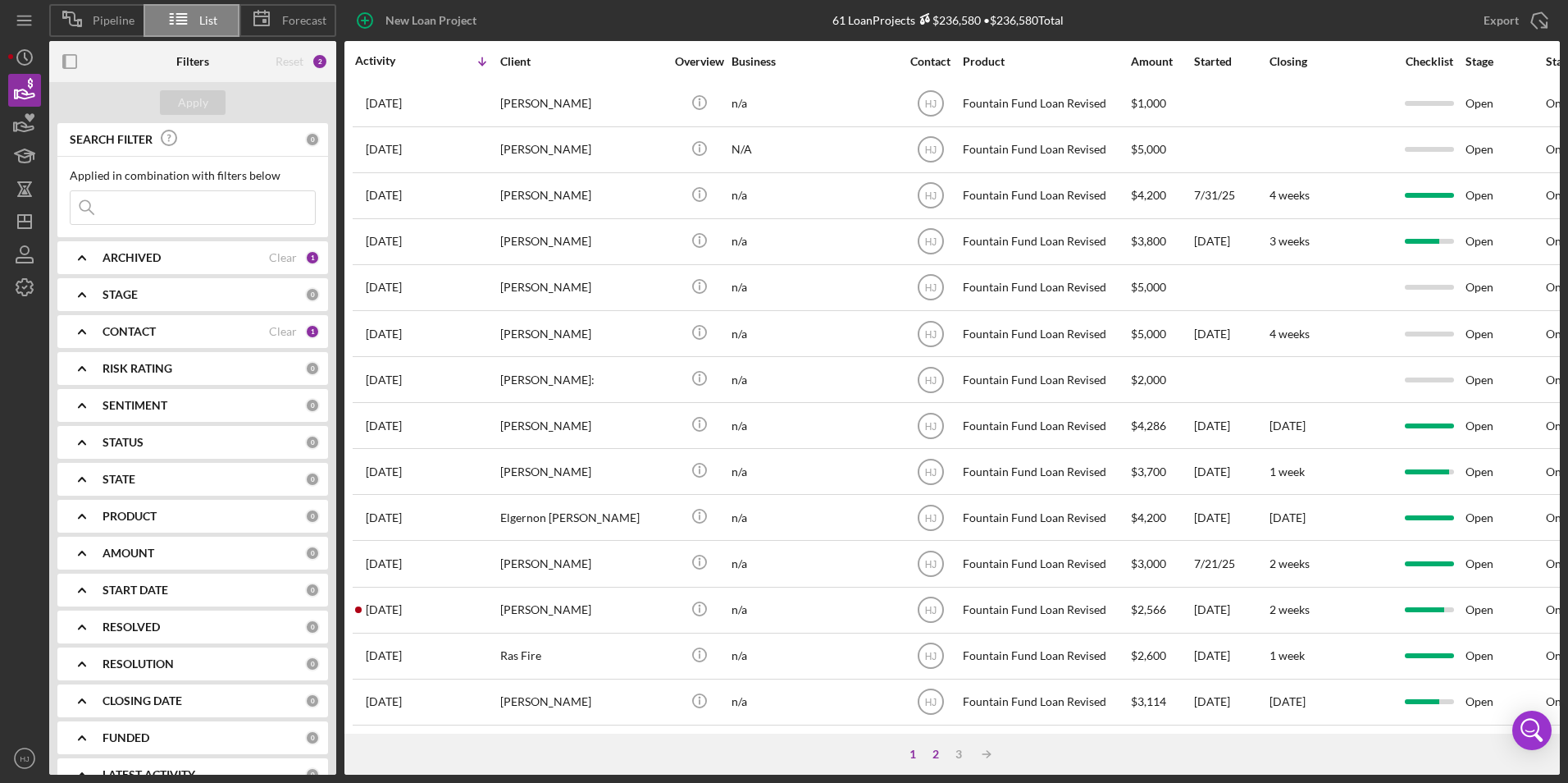
click at [931, 749] on div "2" at bounding box center [935, 753] width 23 height 13
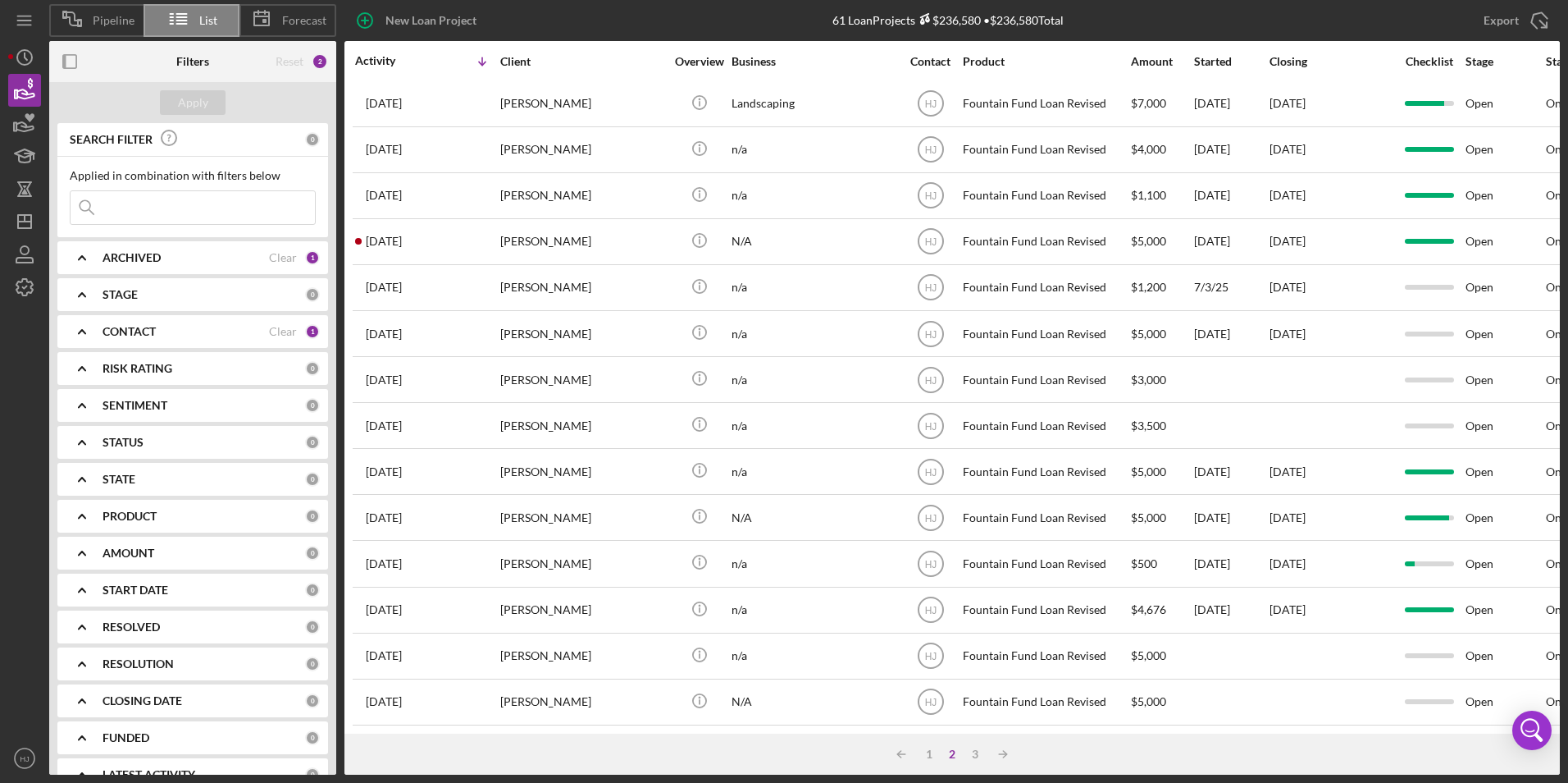
click at [196, 221] on input at bounding box center [193, 207] width 245 height 32
click at [189, 206] on input at bounding box center [193, 207] width 245 height 32
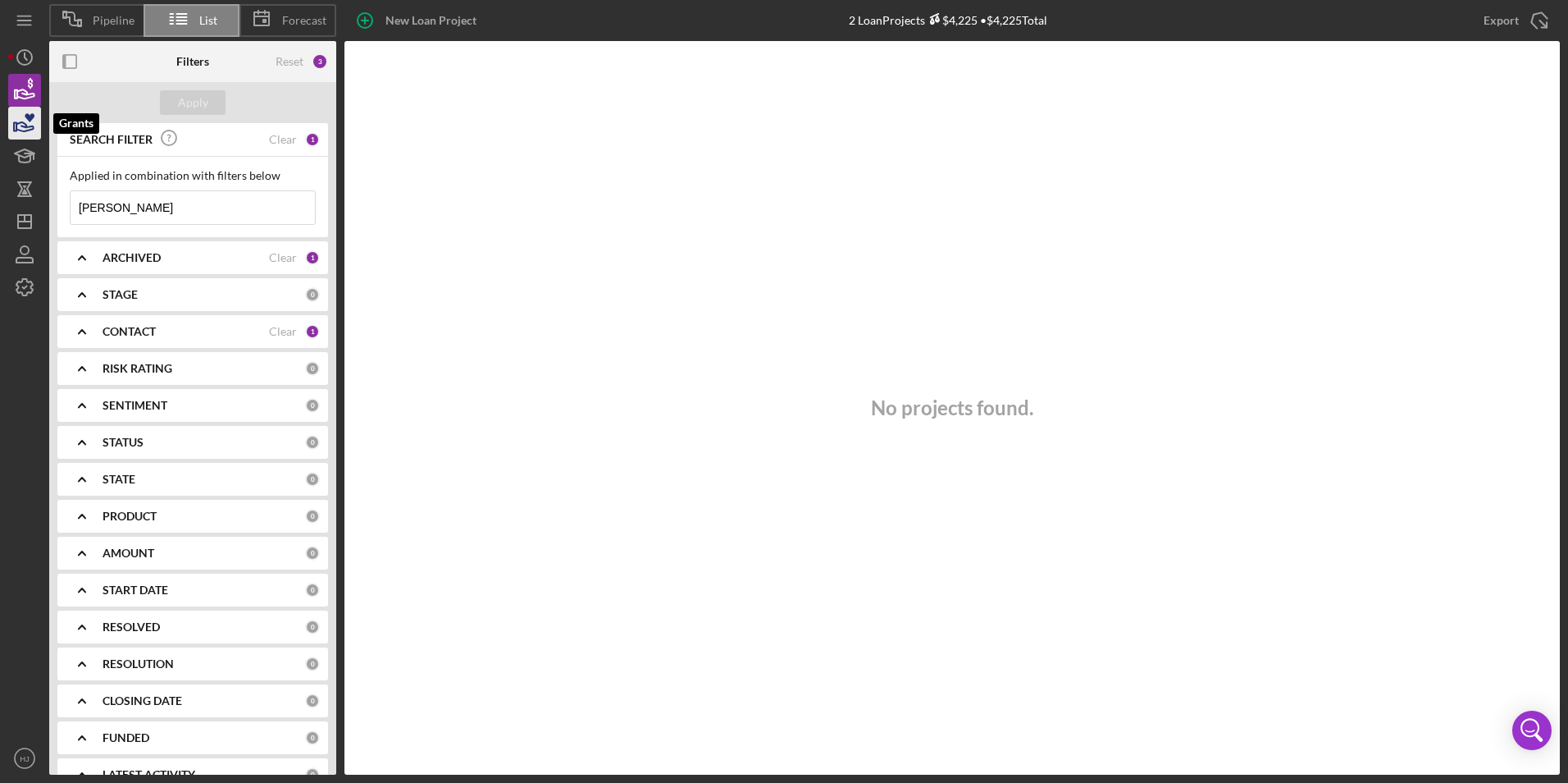
type input "[PERSON_NAME]"
click at [20, 131] on icon "button" at bounding box center [25, 123] width 41 height 41
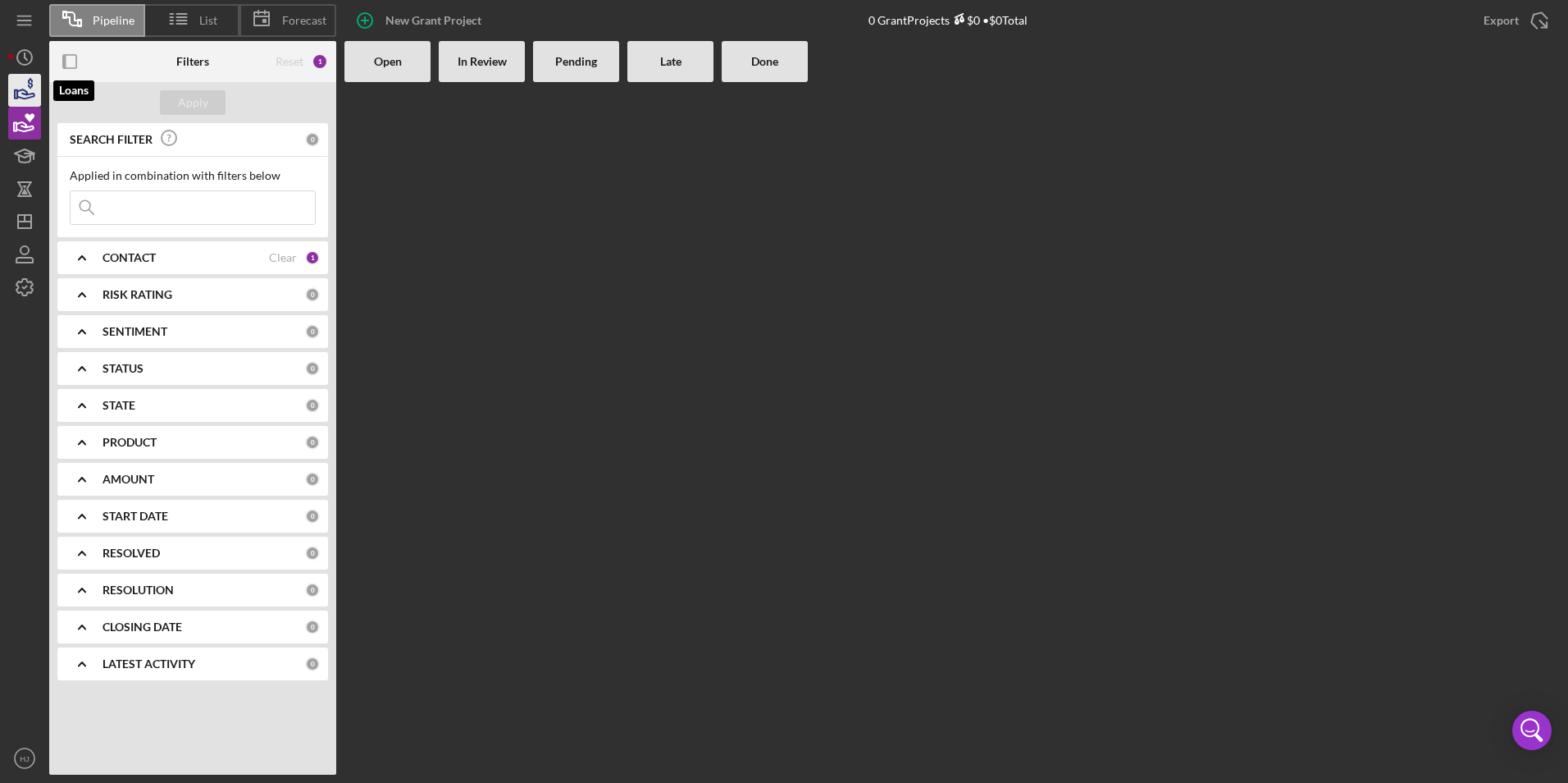
click at [24, 98] on icon "button" at bounding box center [26, 94] width 17 height 9
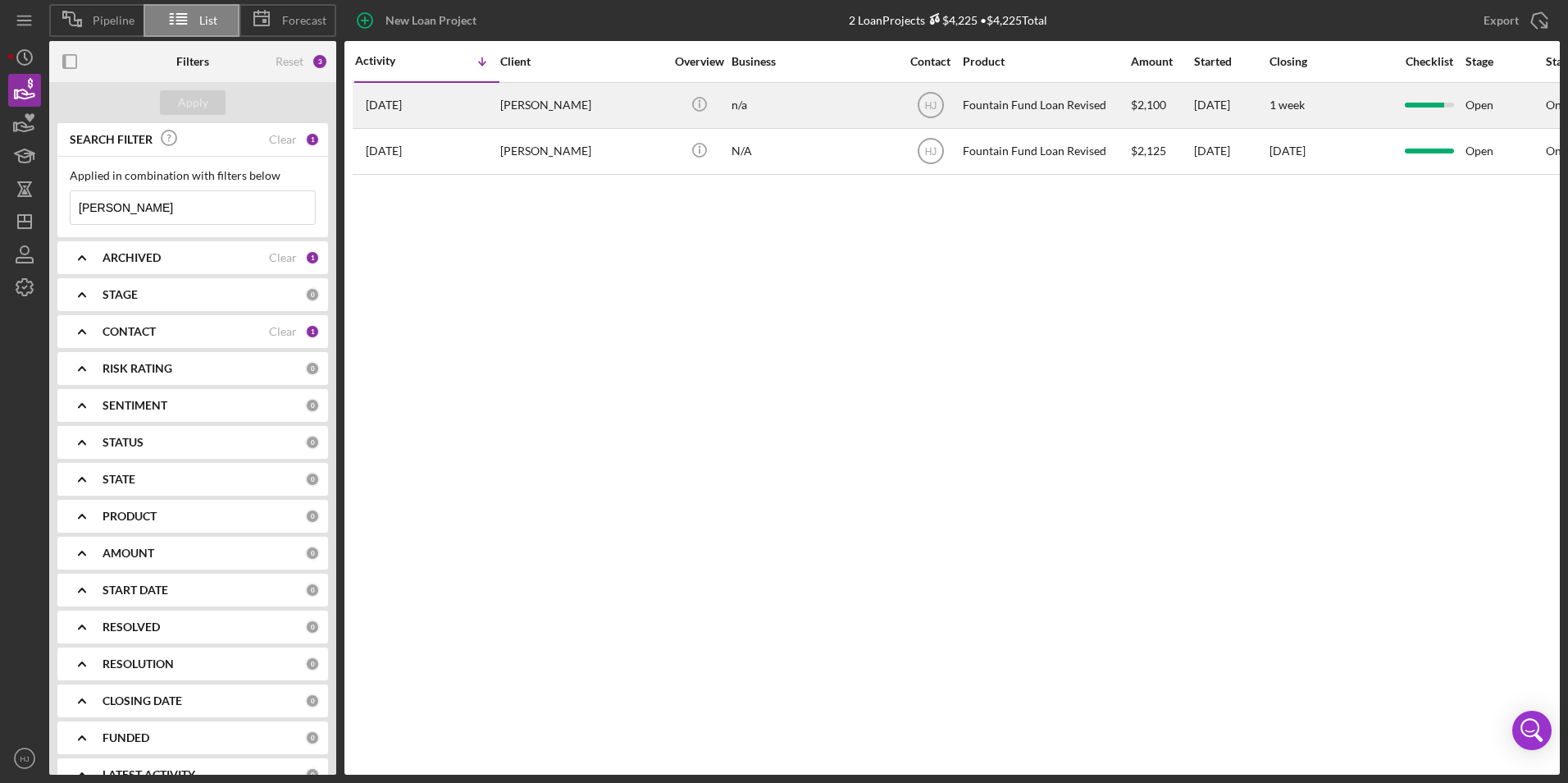
click at [555, 104] on div "[PERSON_NAME]" at bounding box center [582, 105] width 164 height 44
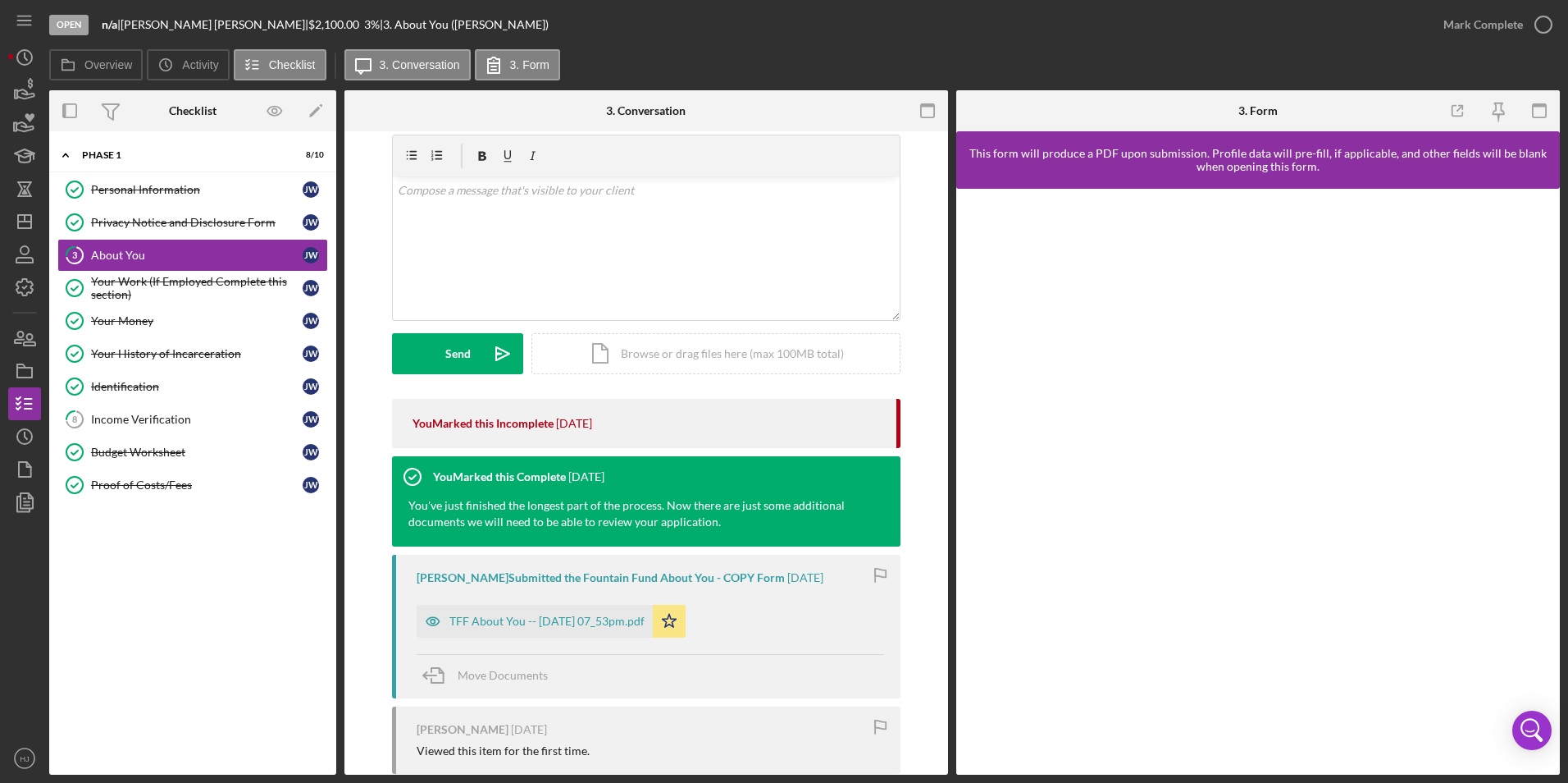
scroll to position [82, 0]
